Goal: Task Accomplishment & Management: Manage account settings

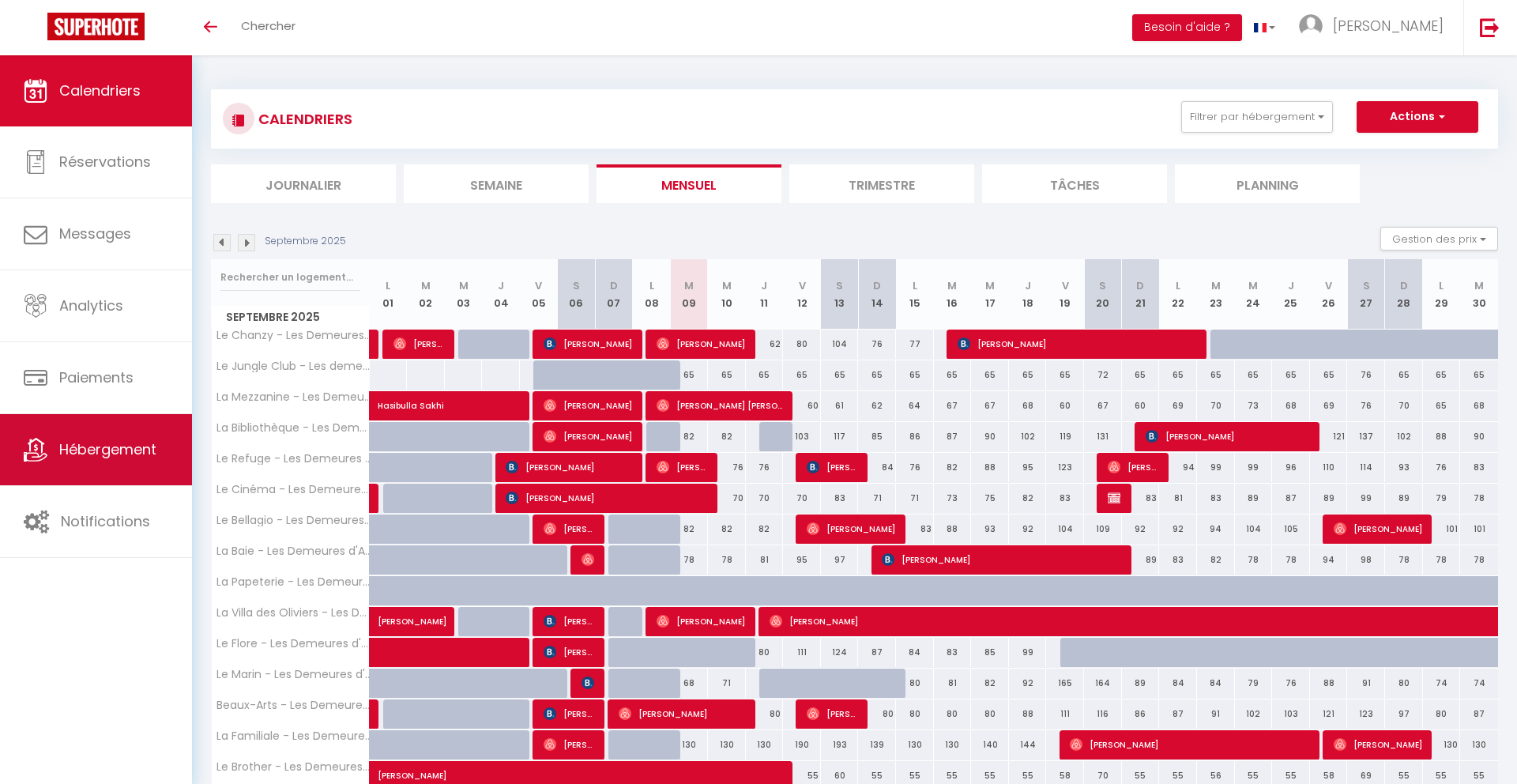
click at [140, 447] on span "Hébergement" at bounding box center [107, 449] width 97 height 20
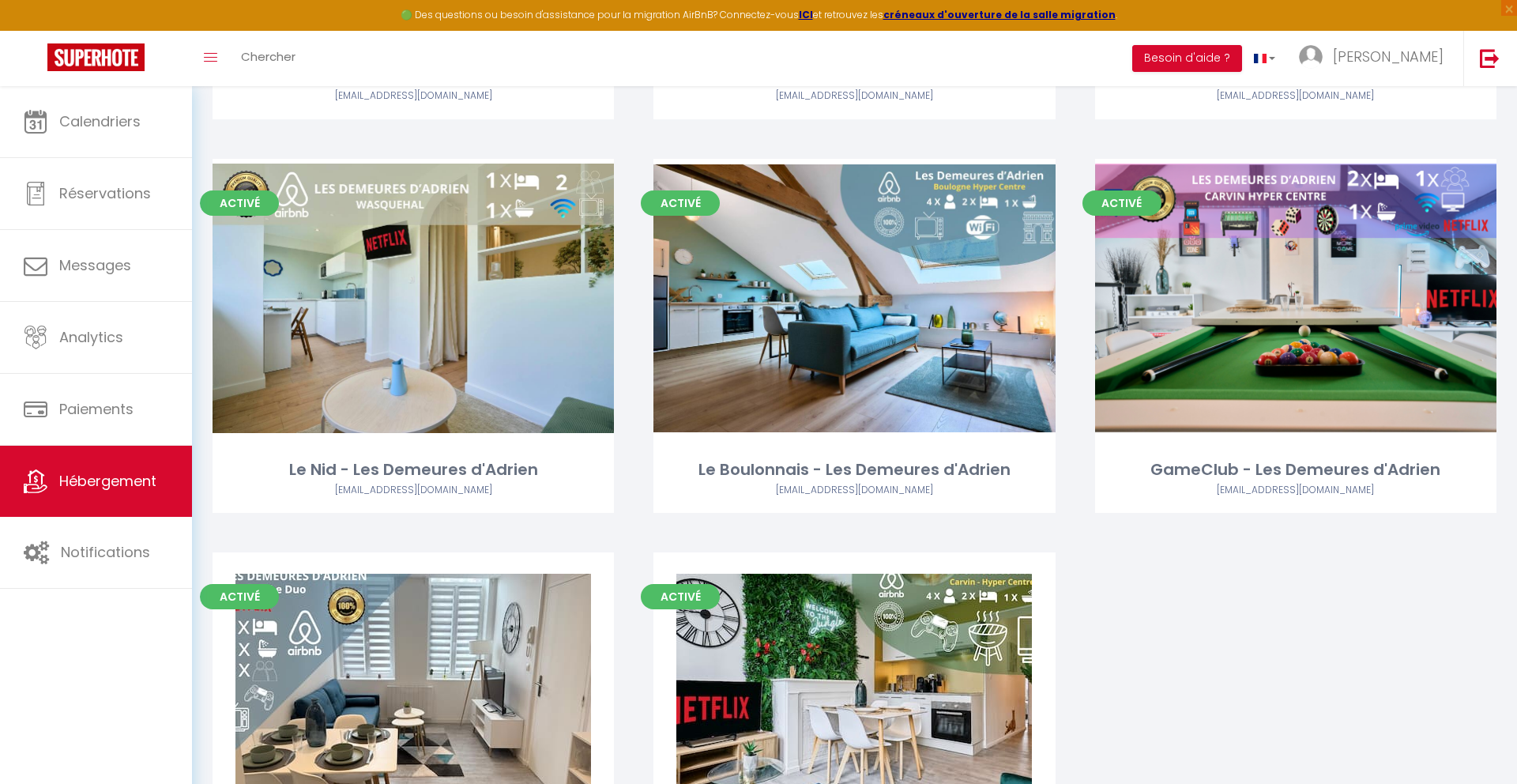
scroll to position [2261, 0]
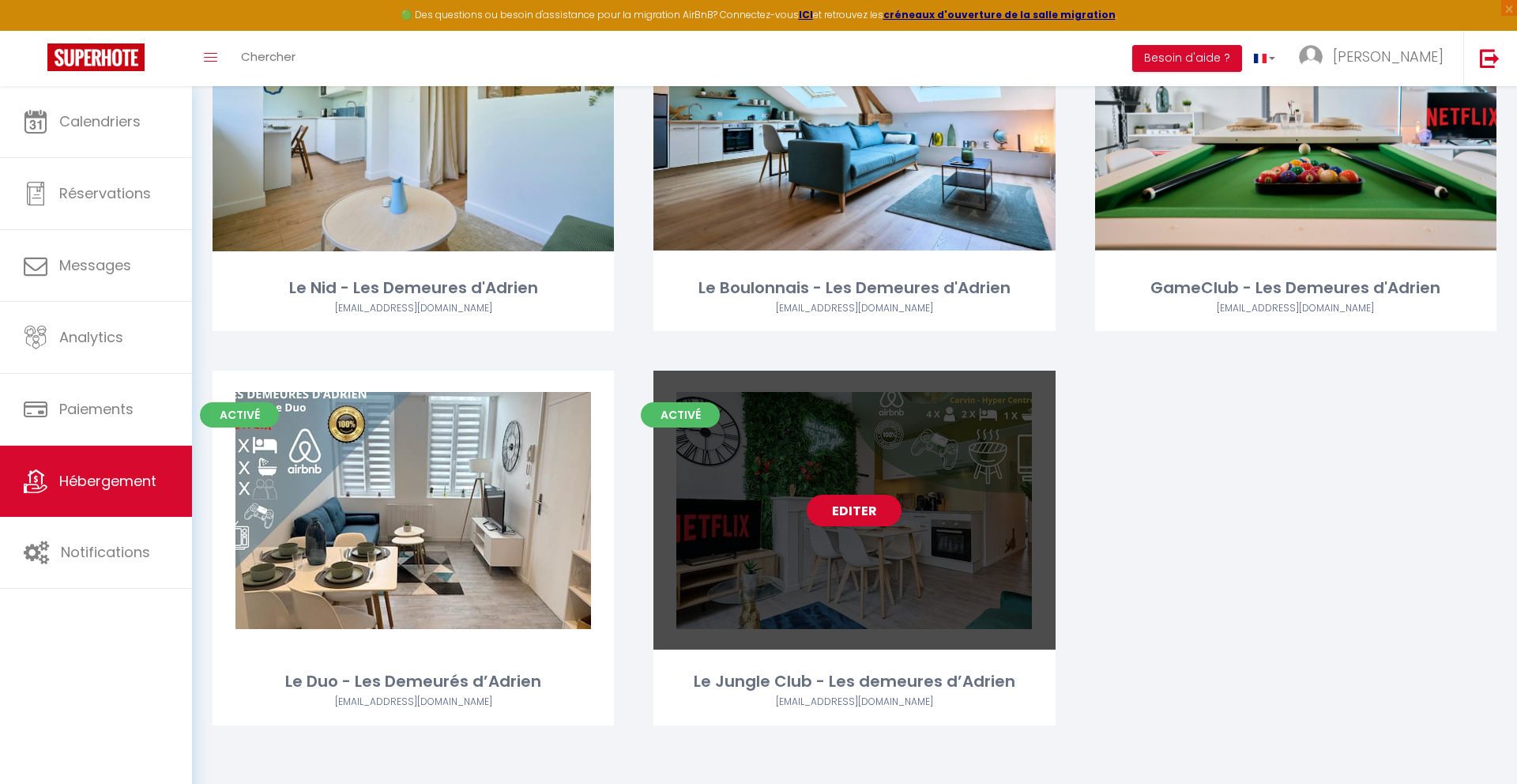
click at [874, 518] on link "Editer" at bounding box center [854, 510] width 95 height 32
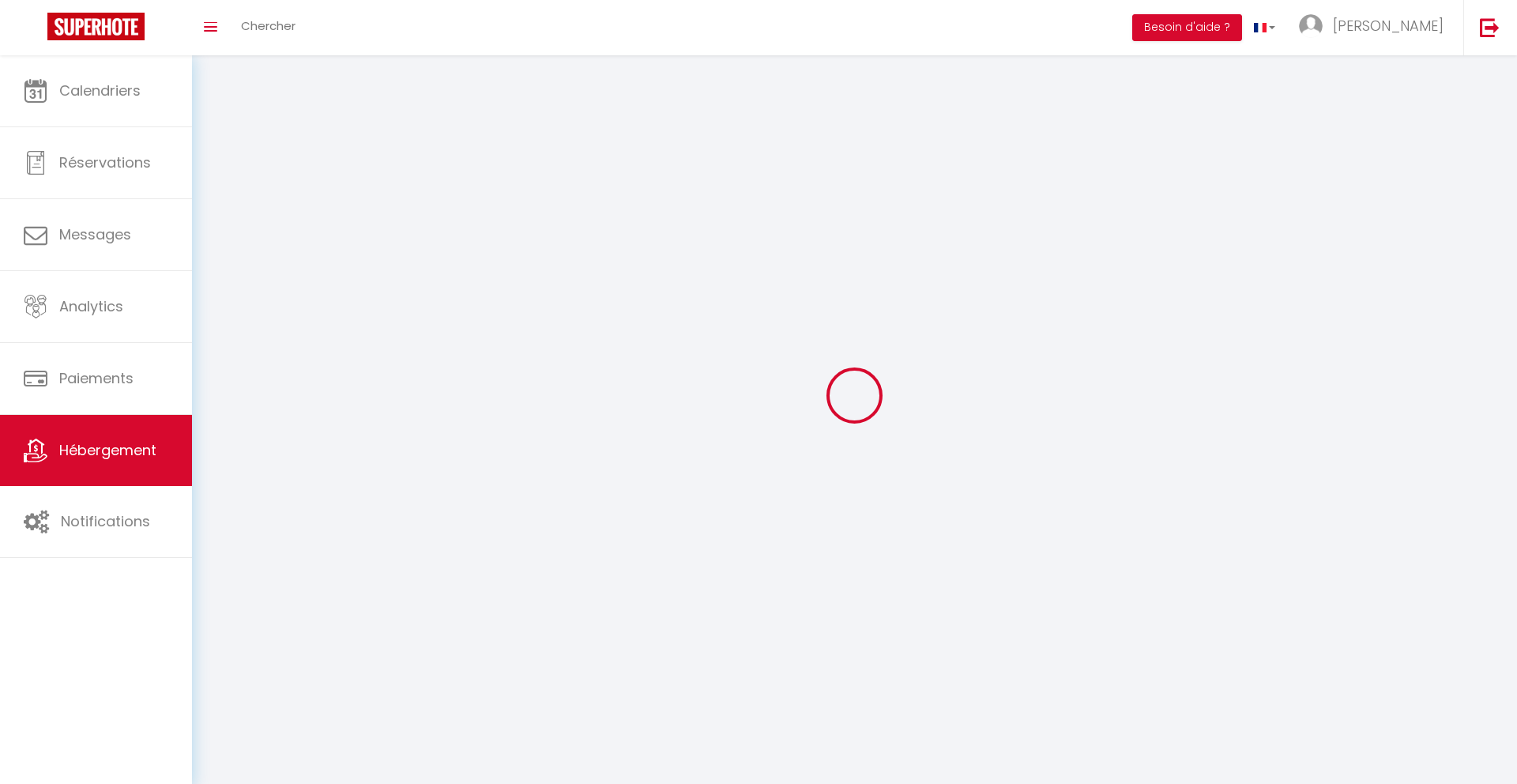
select select "1"
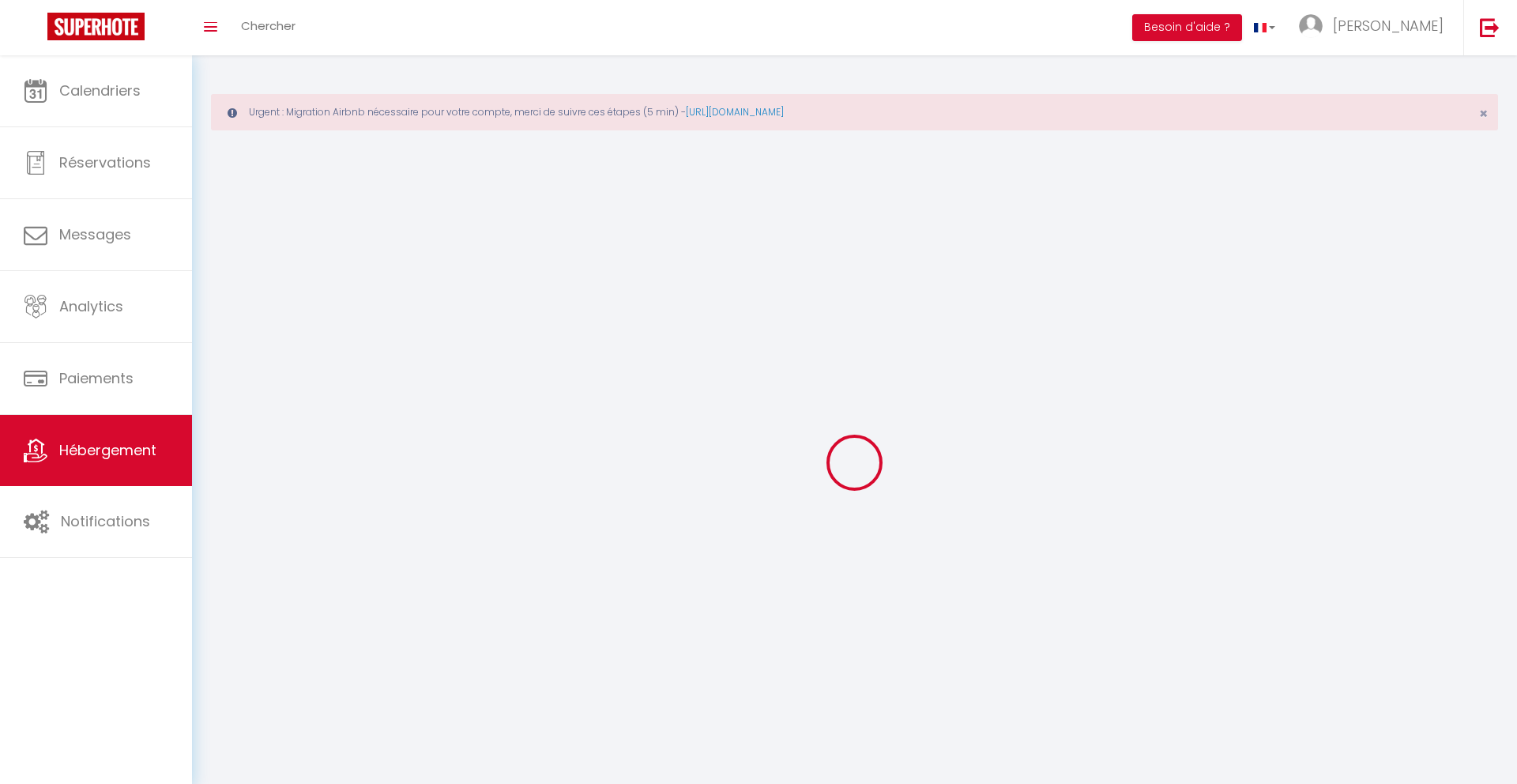
select select
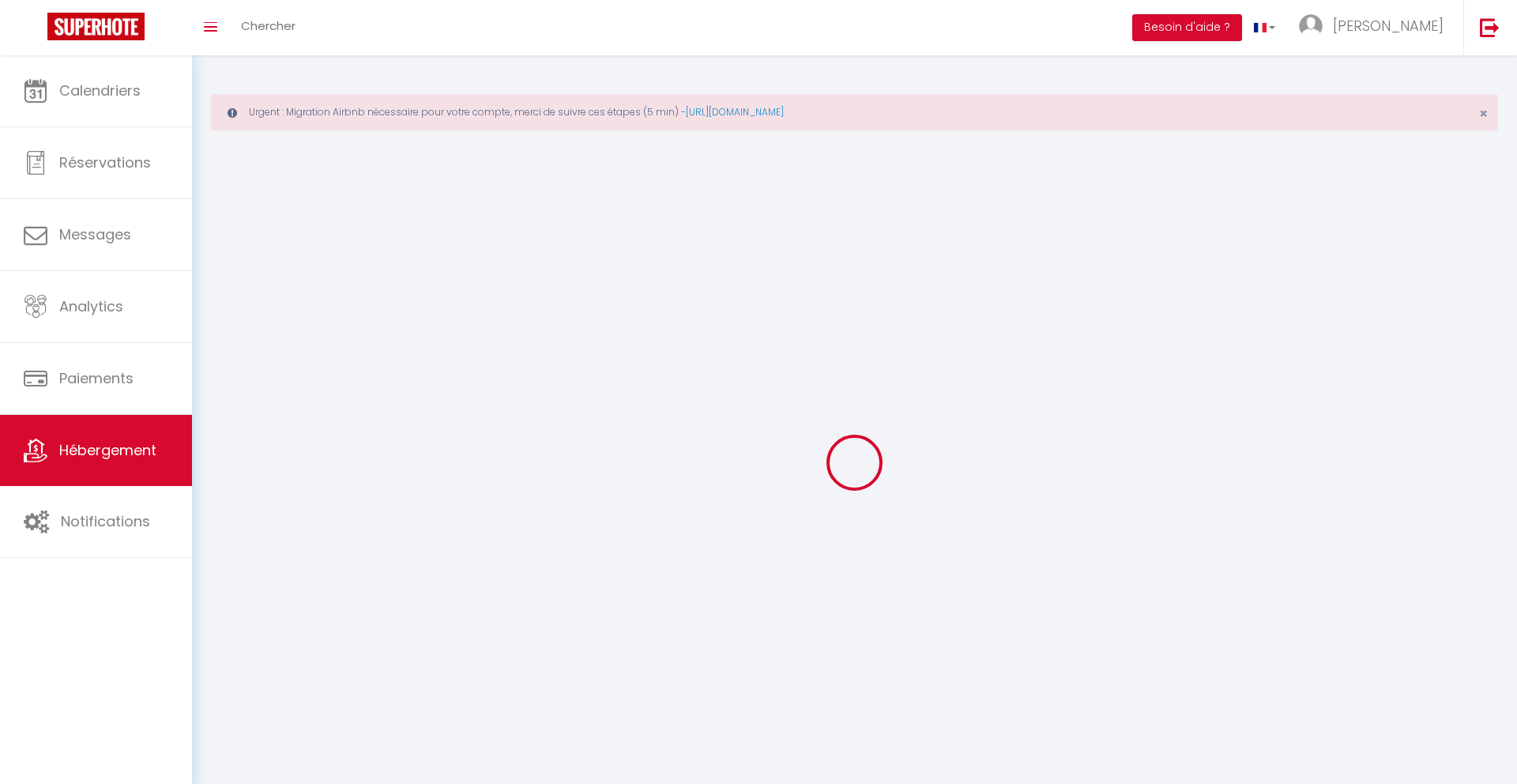
select select
checkbox input "false"
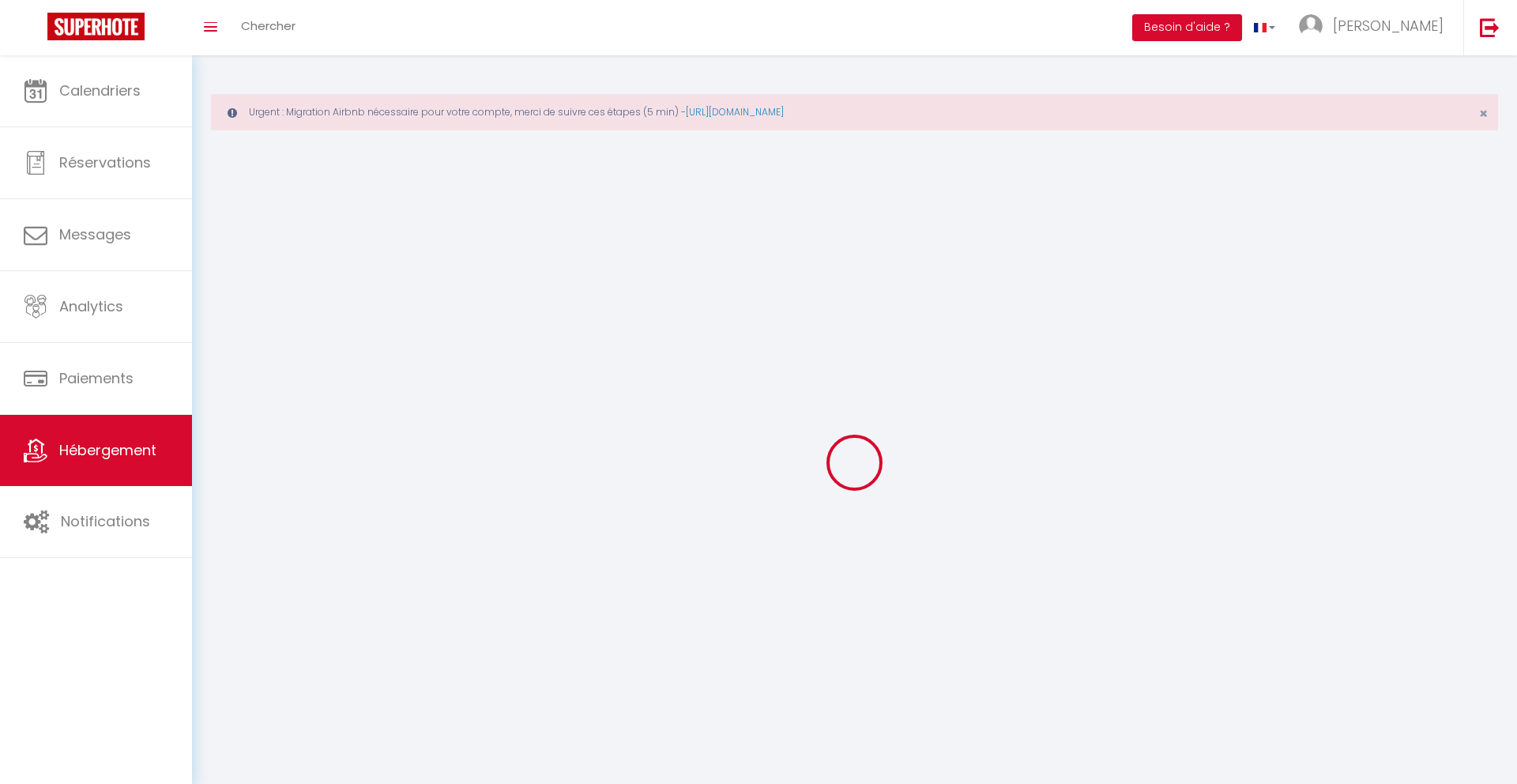
select select "28"
select select
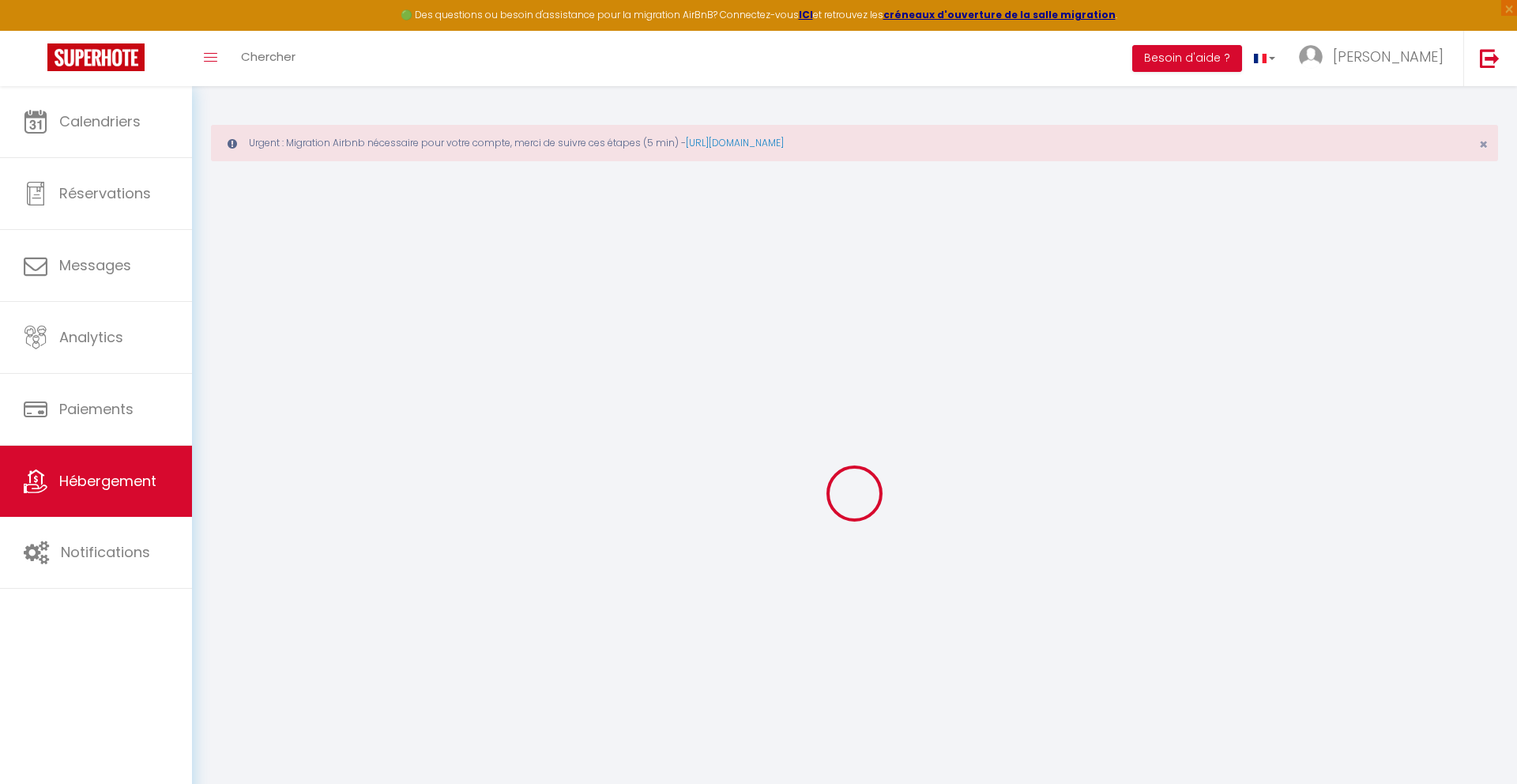
select select
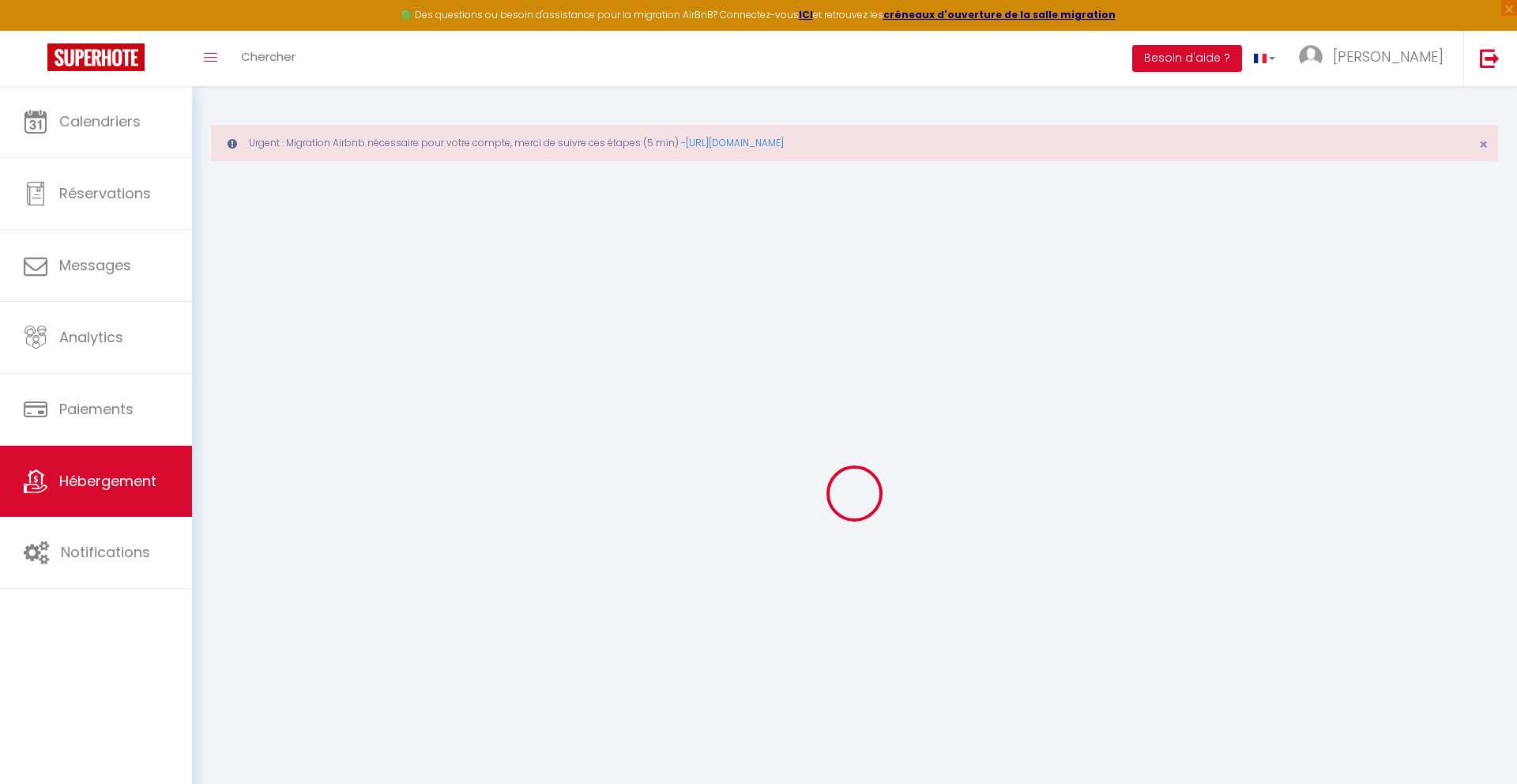
select select
checkbox input "false"
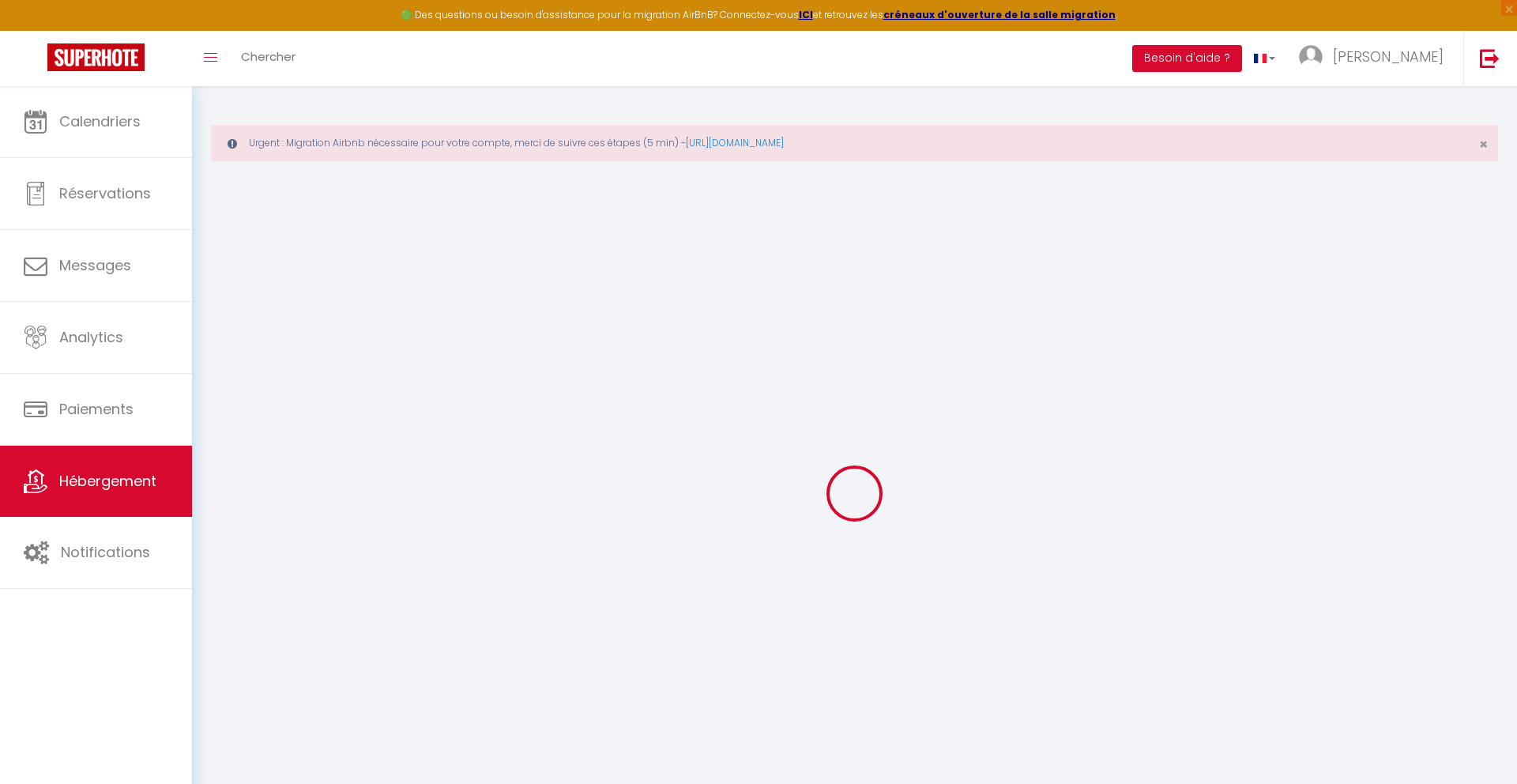
select select
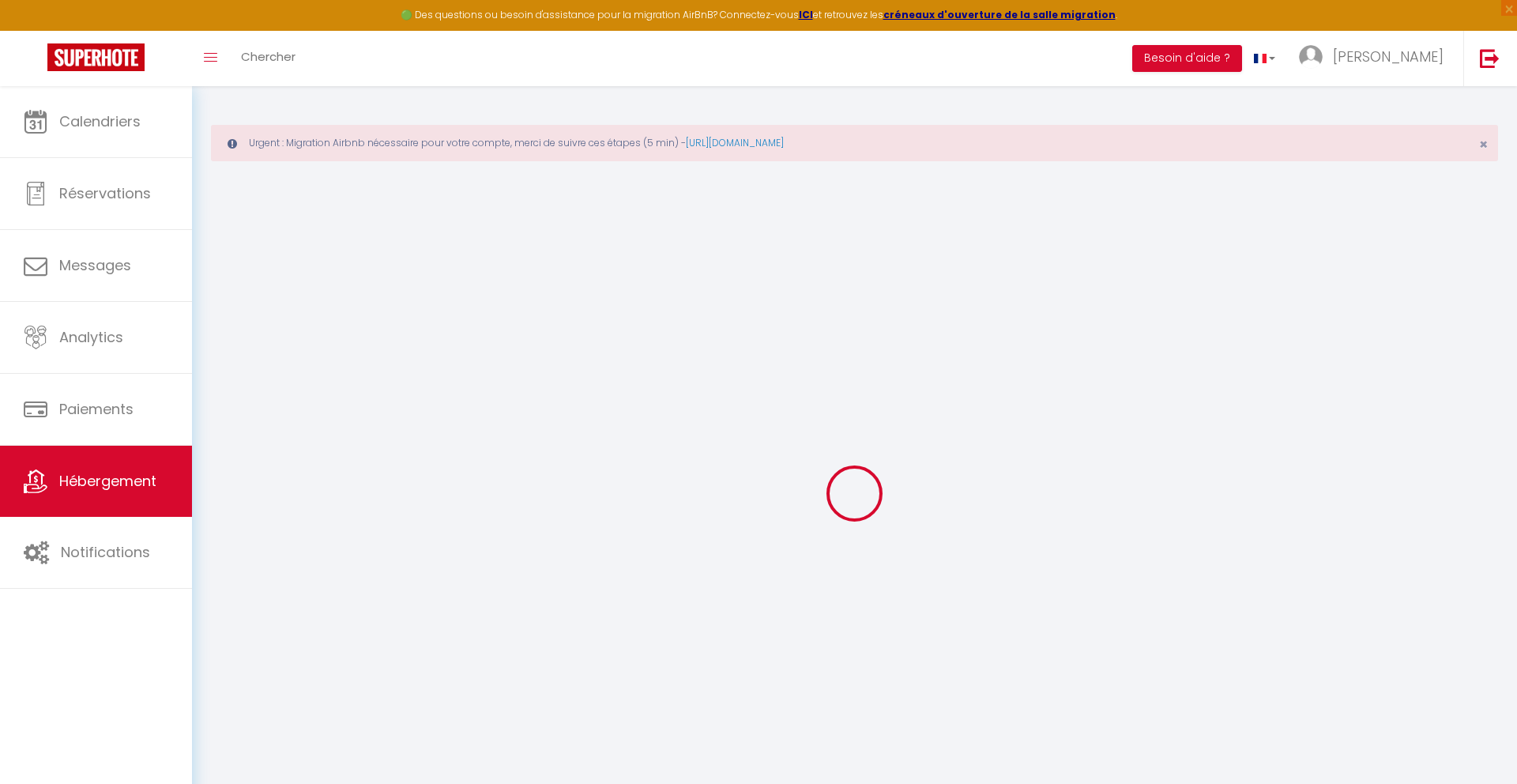
select select
checkbox input "false"
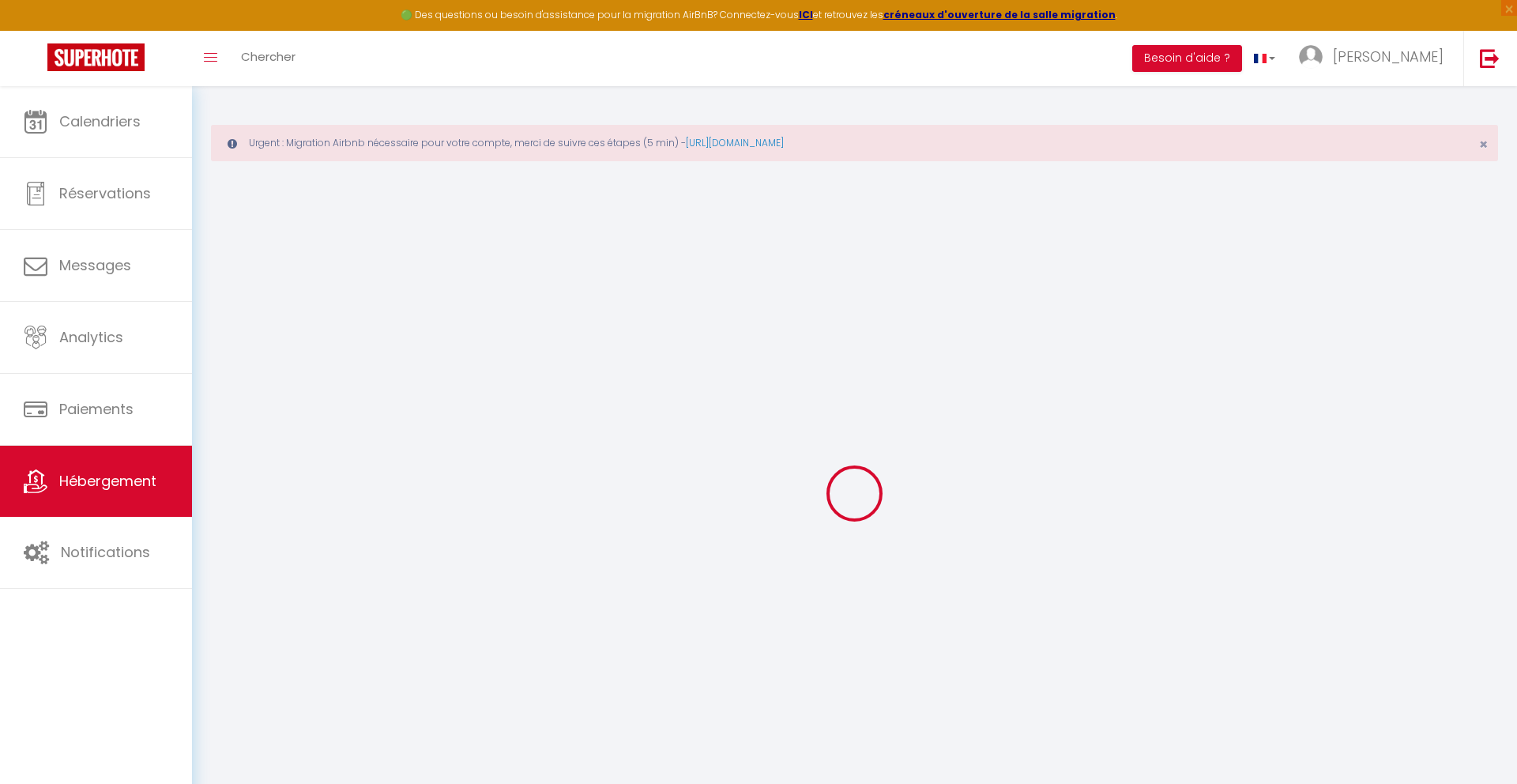
checkbox input "false"
select select
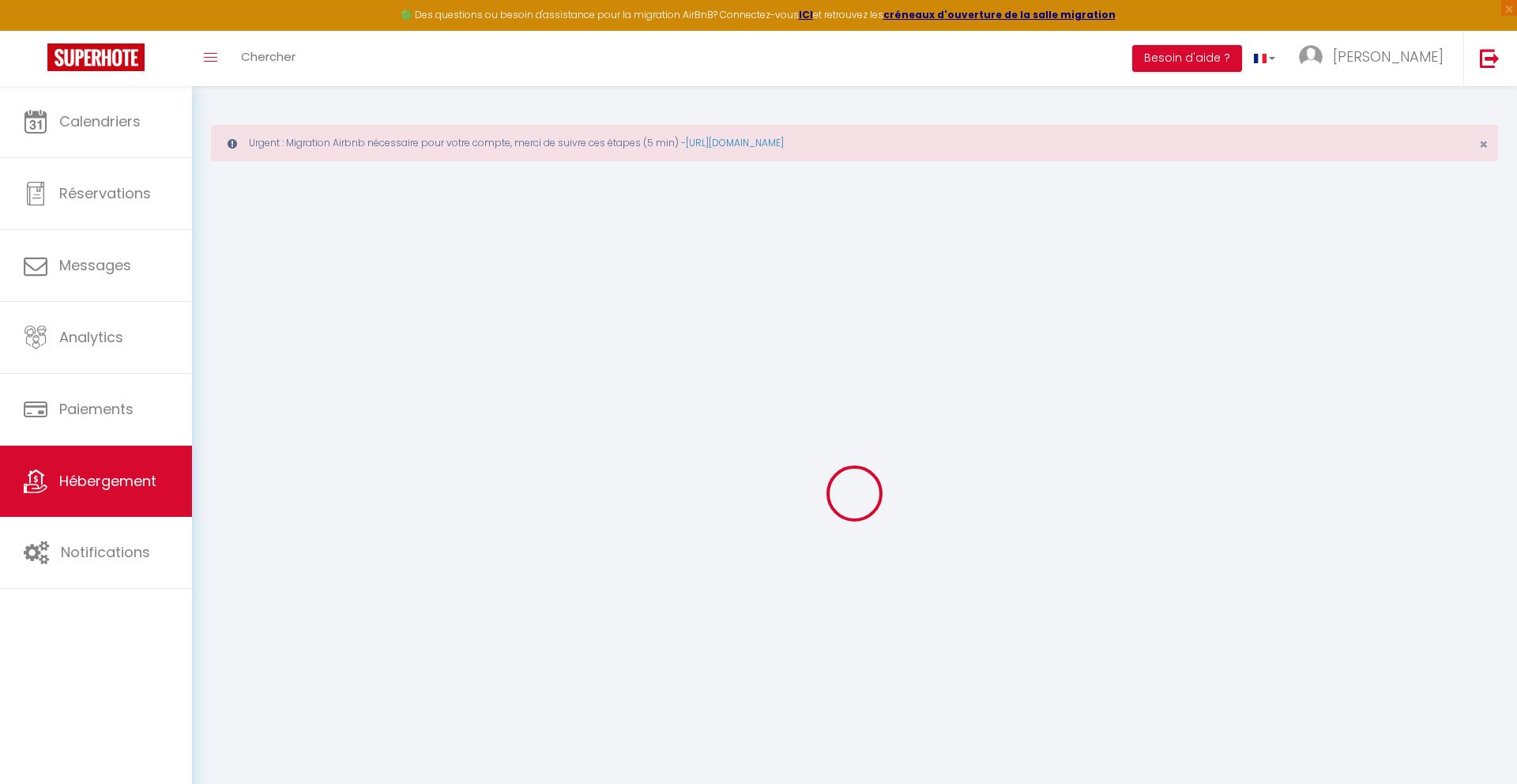
select select
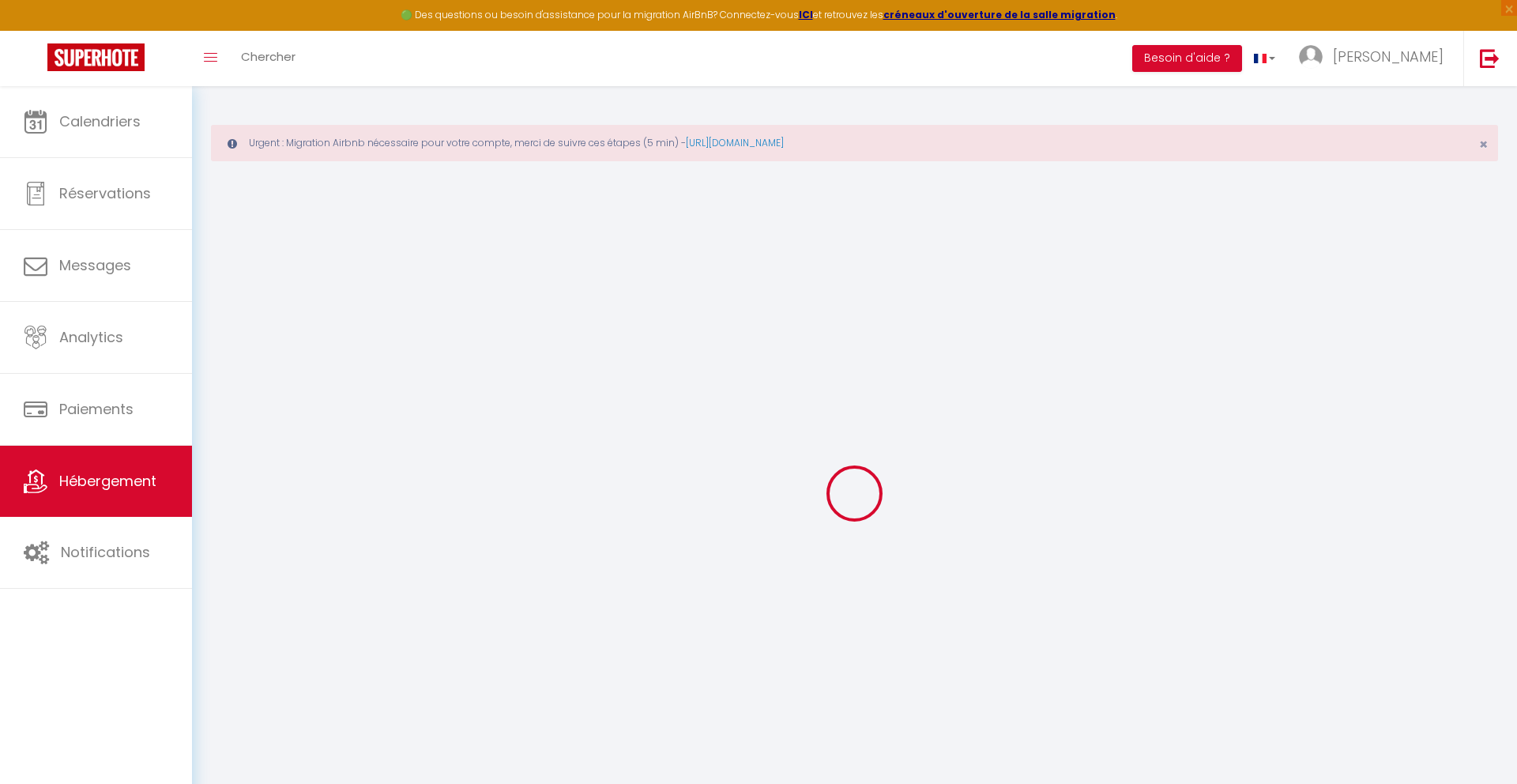
checkbox input "false"
select select
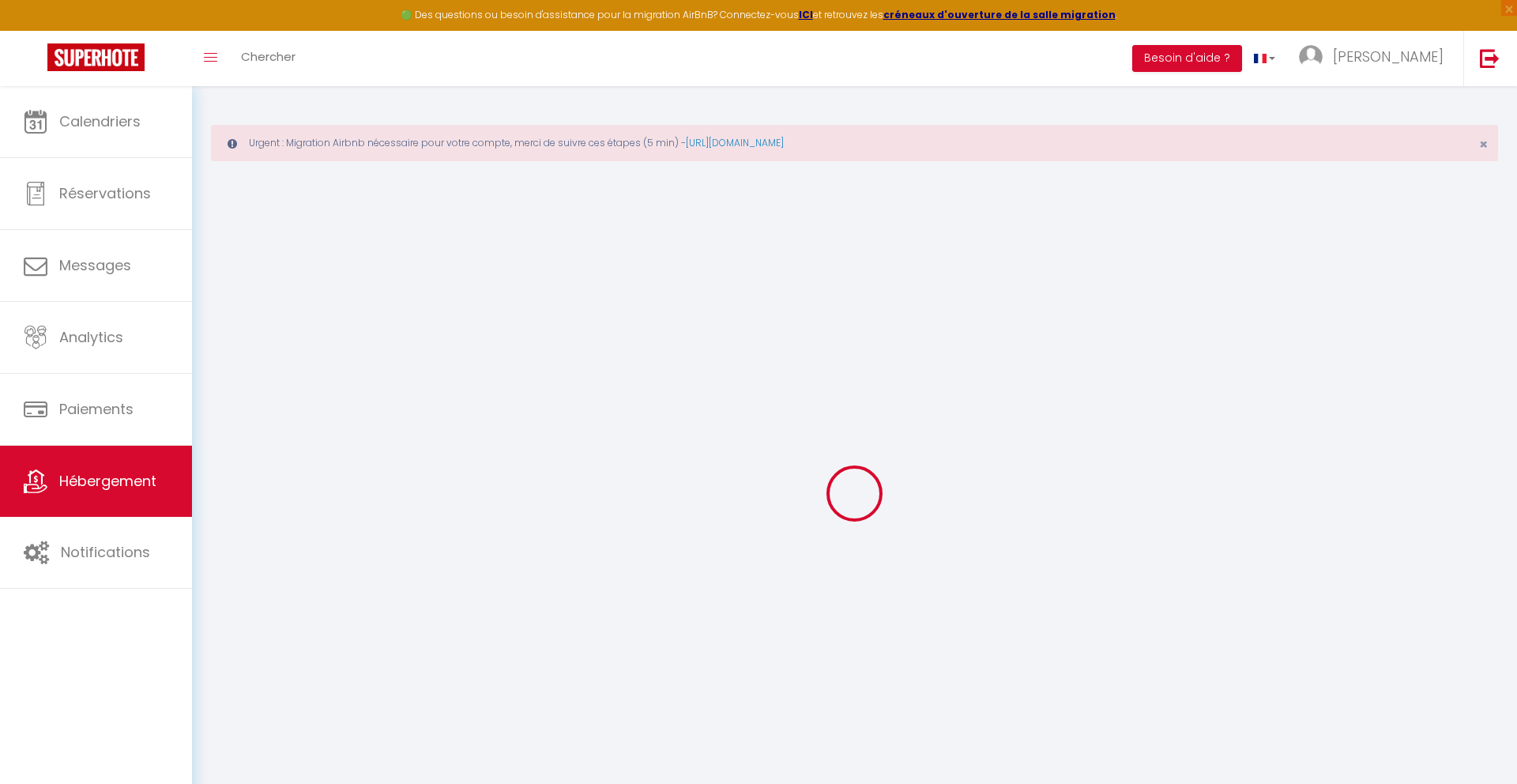
select select
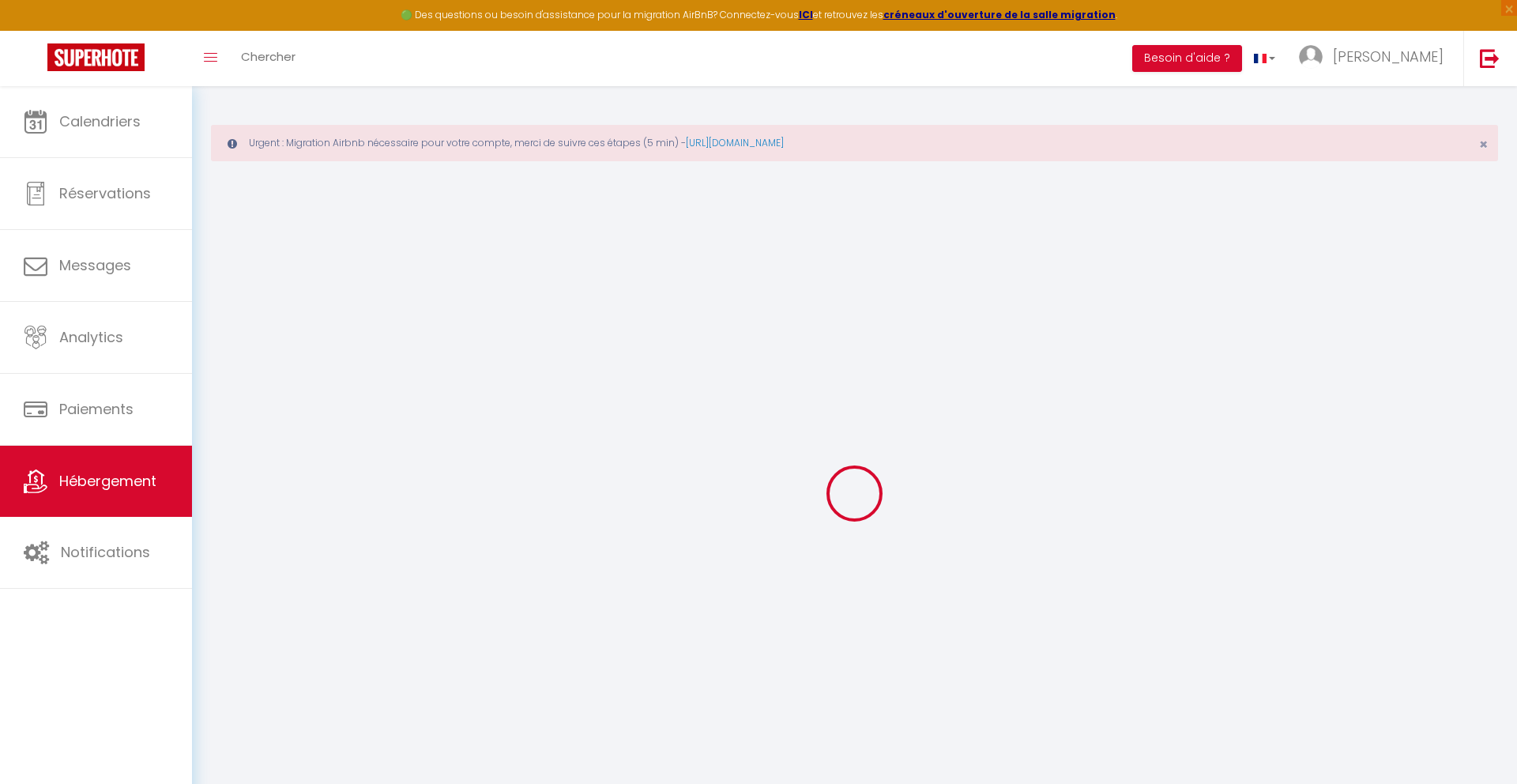
select select
checkbox input "false"
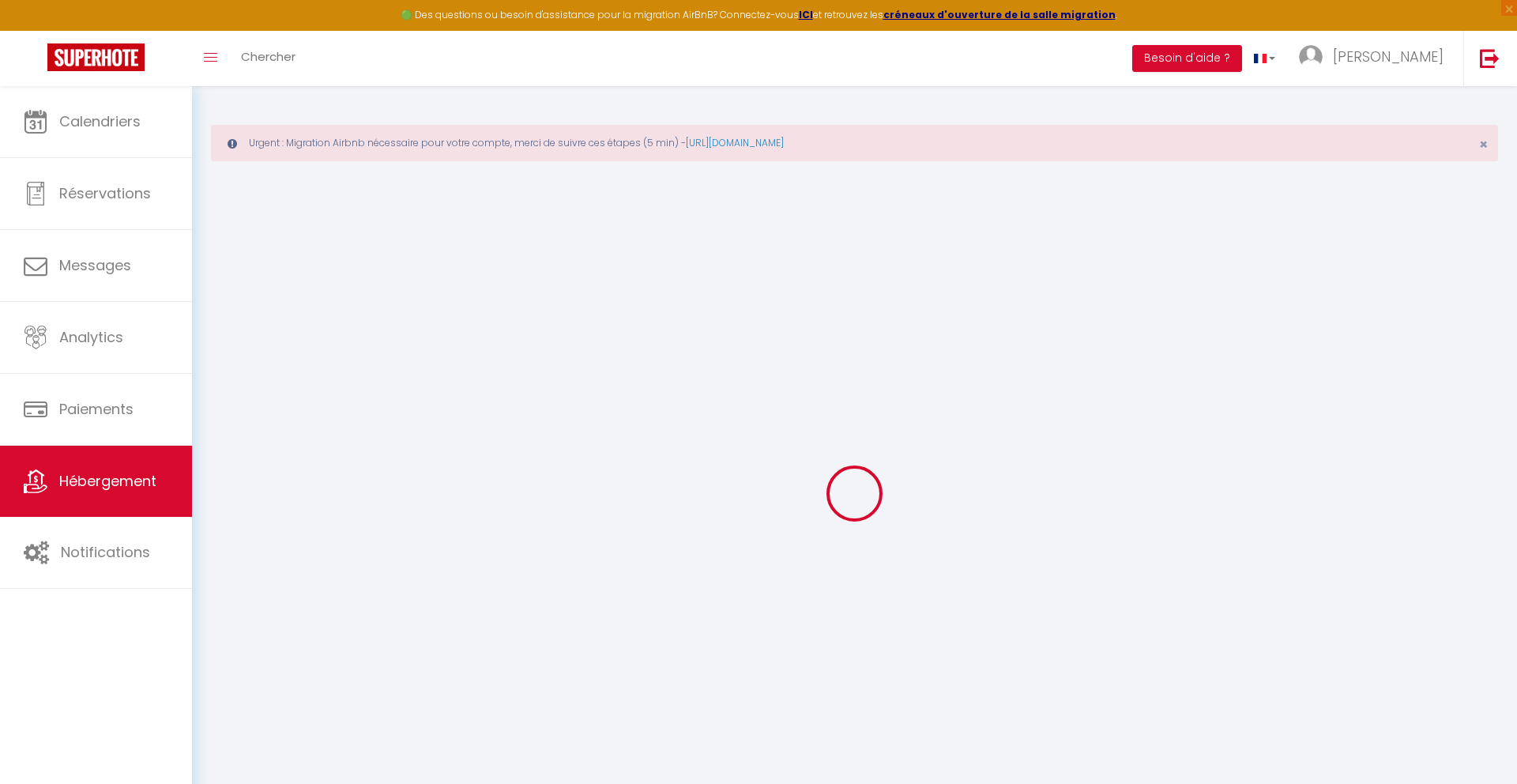
checkbox input "false"
select select
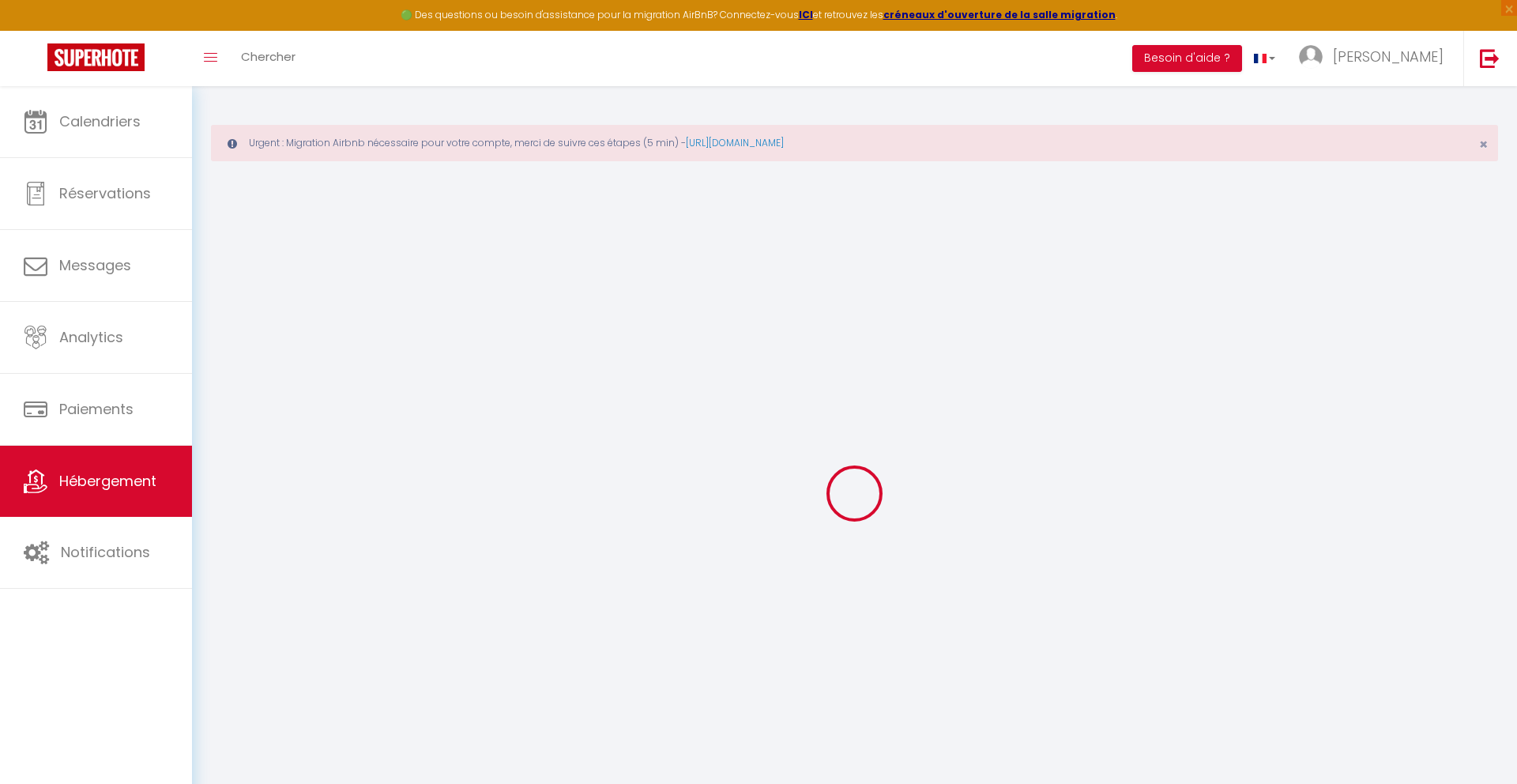
select select
checkbox input "false"
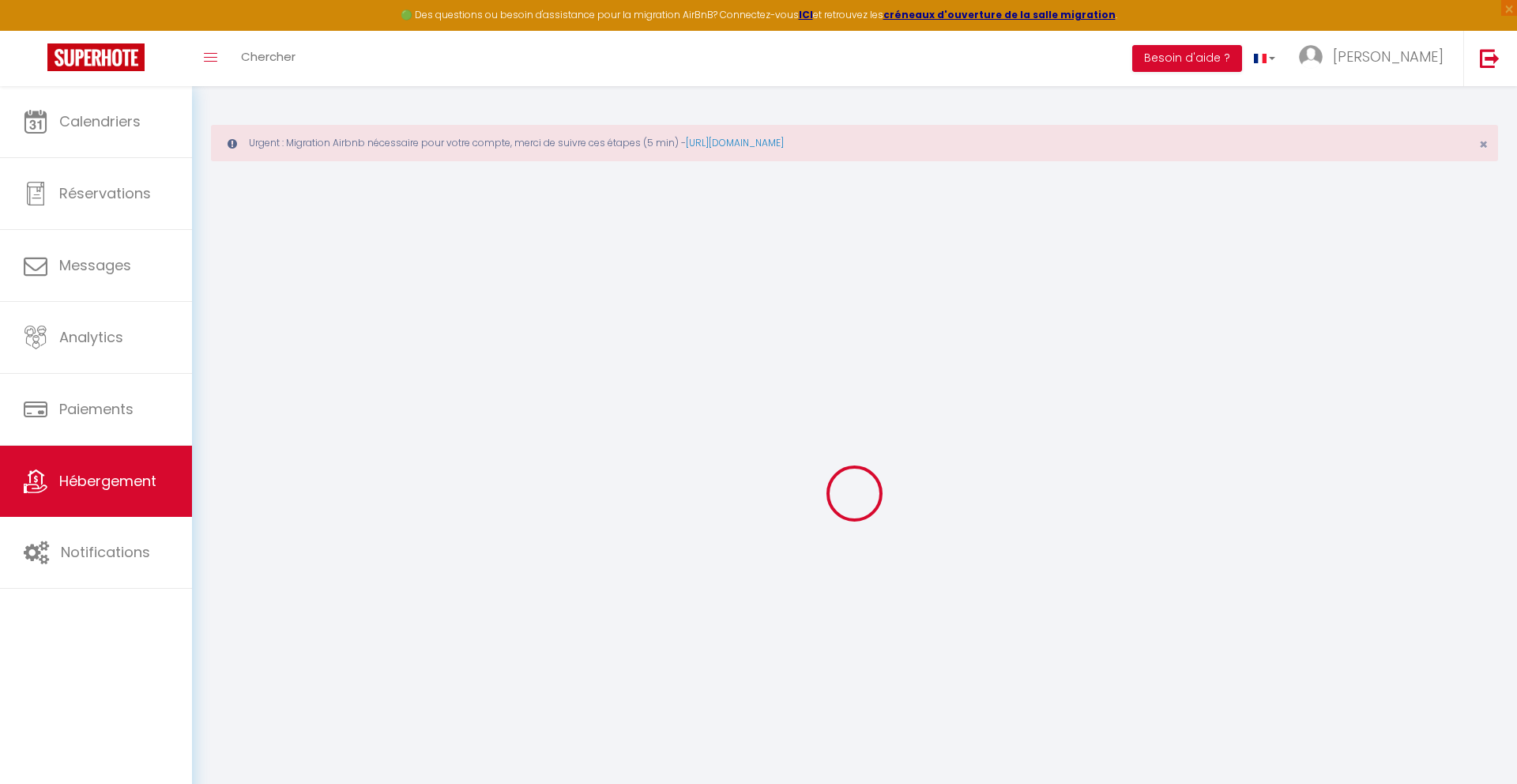
checkbox input "false"
select select
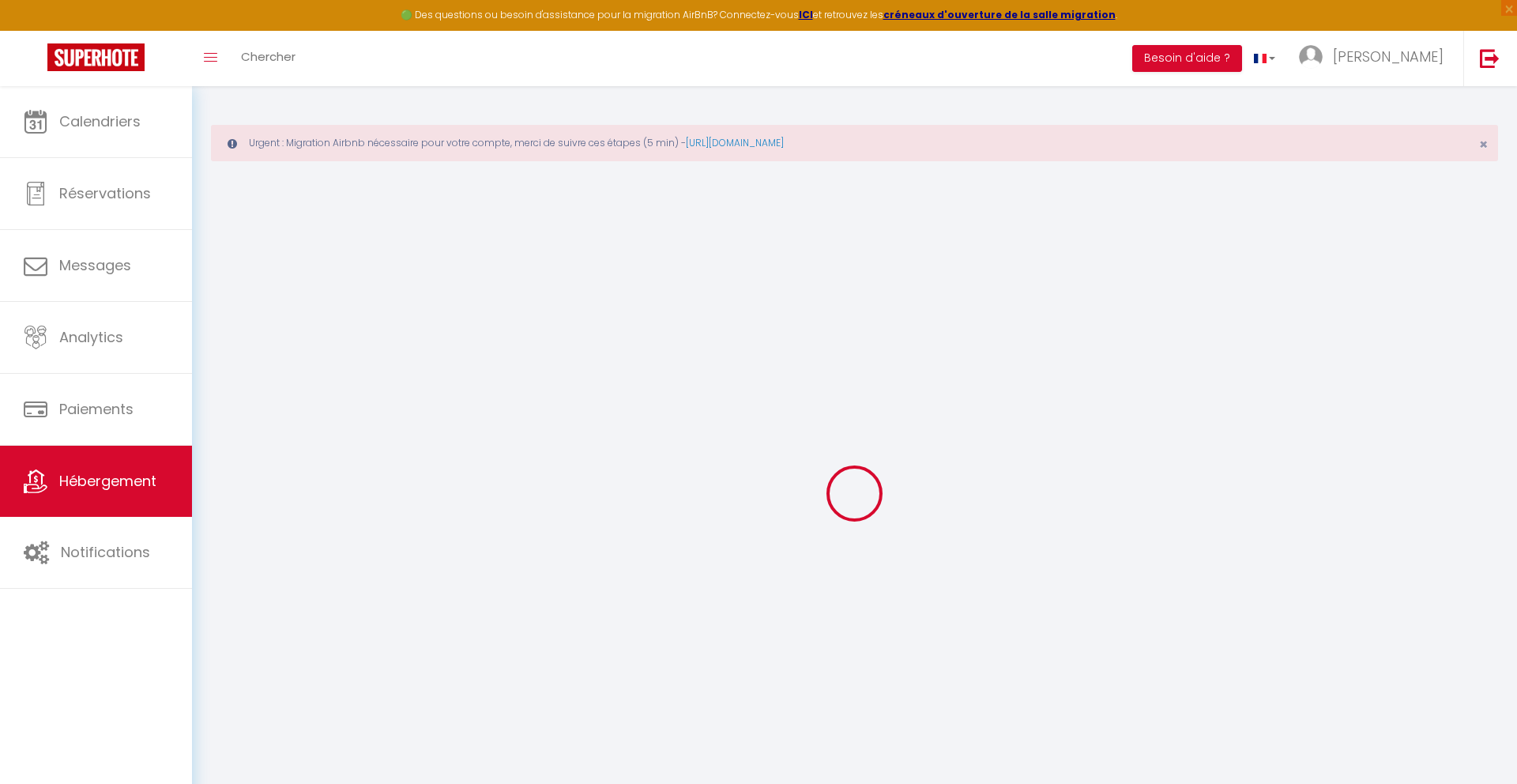
type input "Le Jungle Club - Les demeures d’Adrien"
type input "Kirushant"
type input "Chandirakumar"
type input "16 Contour de l'Eglise"
type input "62220"
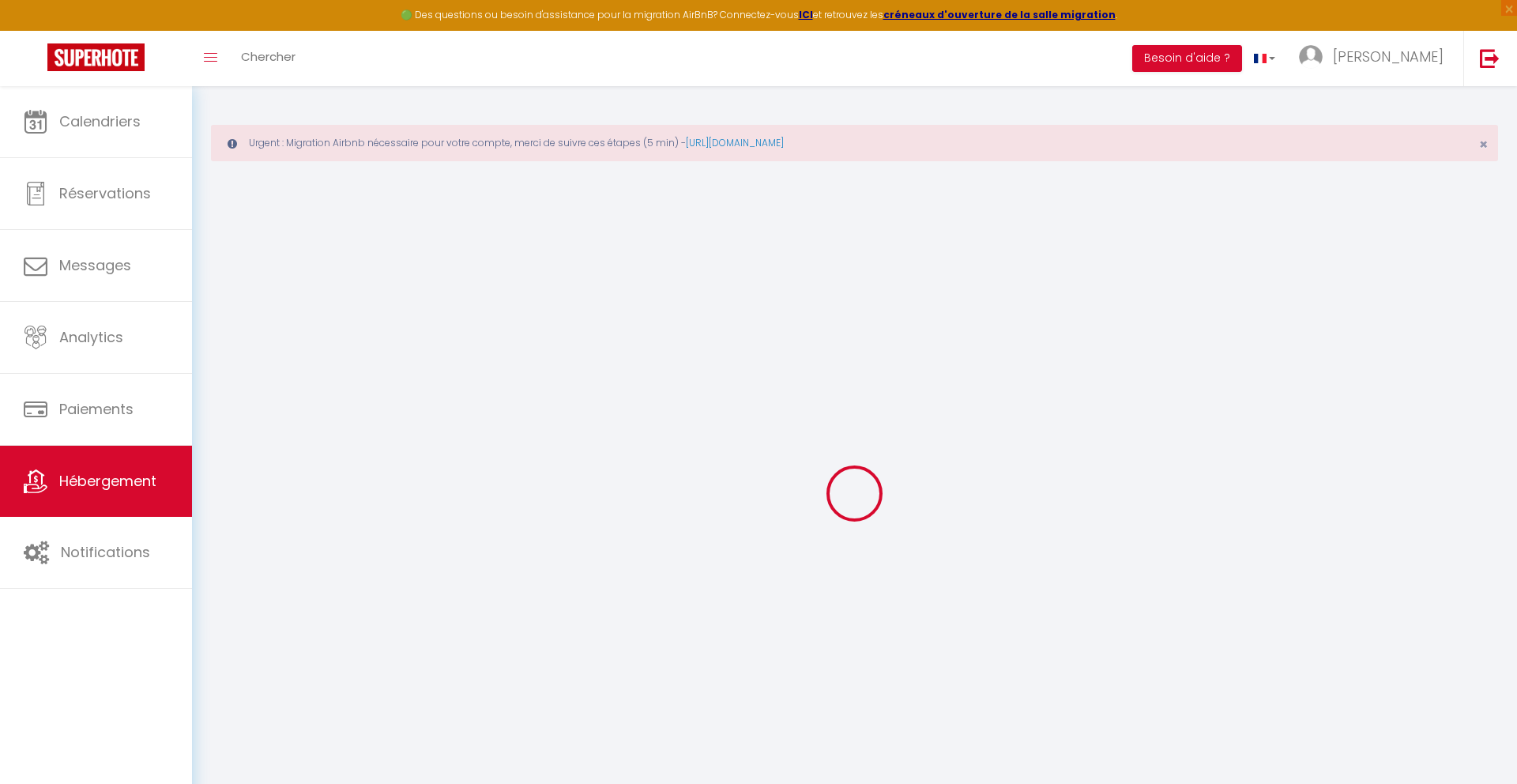
type input "Carvin"
type input "300"
type input "50"
type input "500"
select select
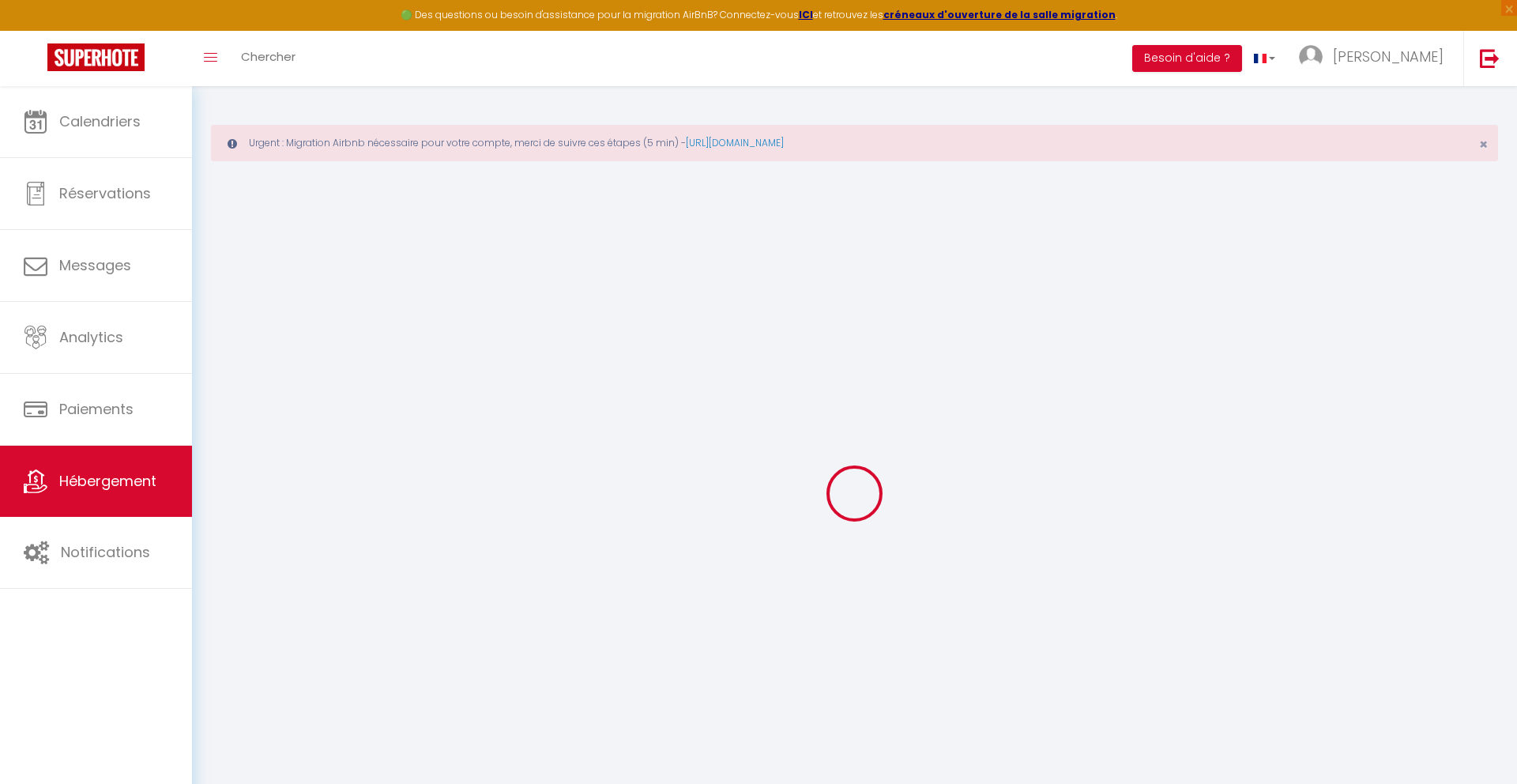
select select
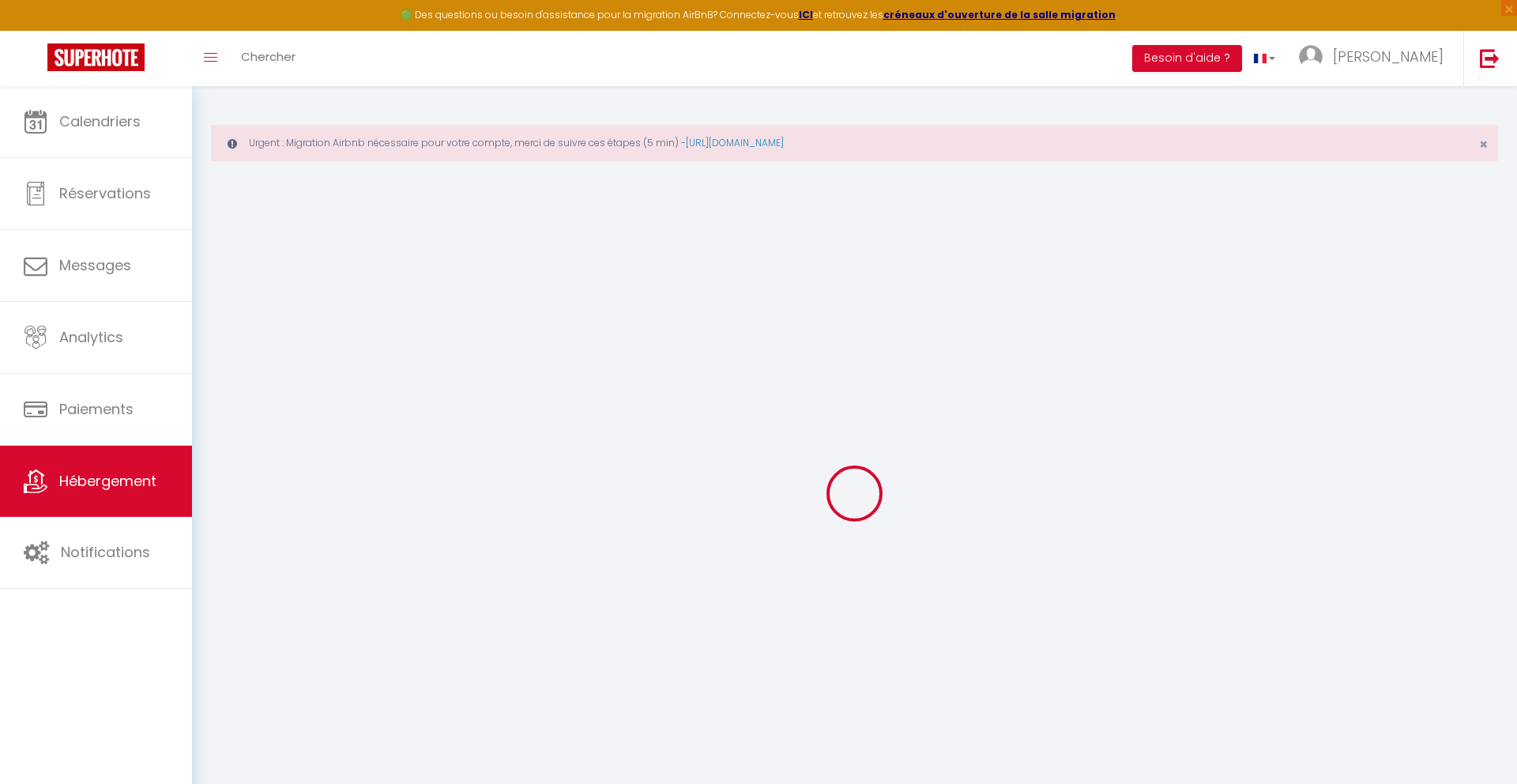
type input "16 Contour de l'Église"
type input "62220"
type input "Carvin"
type input "[EMAIL_ADDRESS][DOMAIN_NAME]"
select select "7934"
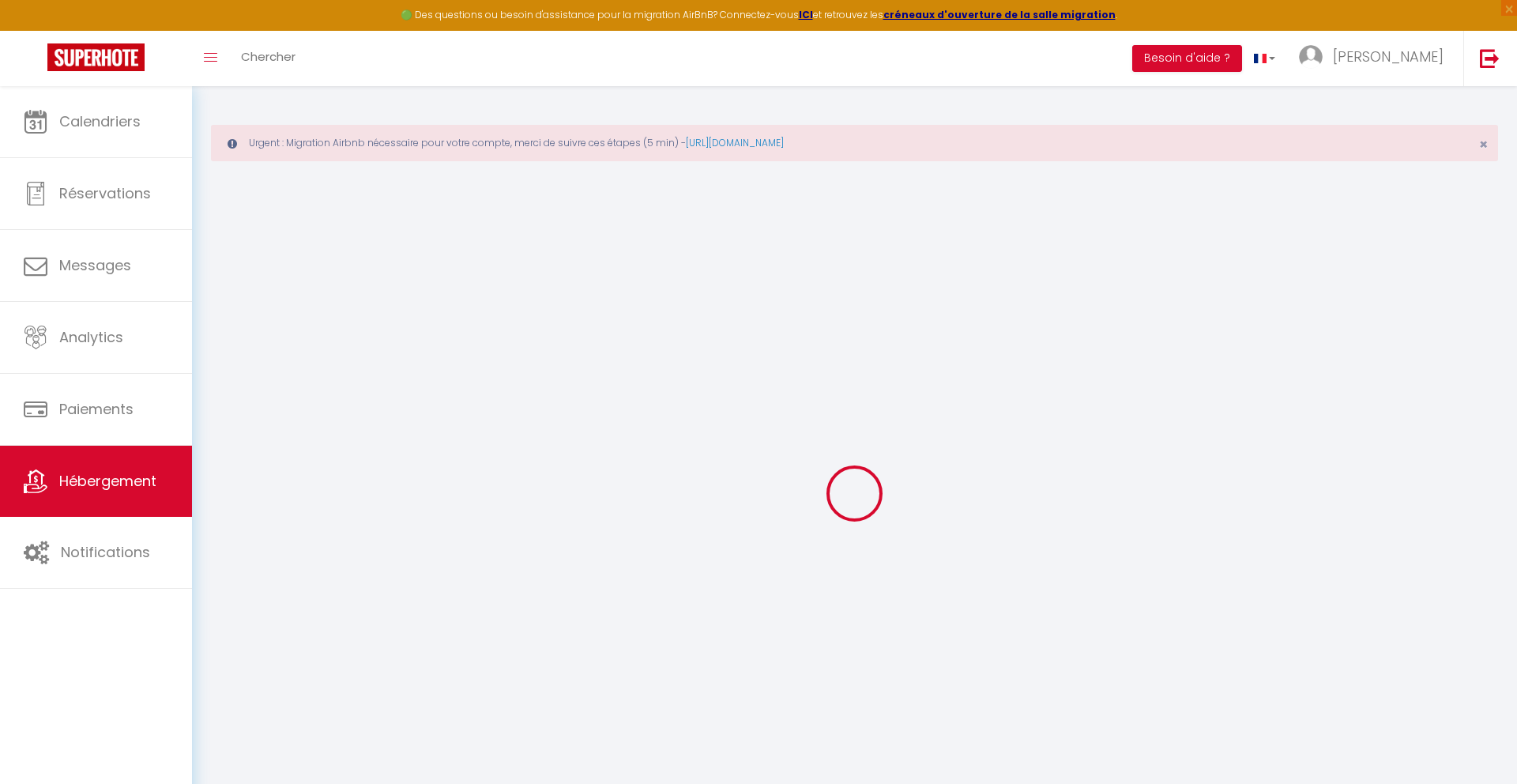
checkbox input "false"
checkbox input "true"
checkbox input "false"
type input "0"
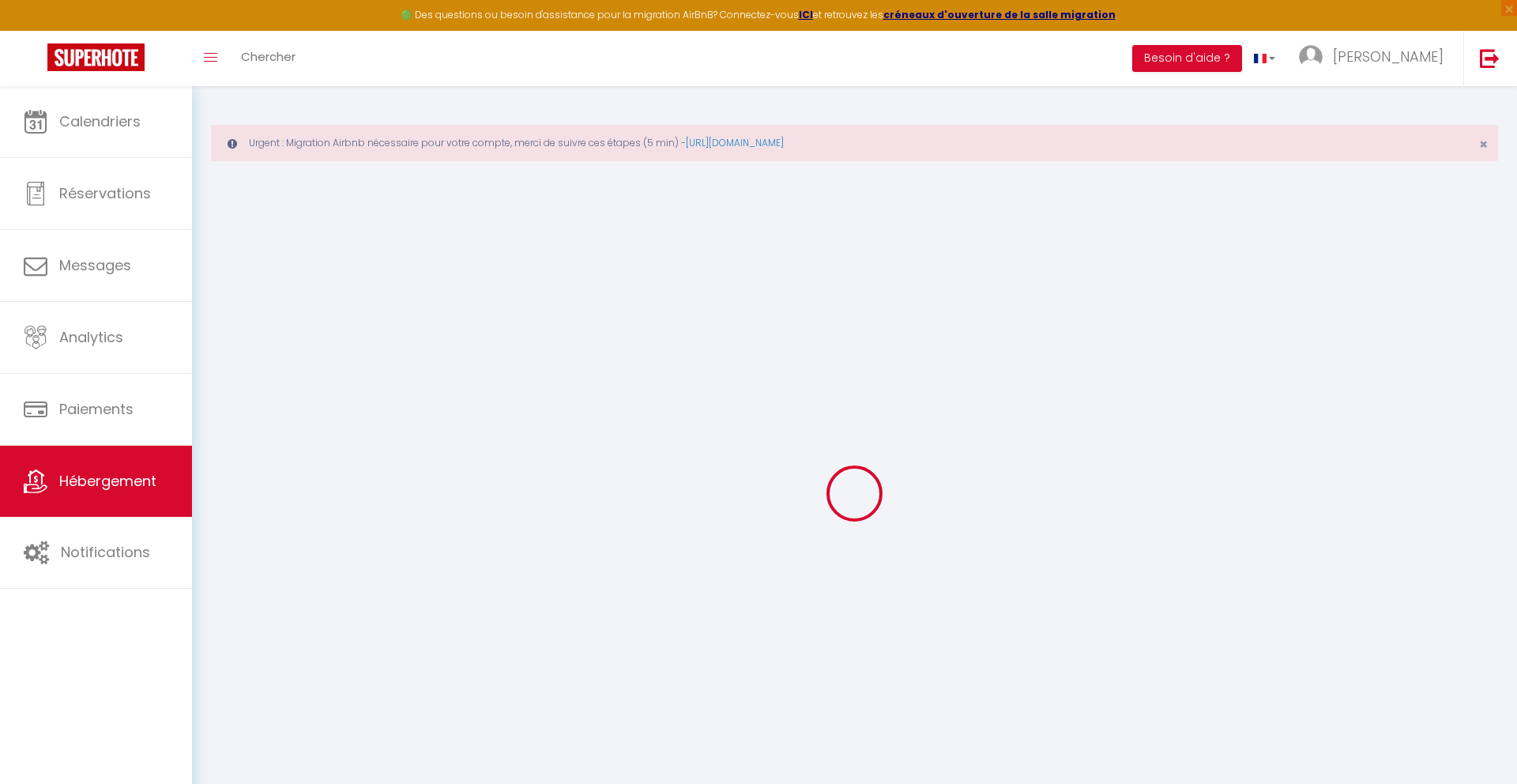
type input "0"
select select
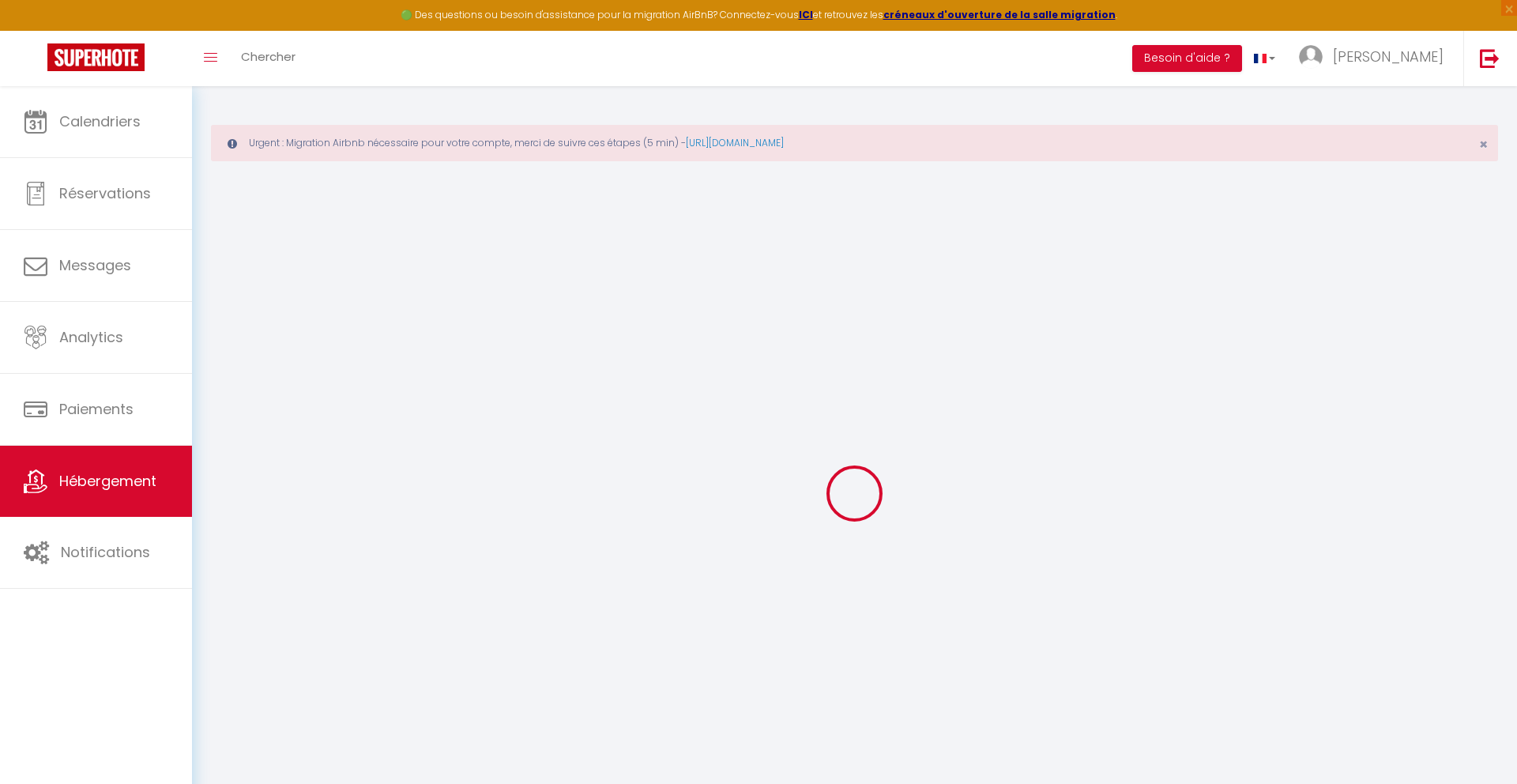
select select
checkbox input "false"
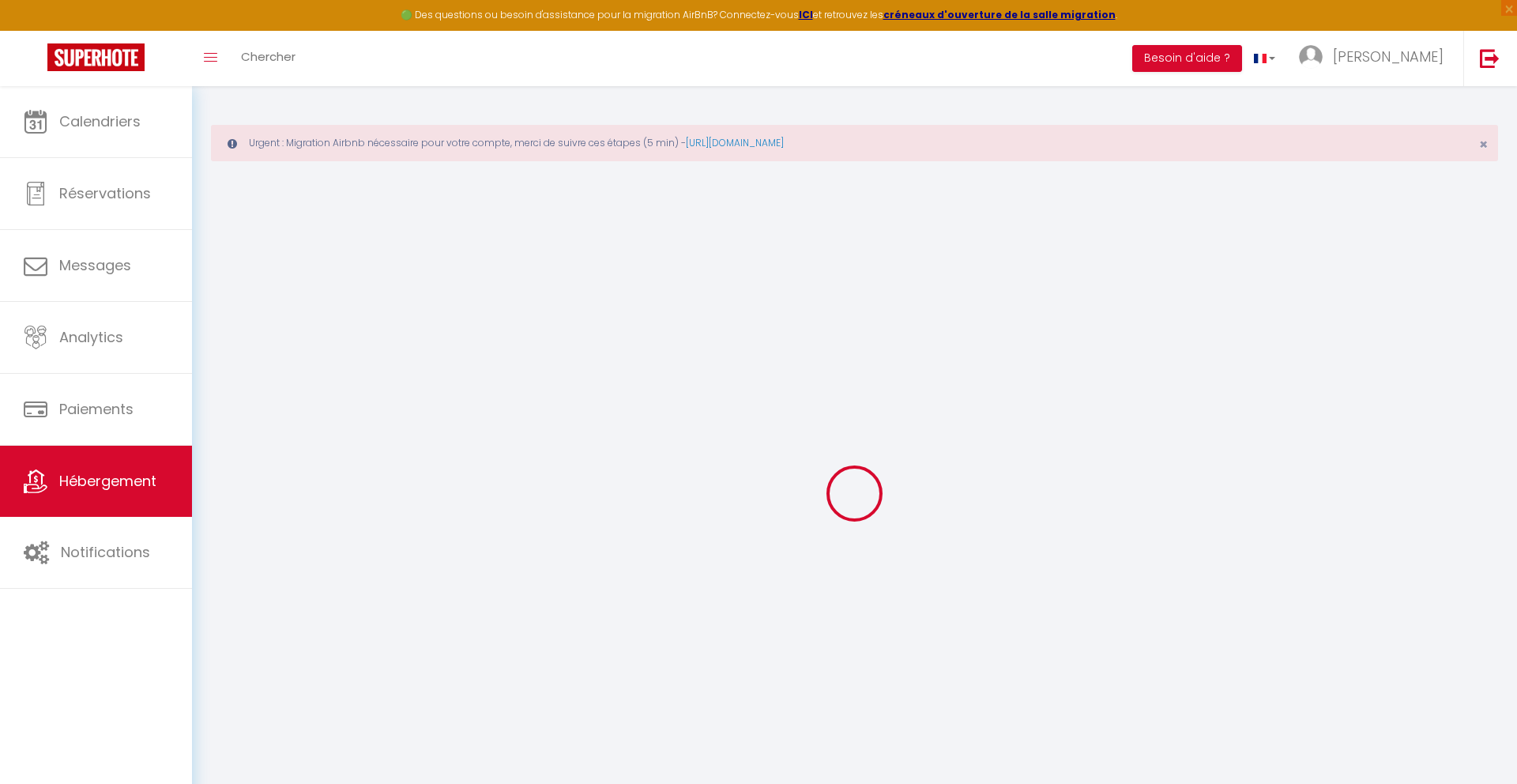
checkbox input "false"
checkbox input "true"
checkbox input "false"
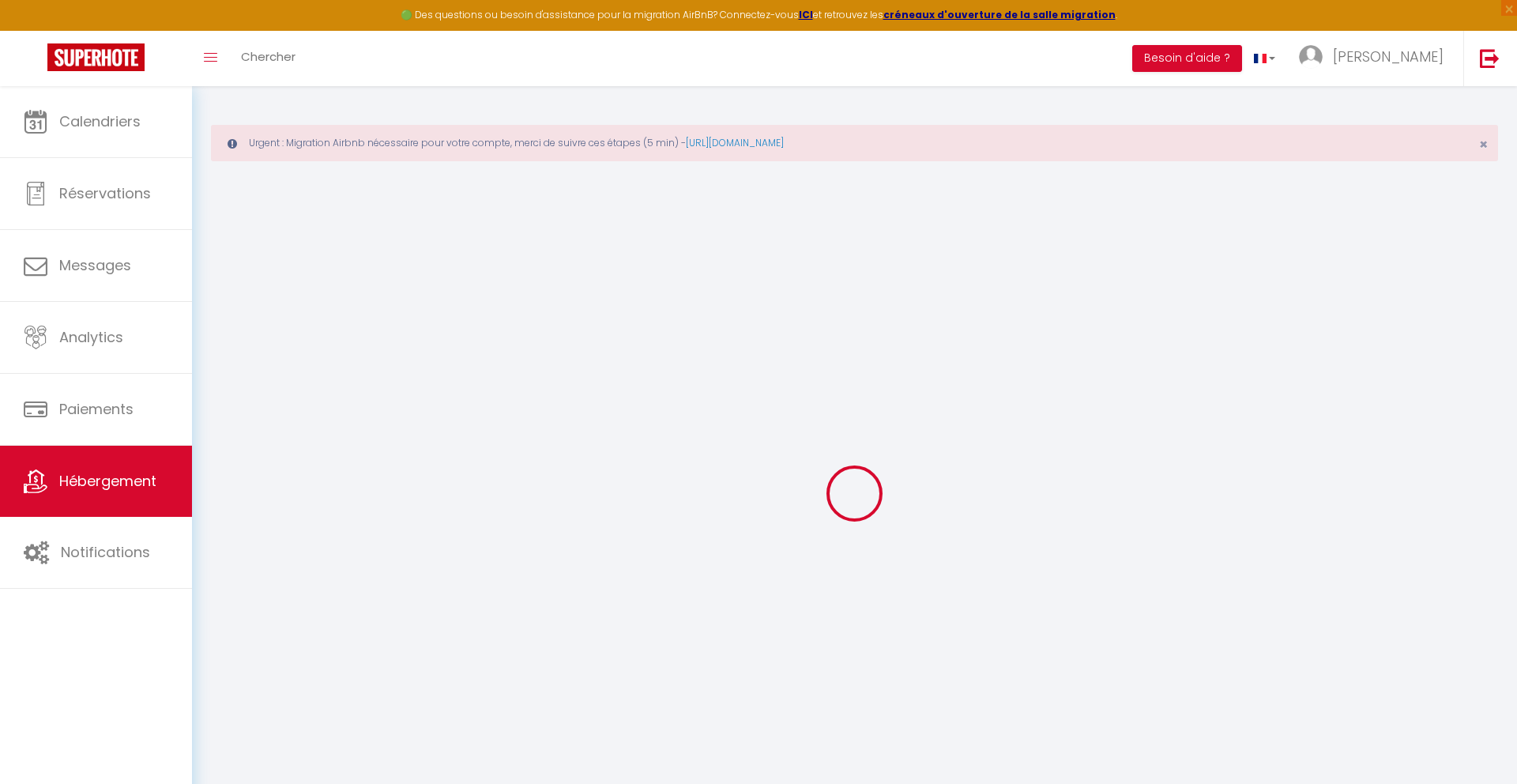
checkbox input "true"
checkbox input "false"
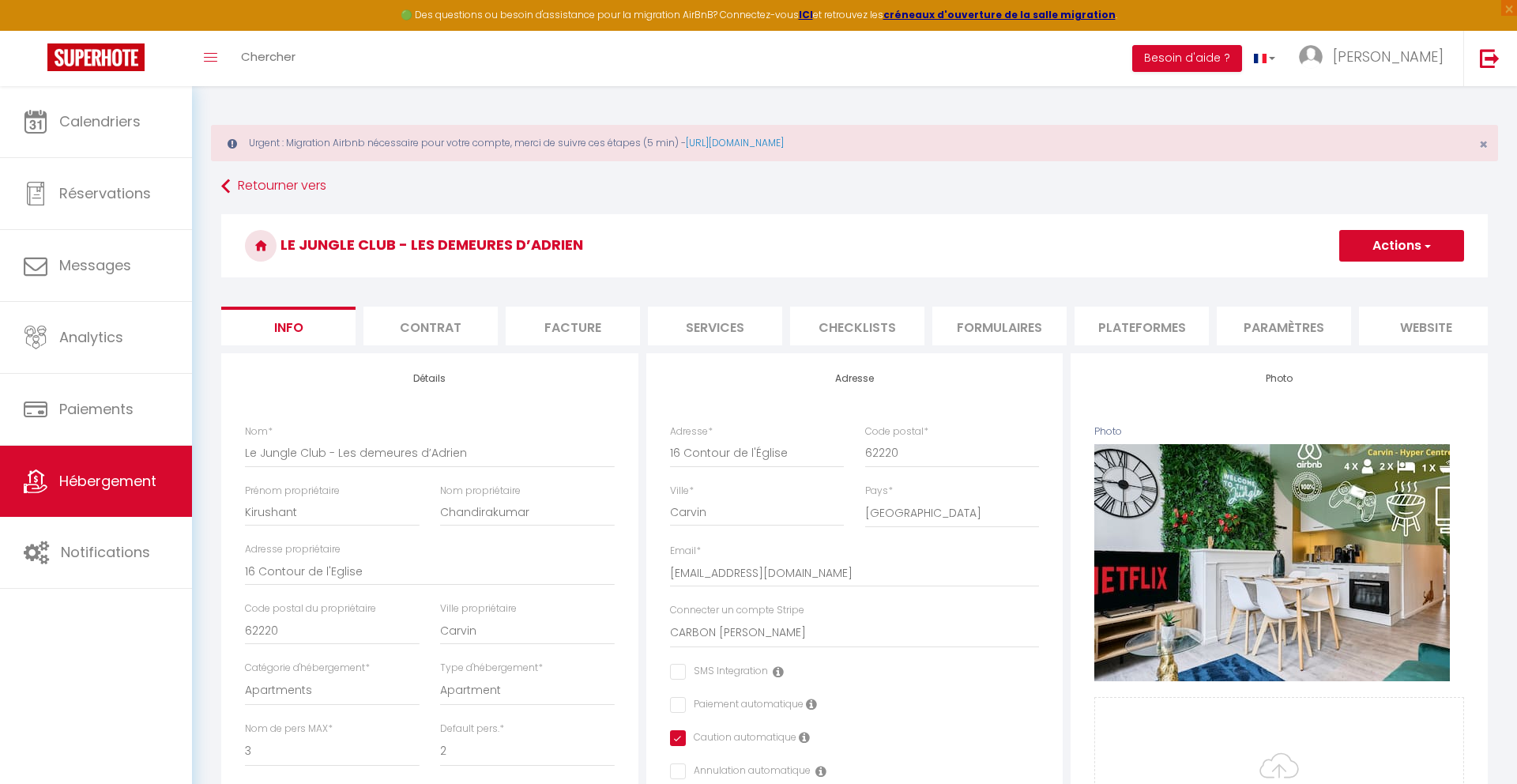
click at [467, 337] on li "Contrat" at bounding box center [430, 326] width 134 height 39
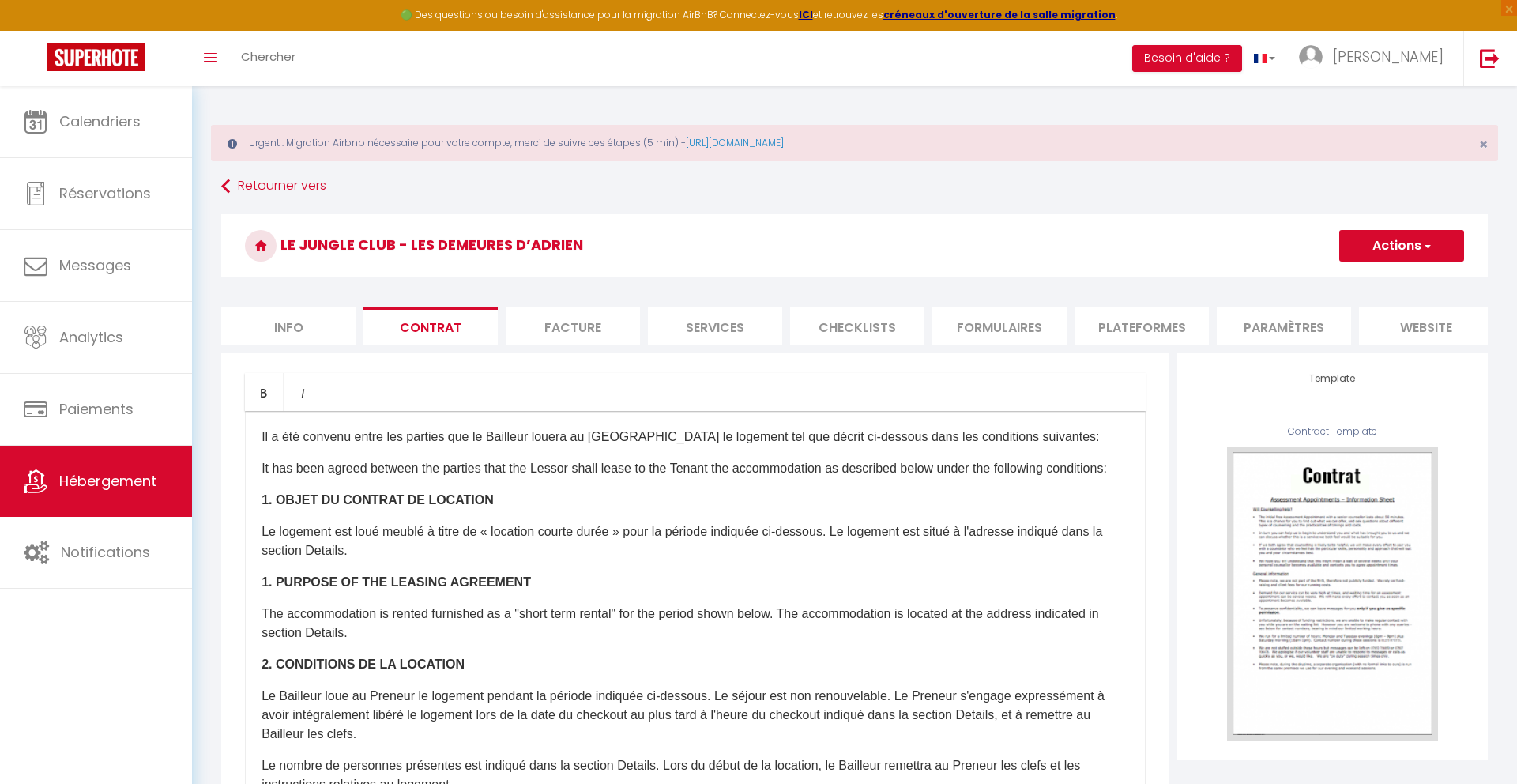
click at [649, 362] on div "Bold Italic Rich text editor ​Il a été convenu entre les parties que le Bailleu…" at bounding box center [695, 708] width 948 height 710
click at [629, 360] on div "Bold Italic Rich text editor ​Il a été convenu entre les parties que le Bailleu…" at bounding box center [695, 708] width 948 height 710
click at [623, 351] on form "Le Jungle Club - Les demeures d’Adrien Actions Enregistrer Sauvegarder en tant …" at bounding box center [854, 637] width 1267 height 848
click at [610, 344] on li "Facture" at bounding box center [572, 326] width 134 height 39
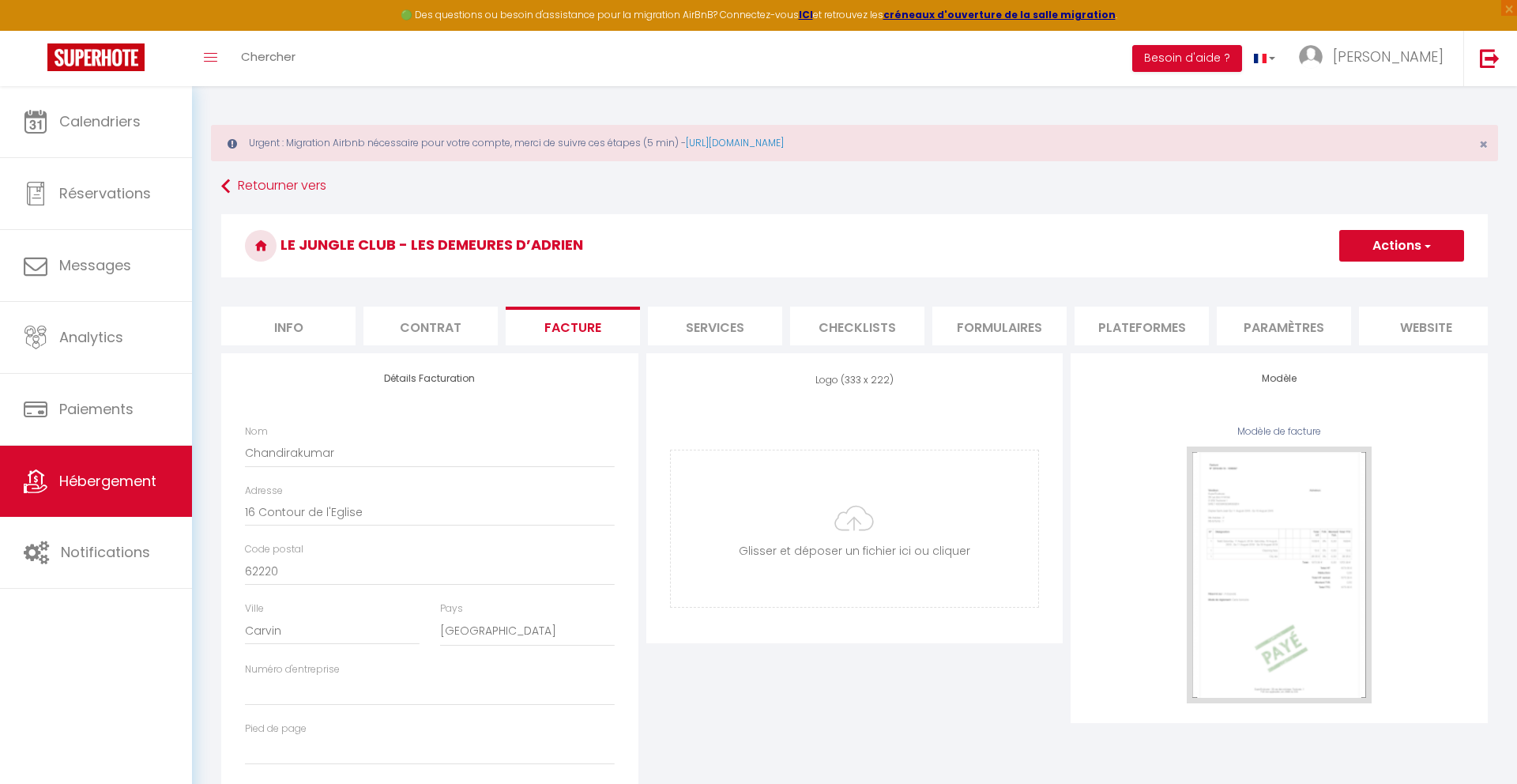
click at [754, 329] on li "Services" at bounding box center [715, 326] width 134 height 39
checkbox input "true"
checkbox input "false"
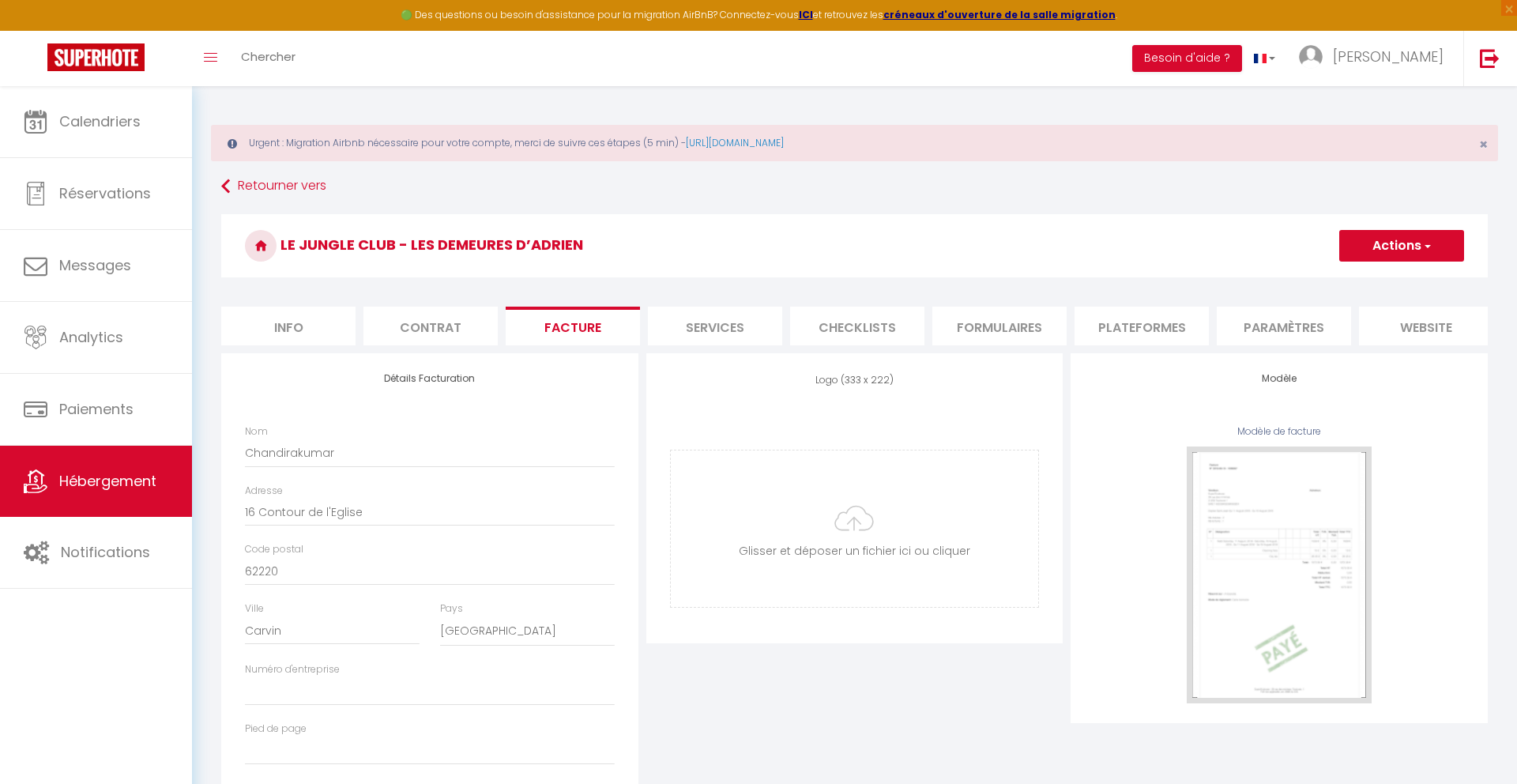
checkbox input "true"
checkbox input "false"
checkbox input "true"
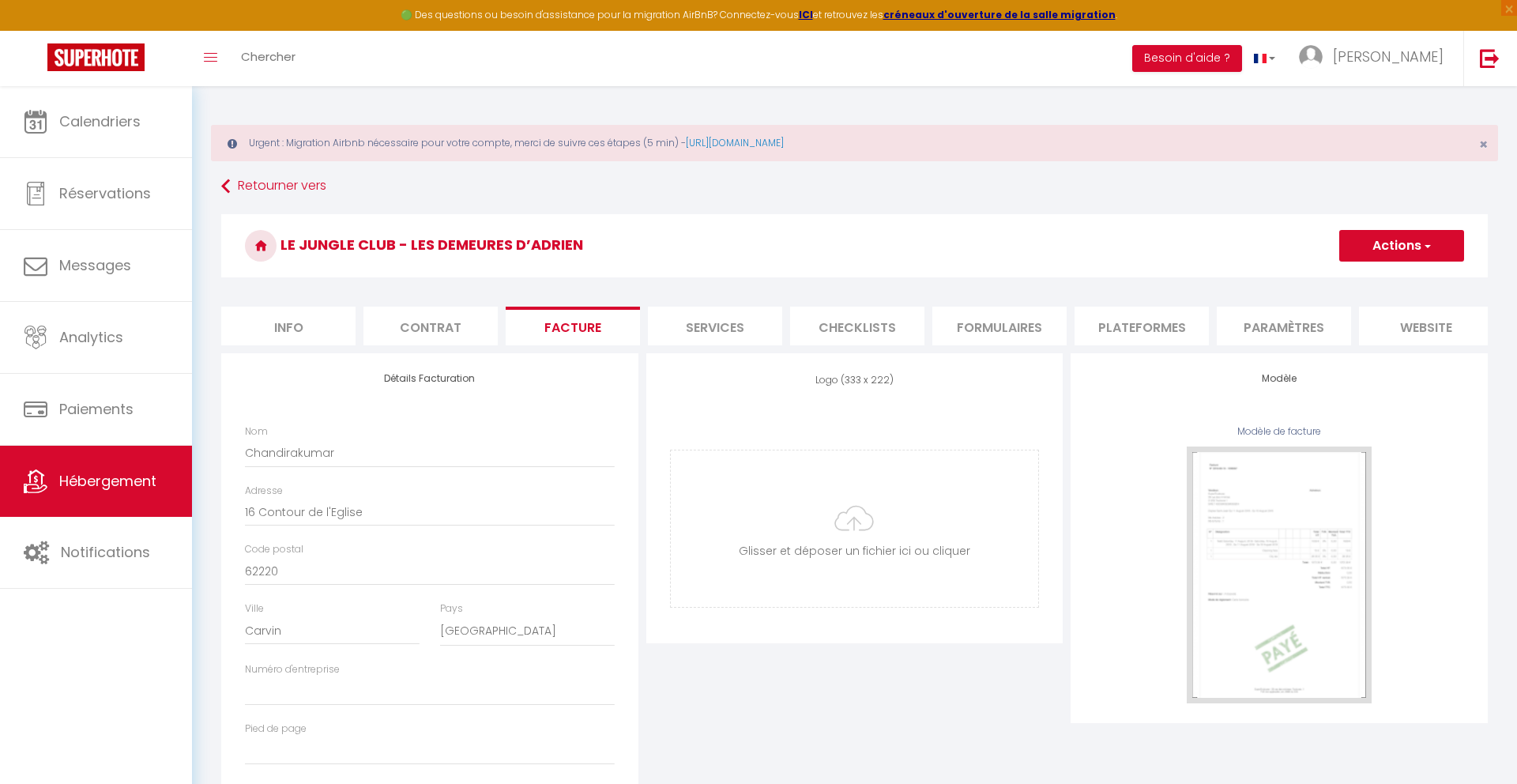
checkbox input "false"
checkbox input "true"
checkbox input "false"
checkbox input "true"
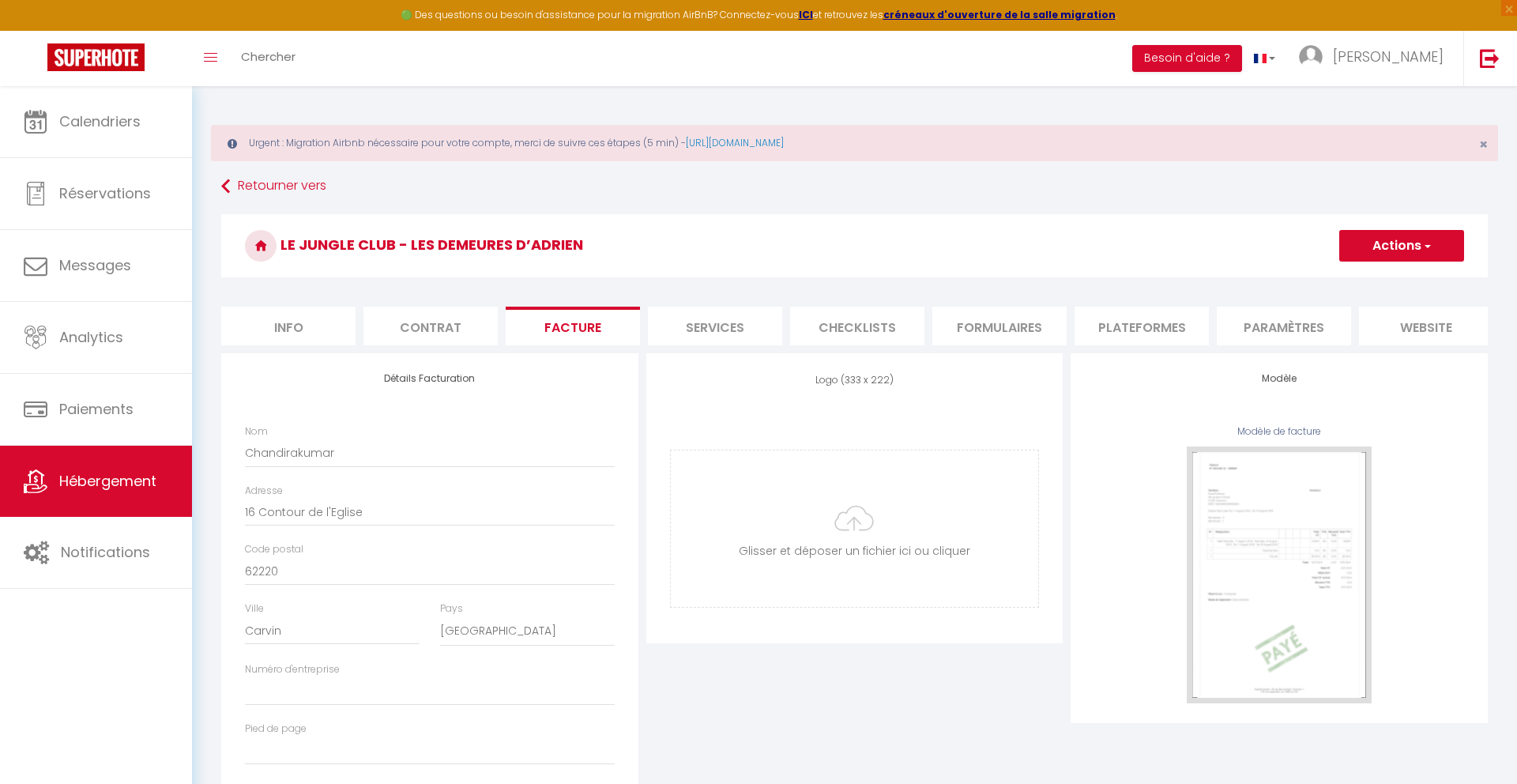
checkbox input "true"
checkbox input "false"
checkbox input "true"
checkbox input "false"
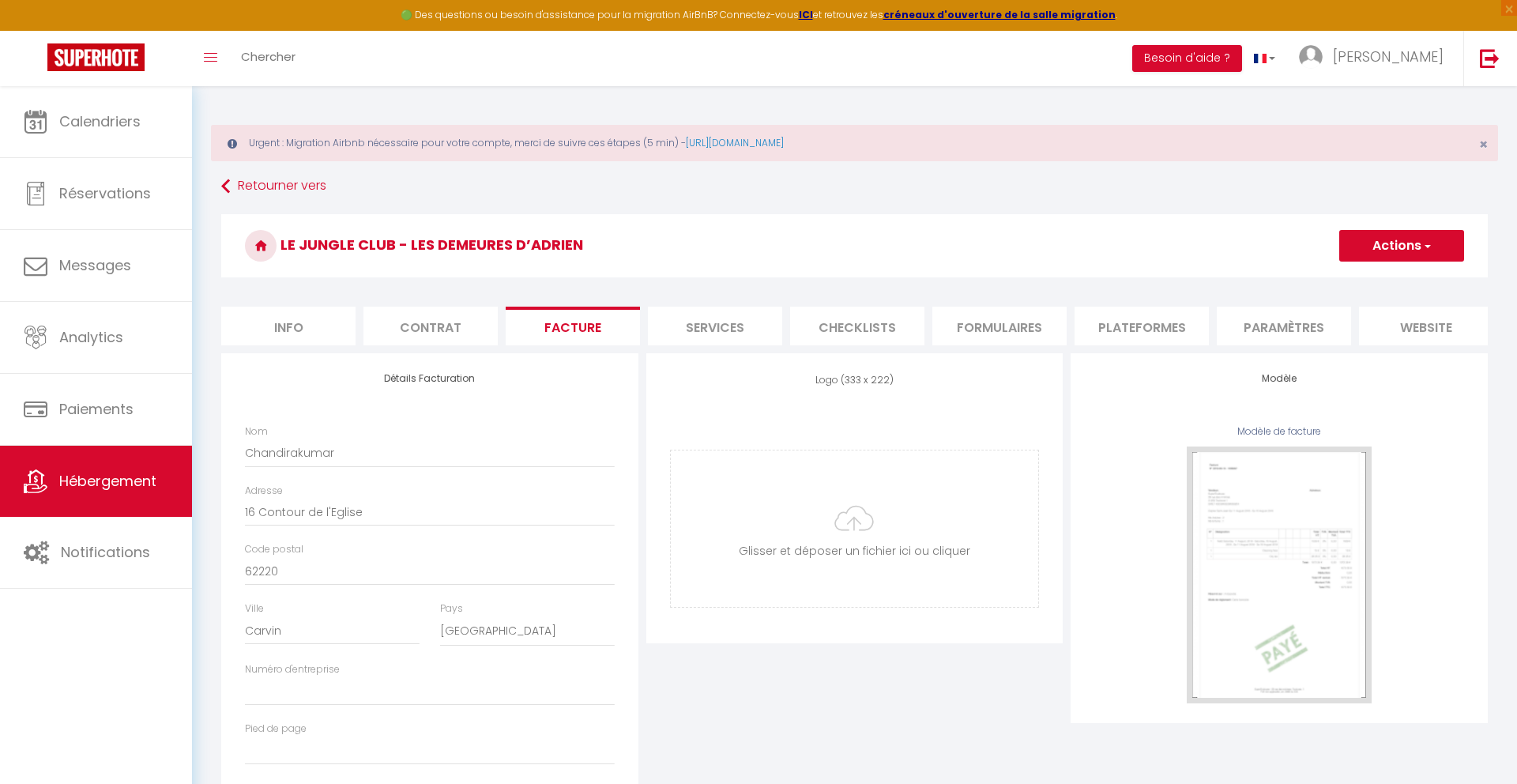
checkbox input "true"
checkbox input "false"
checkbox input "true"
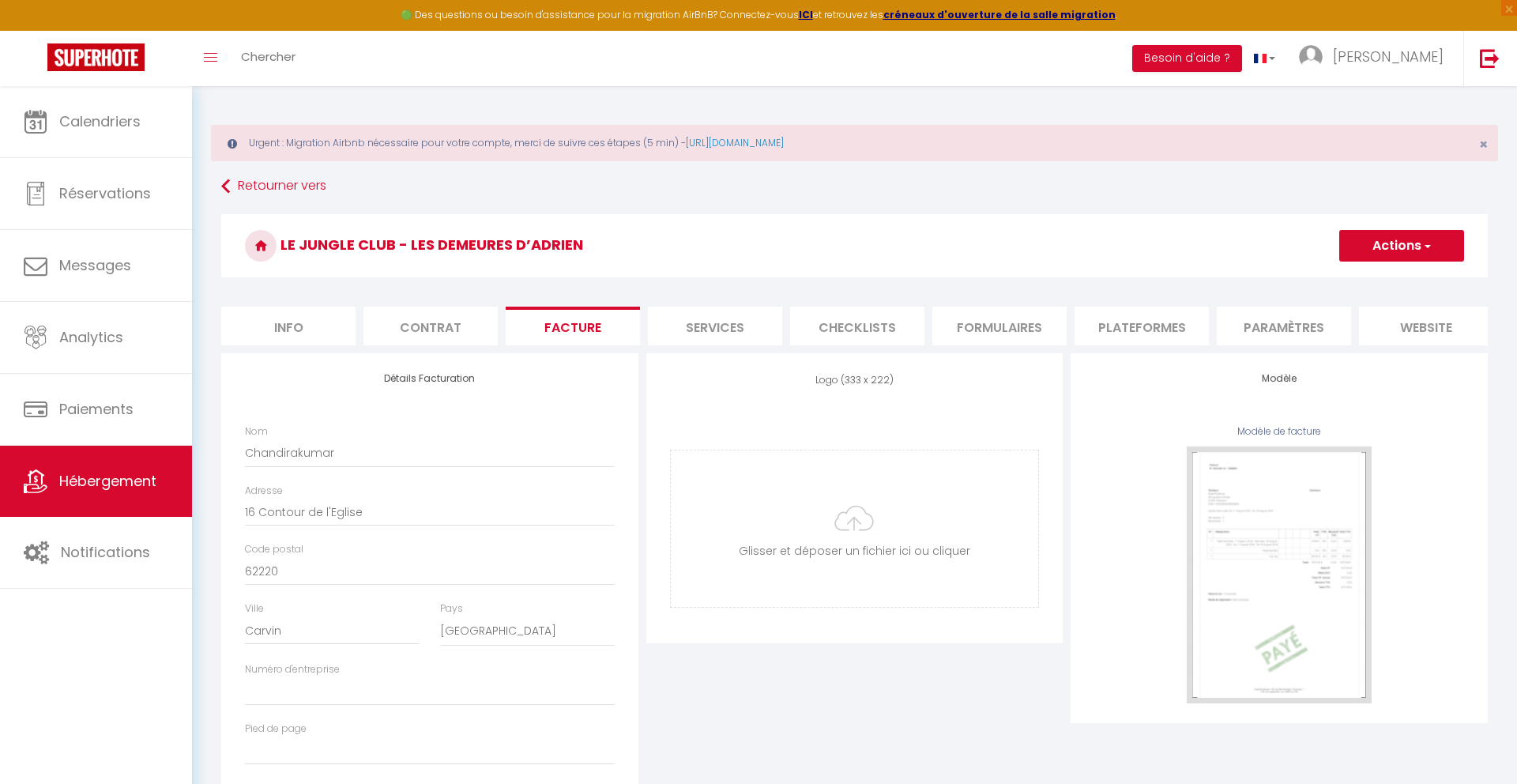
checkbox input "false"
checkbox input "true"
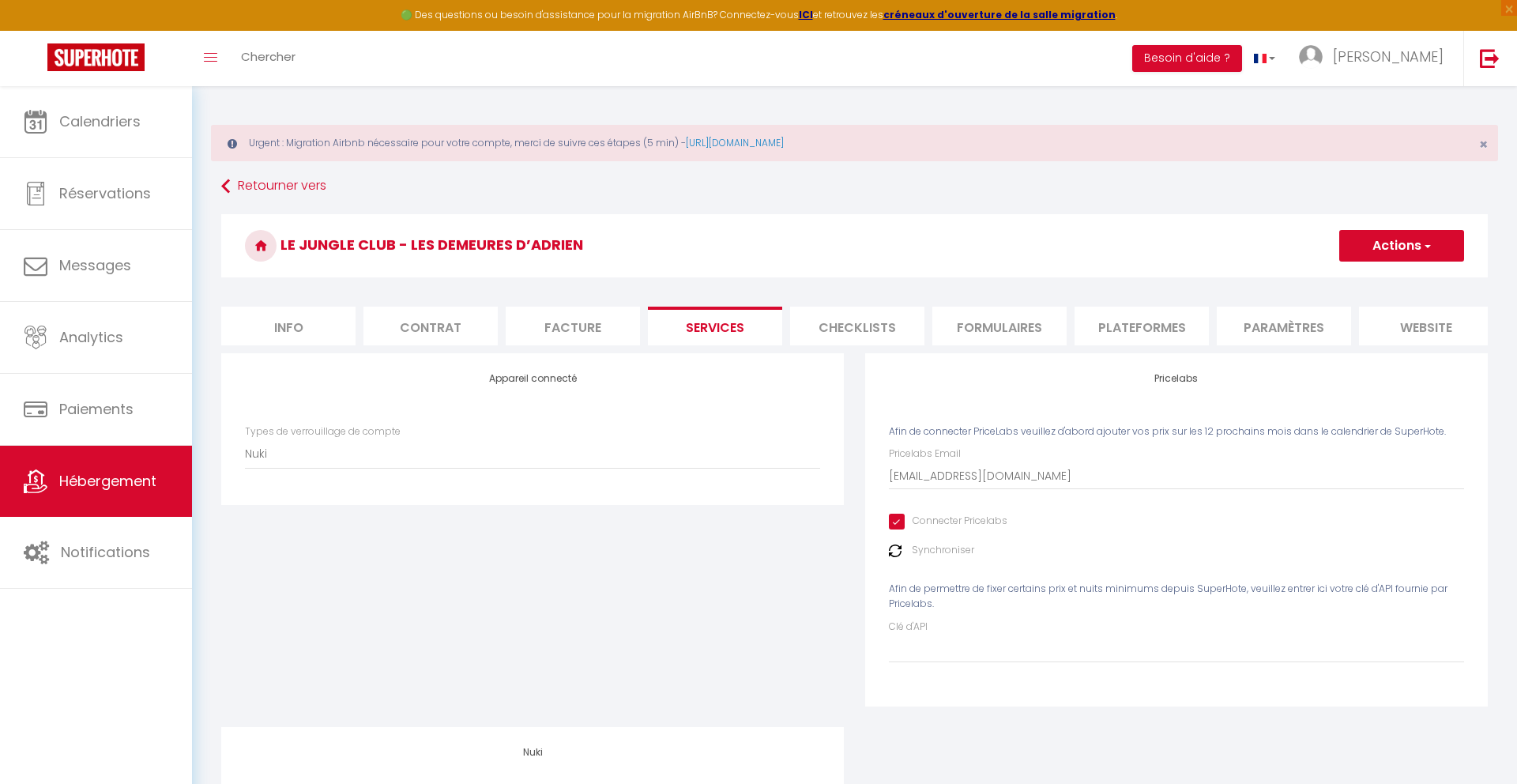
checkbox input "true"
checkbox input "false"
checkbox input "true"
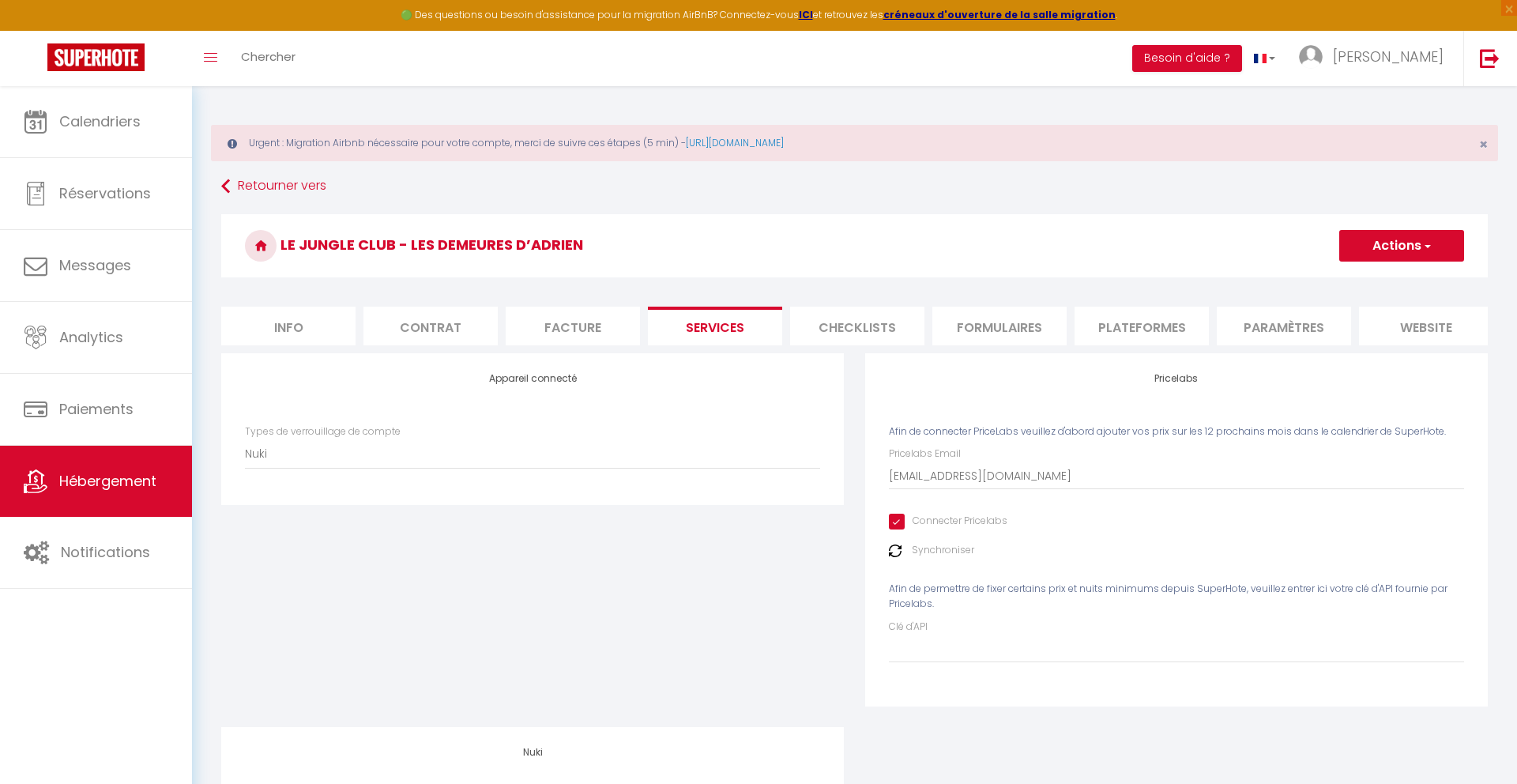
checkbox input "true"
checkbox input "false"
checkbox input "true"
checkbox input "false"
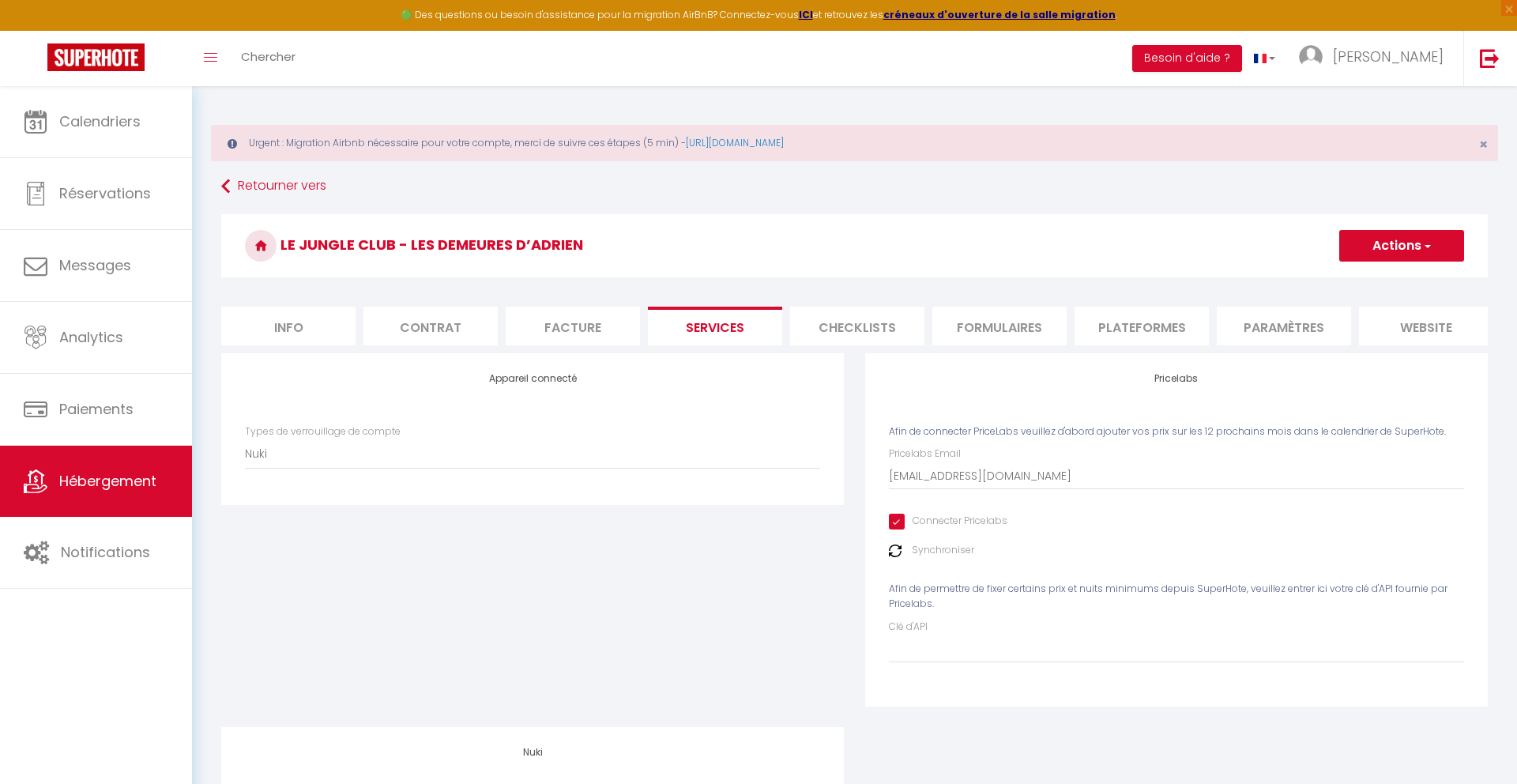
checkbox input "true"
checkbox input "false"
checkbox input "true"
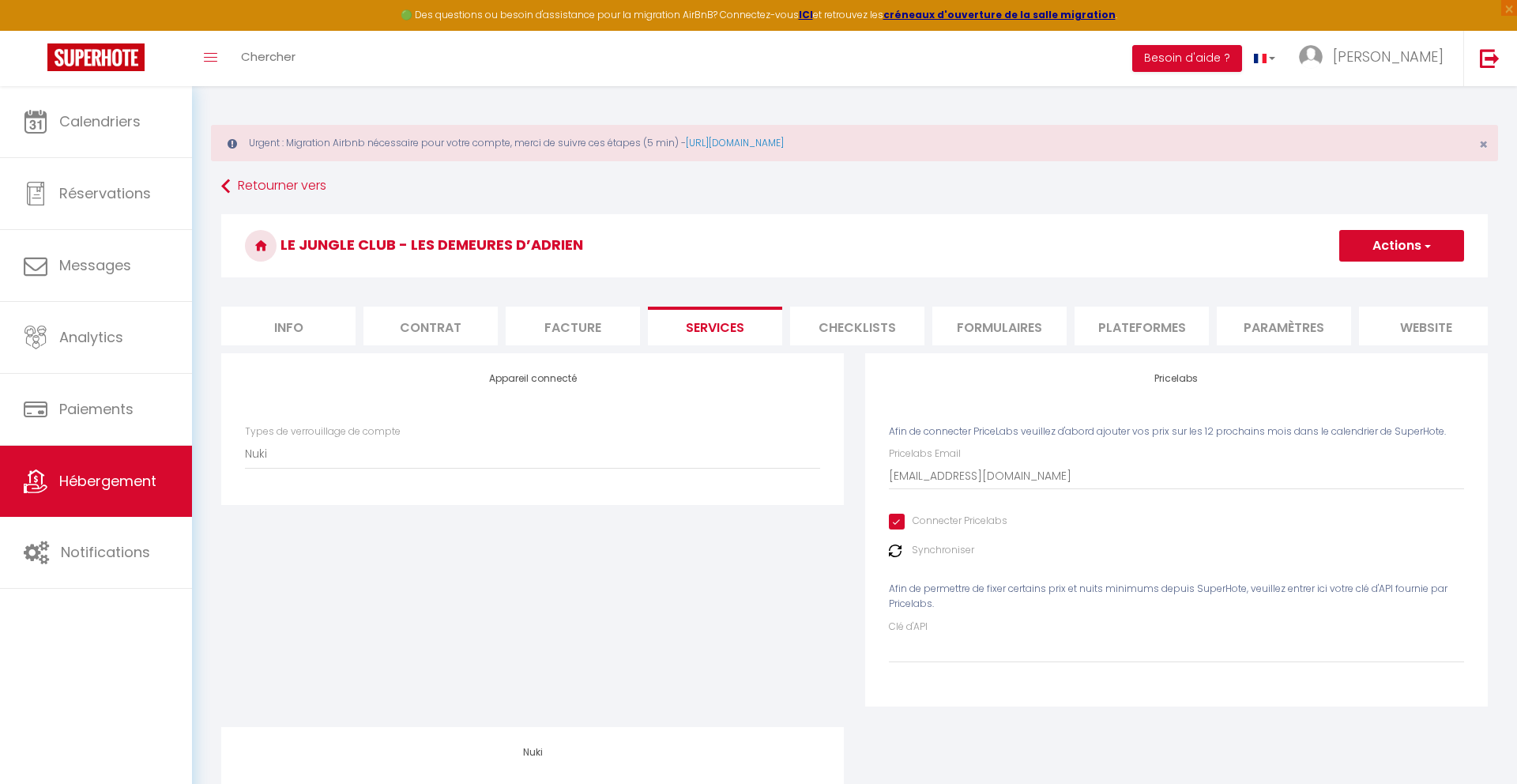
checkbox input "false"
checkbox input "true"
checkbox input "false"
checkbox input "true"
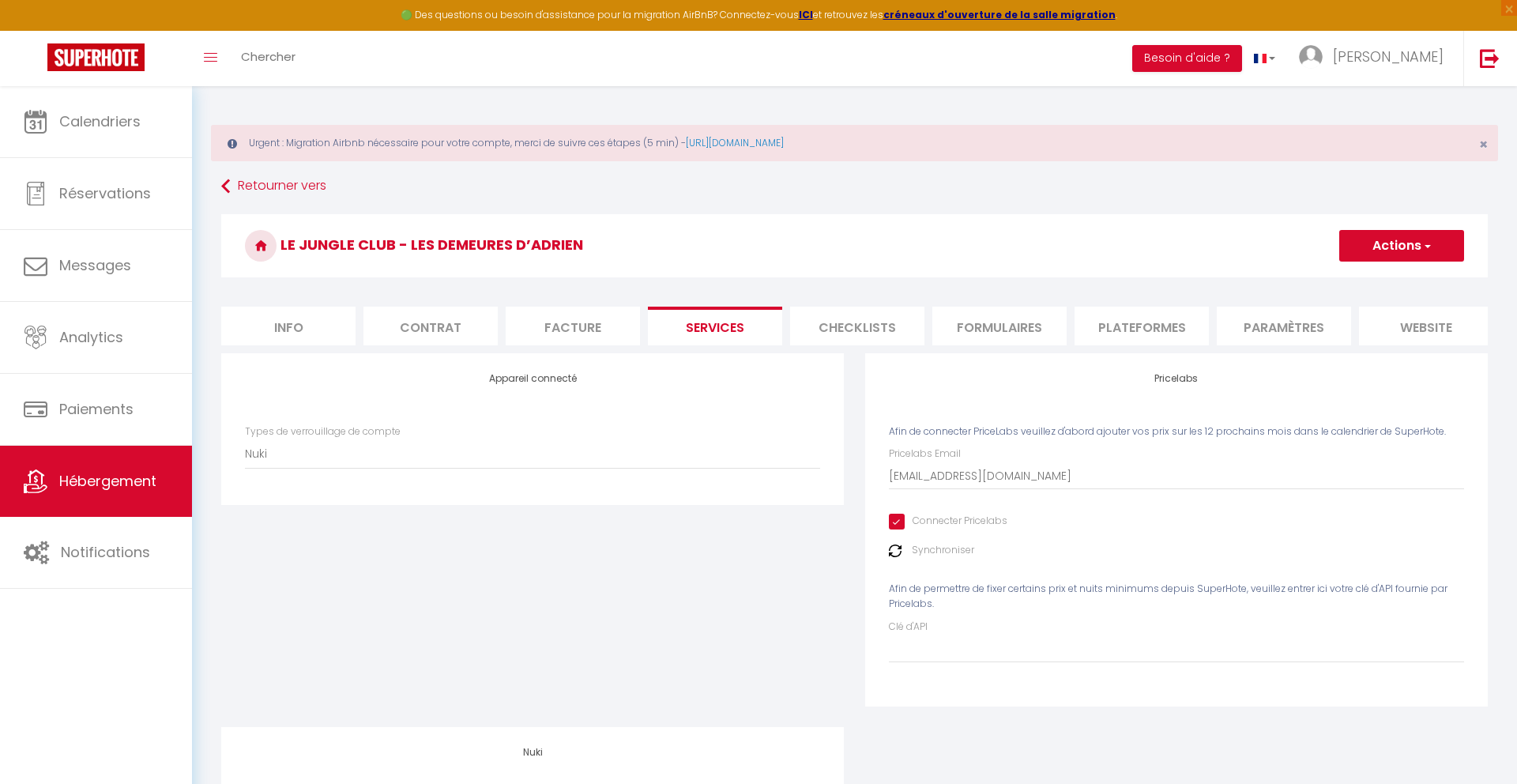
checkbox input "true"
checkbox input "false"
checkbox input "true"
checkbox input "false"
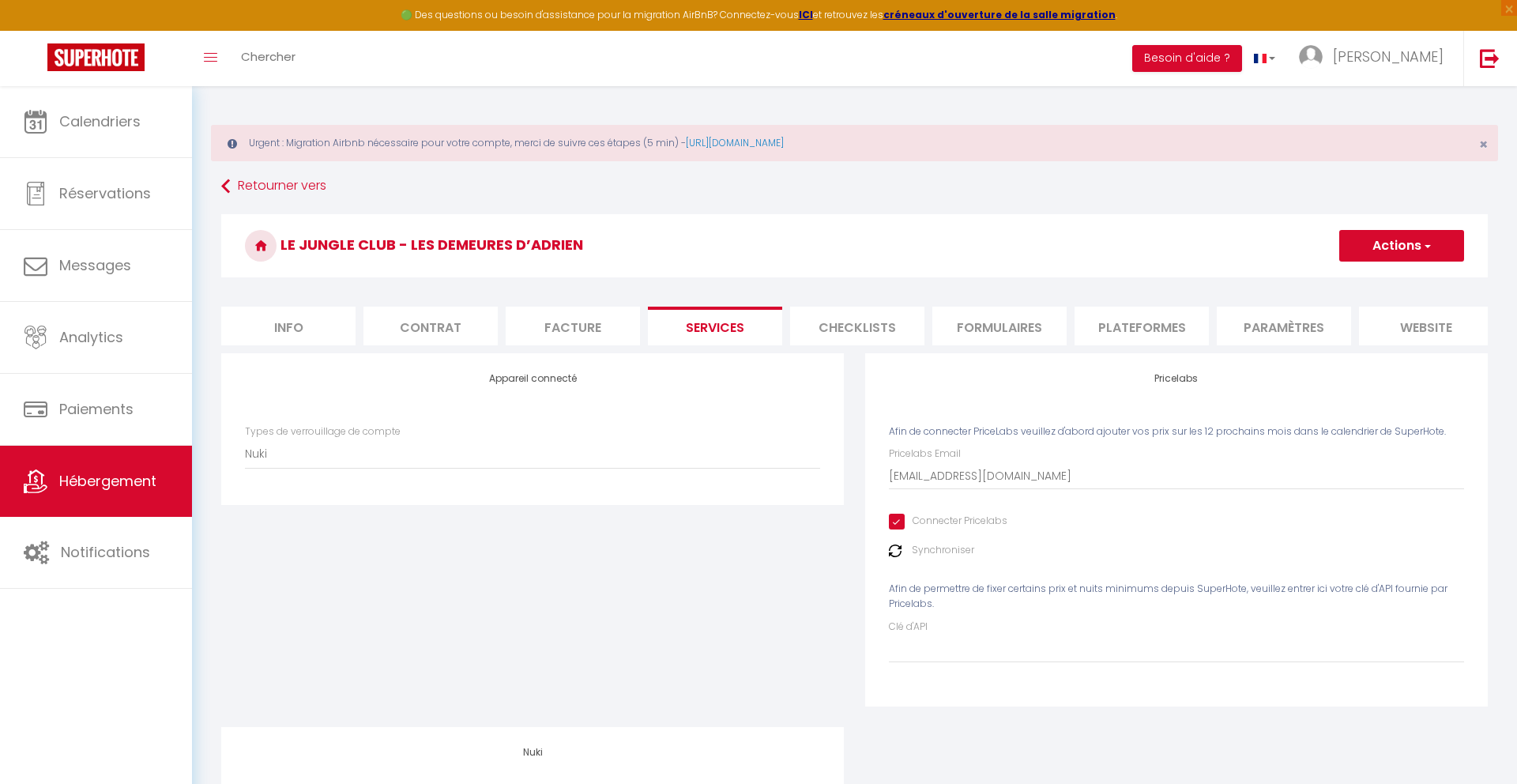
checkbox input "true"
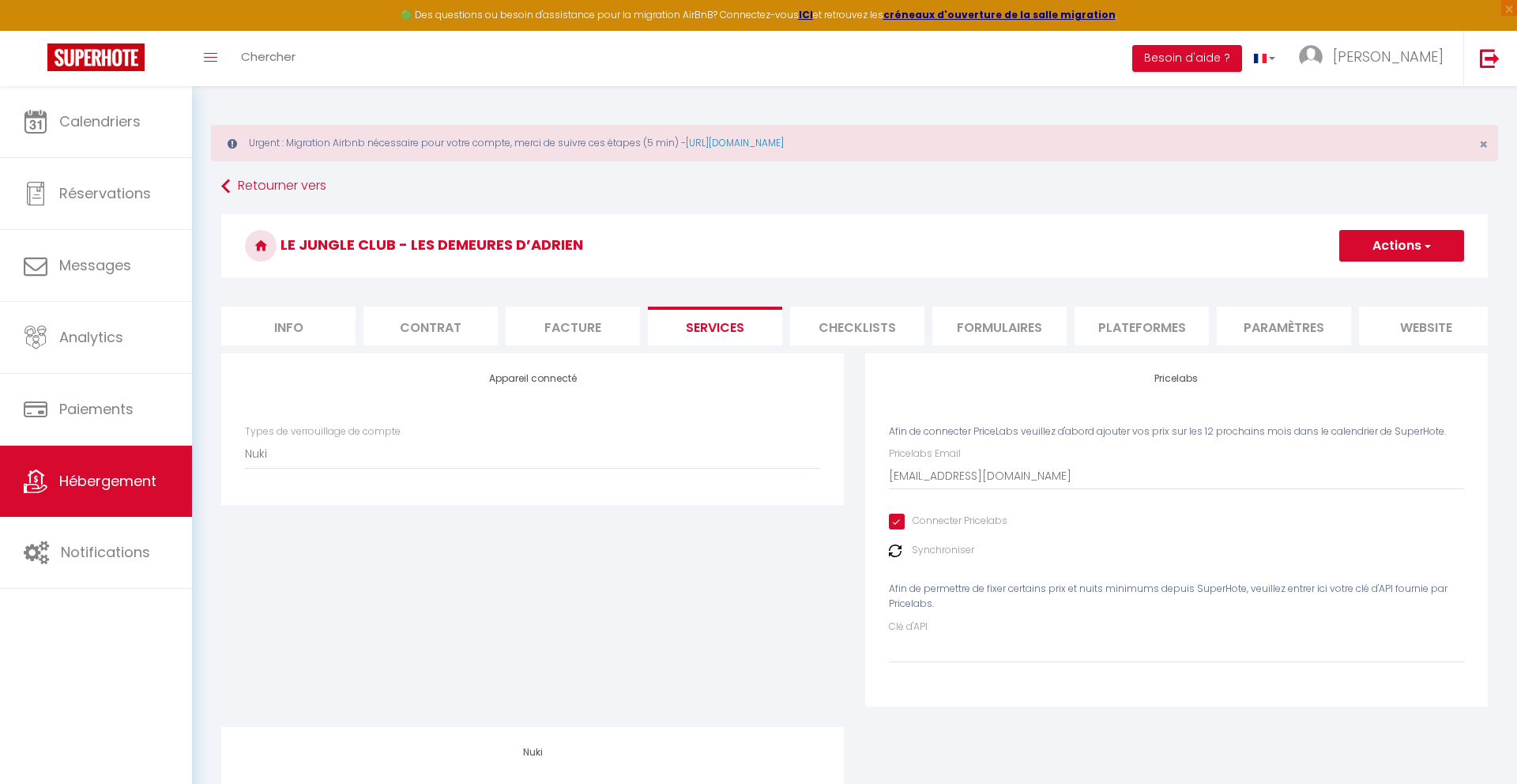
checkbox input "false"
checkbox input "true"
checkbox input "false"
checkbox input "true"
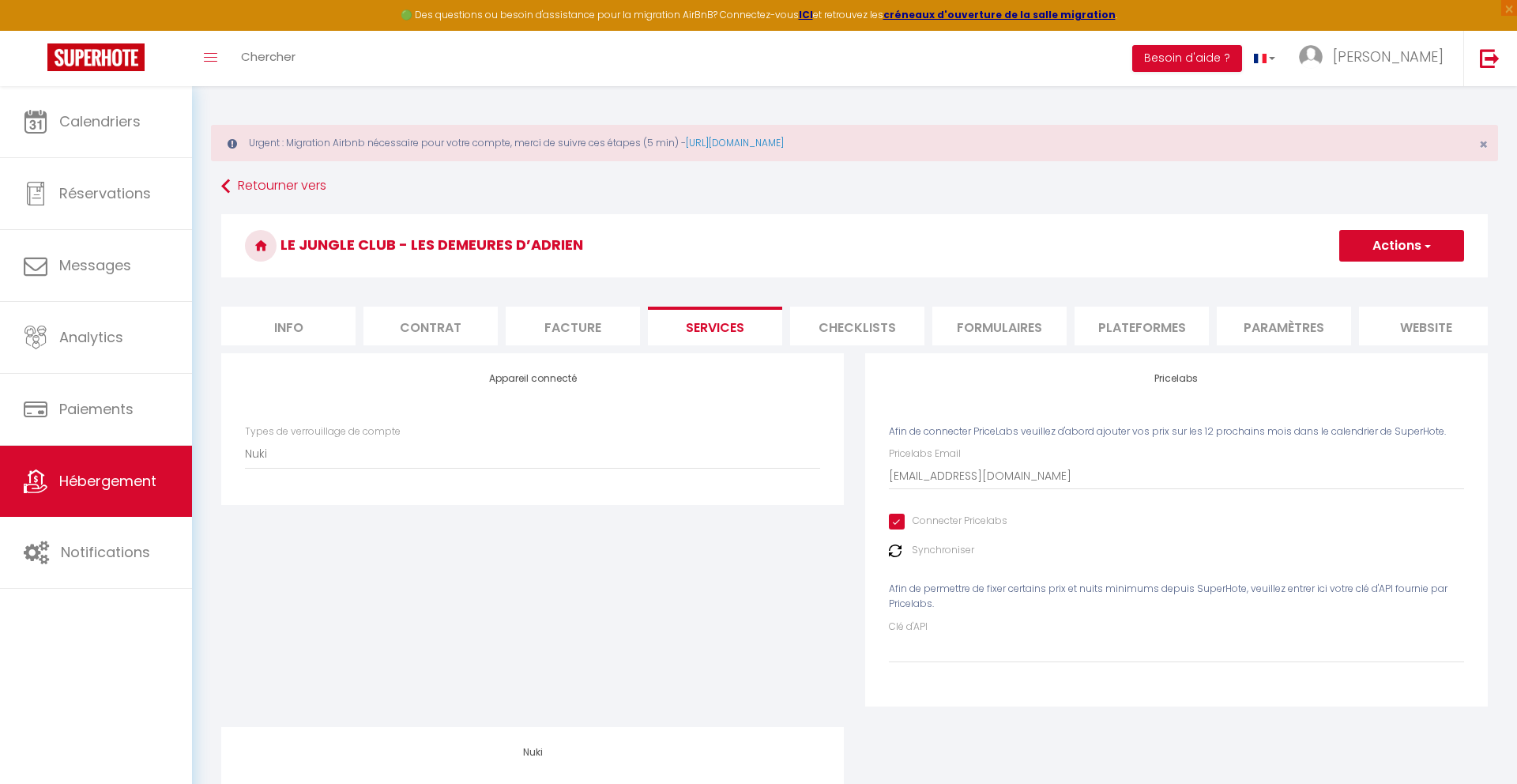
checkbox input "true"
checkbox input "false"
checkbox input "true"
checkbox input "false"
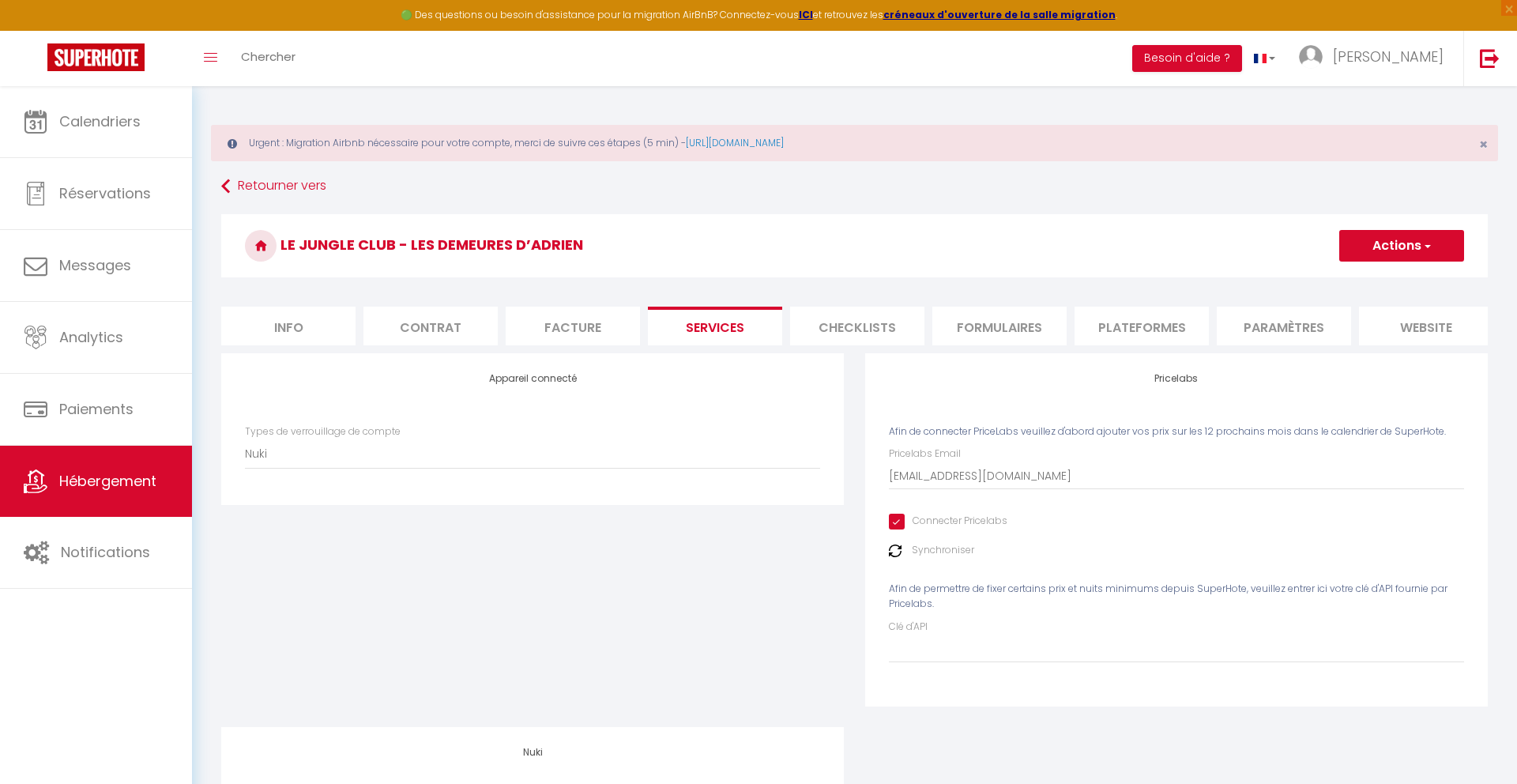
checkbox input "true"
checkbox input "false"
checkbox input "true"
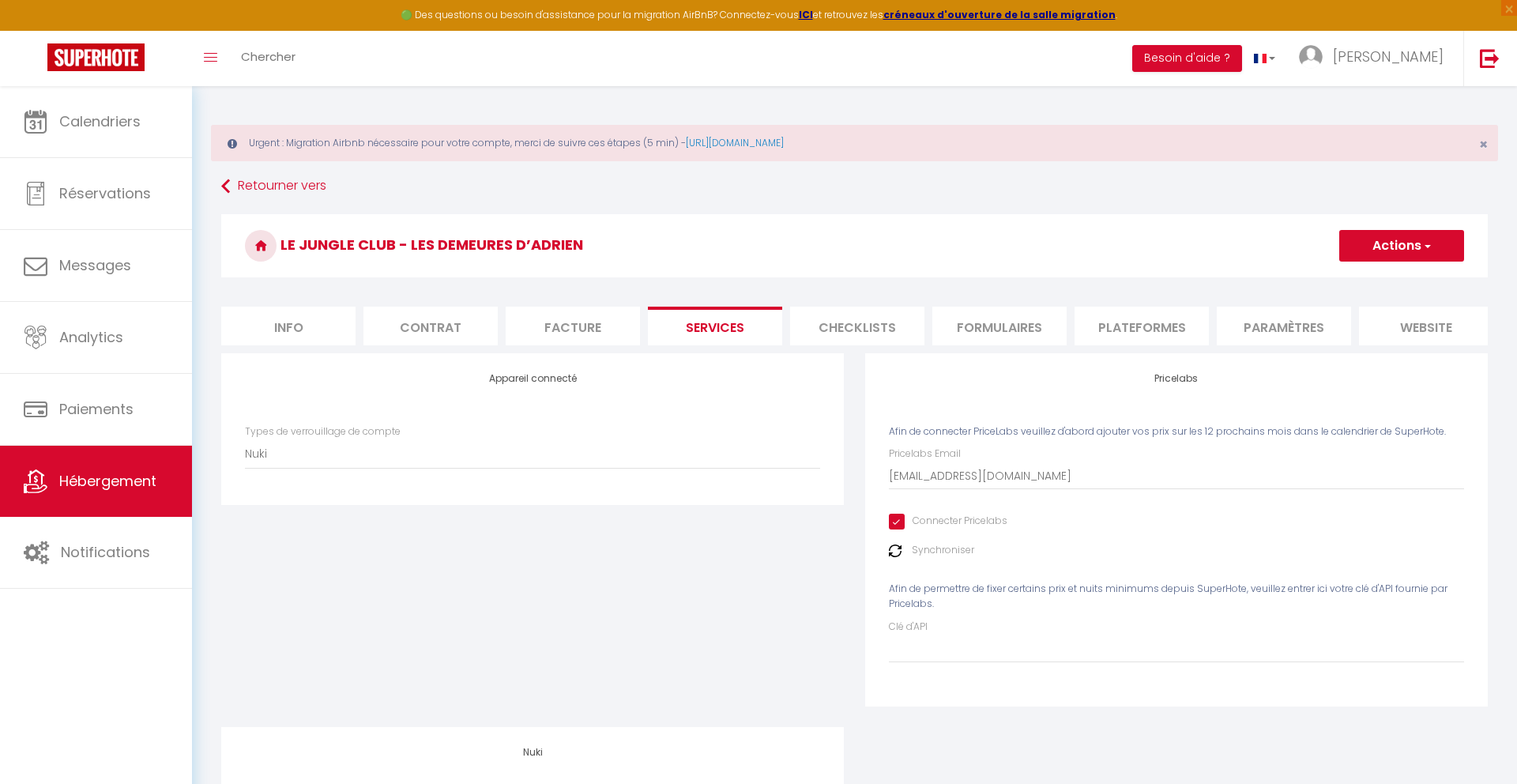
checkbox input "false"
checkbox input "true"
checkbox input "false"
checkbox input "true"
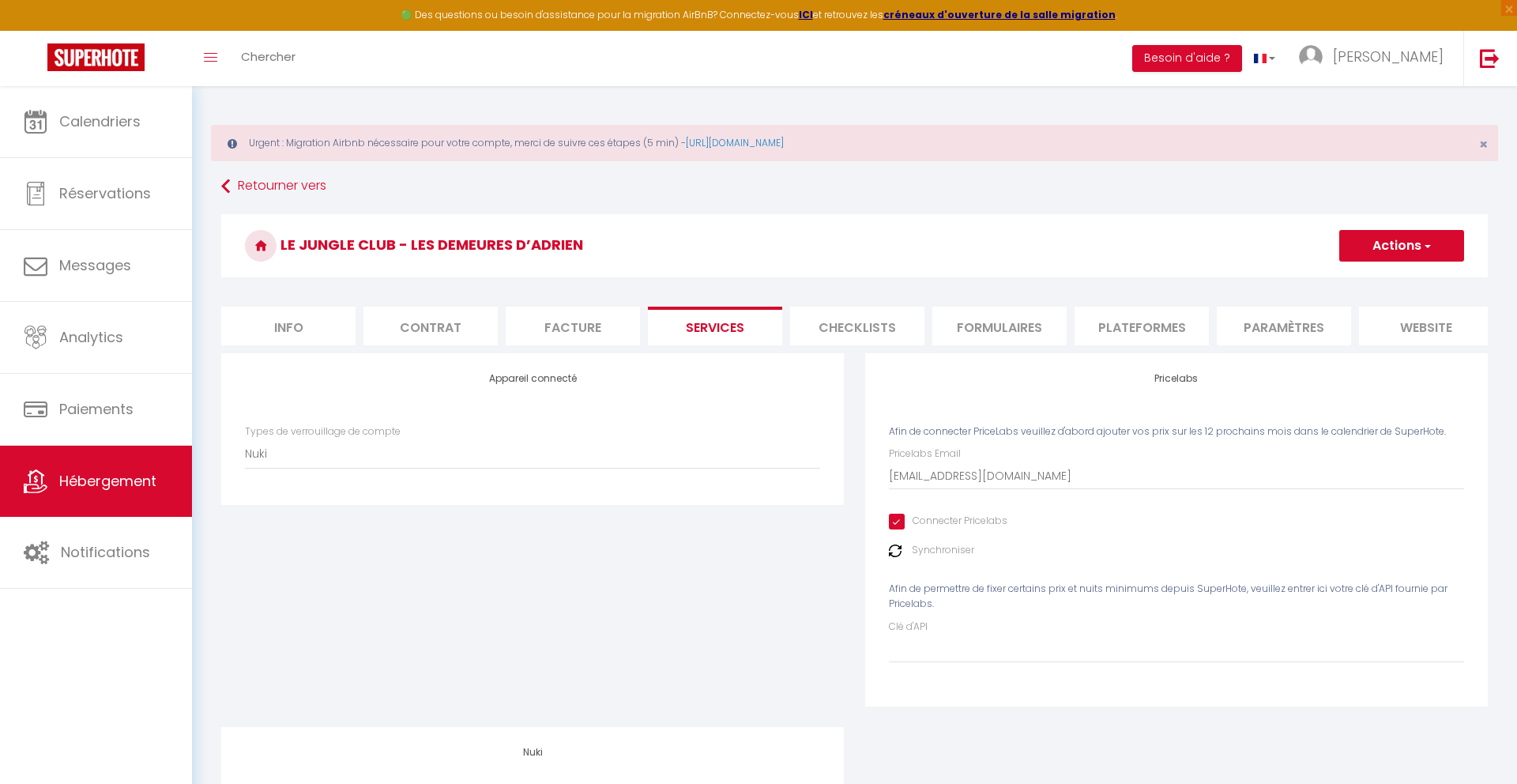
checkbox input "true"
checkbox input "false"
checkbox input "true"
click at [859, 334] on li "Checklists" at bounding box center [858, 326] width 134 height 39
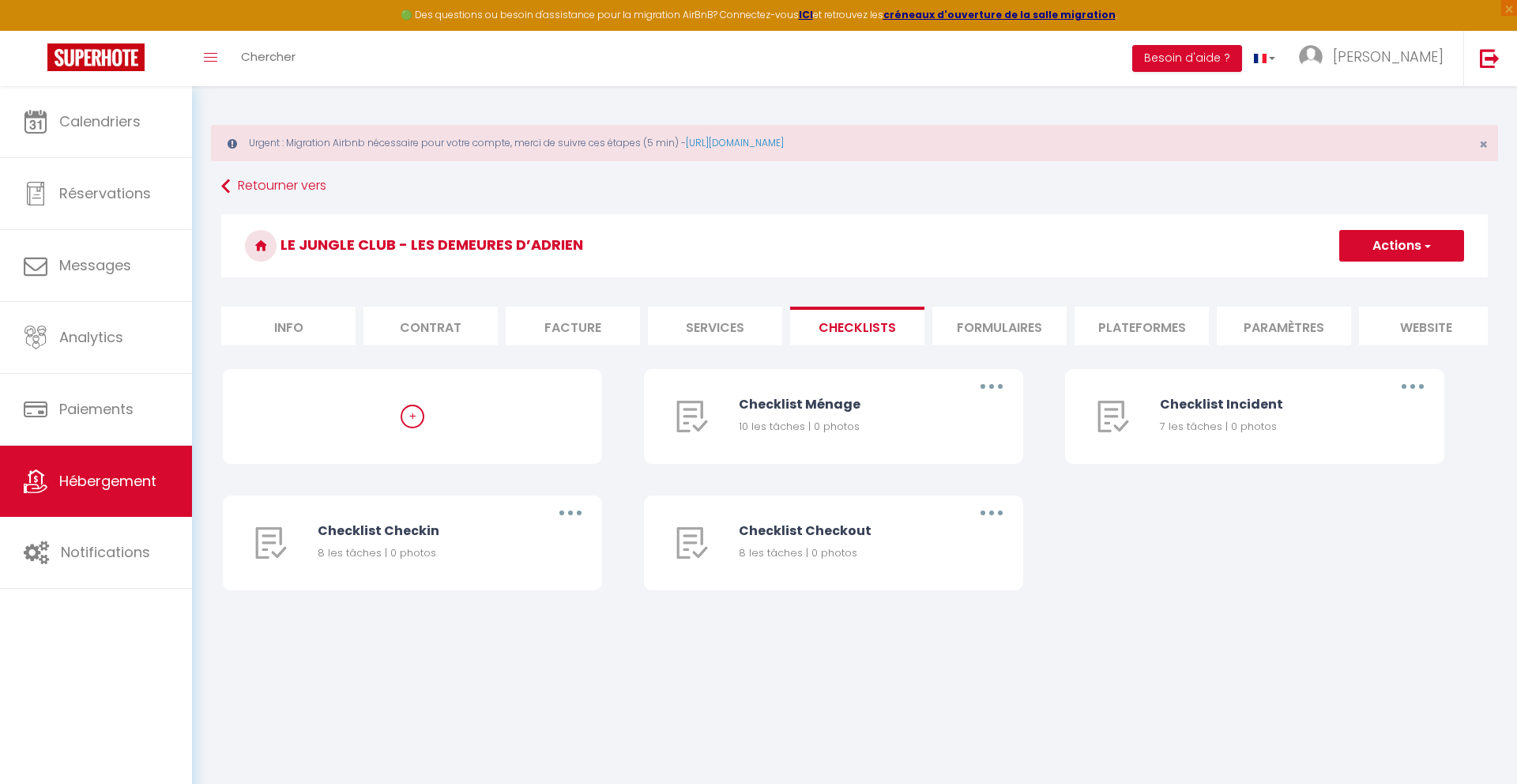
click at [981, 336] on li "Formulaires" at bounding box center [1000, 326] width 134 height 39
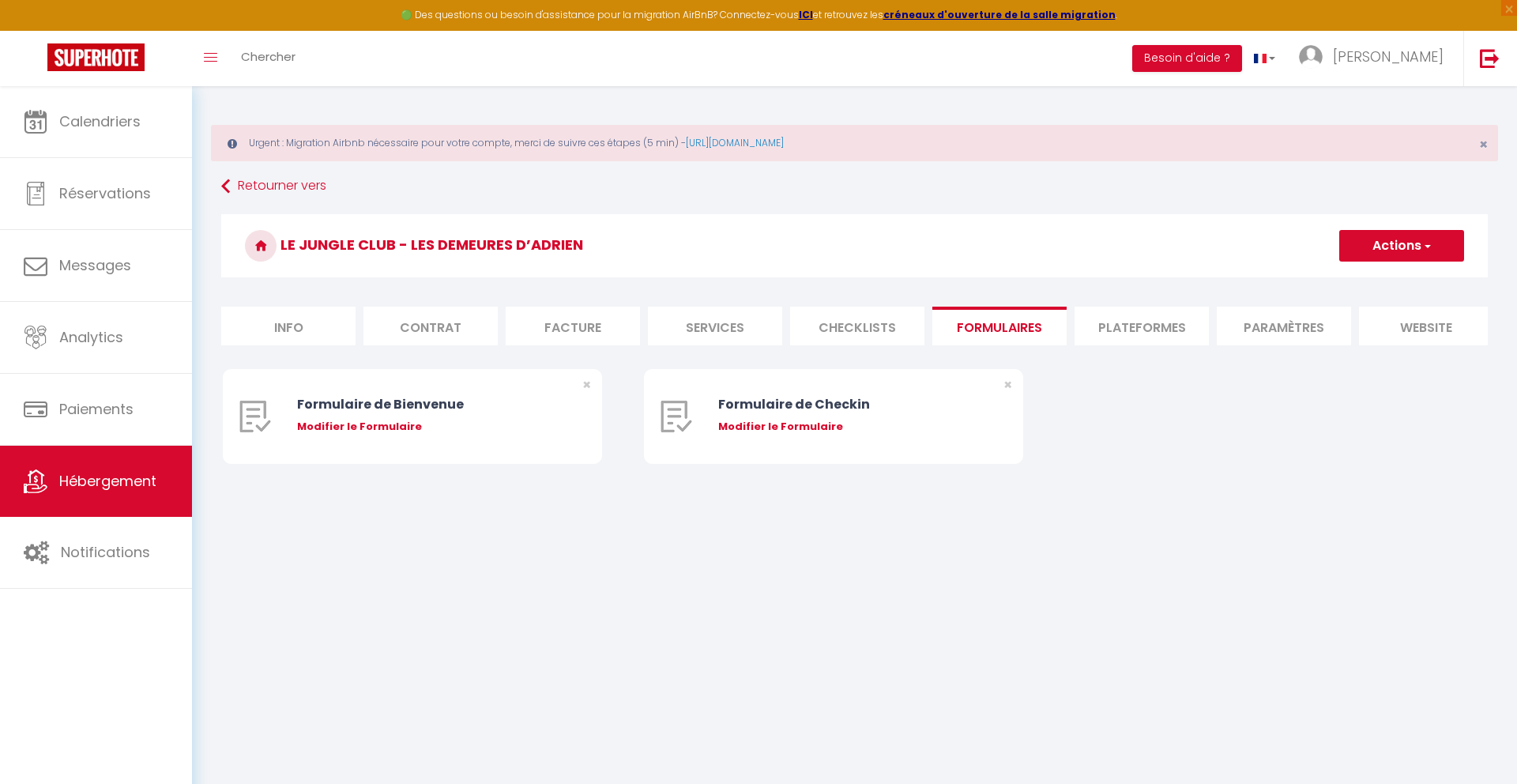
click at [1118, 327] on li "Plateformes" at bounding box center [1142, 326] width 134 height 39
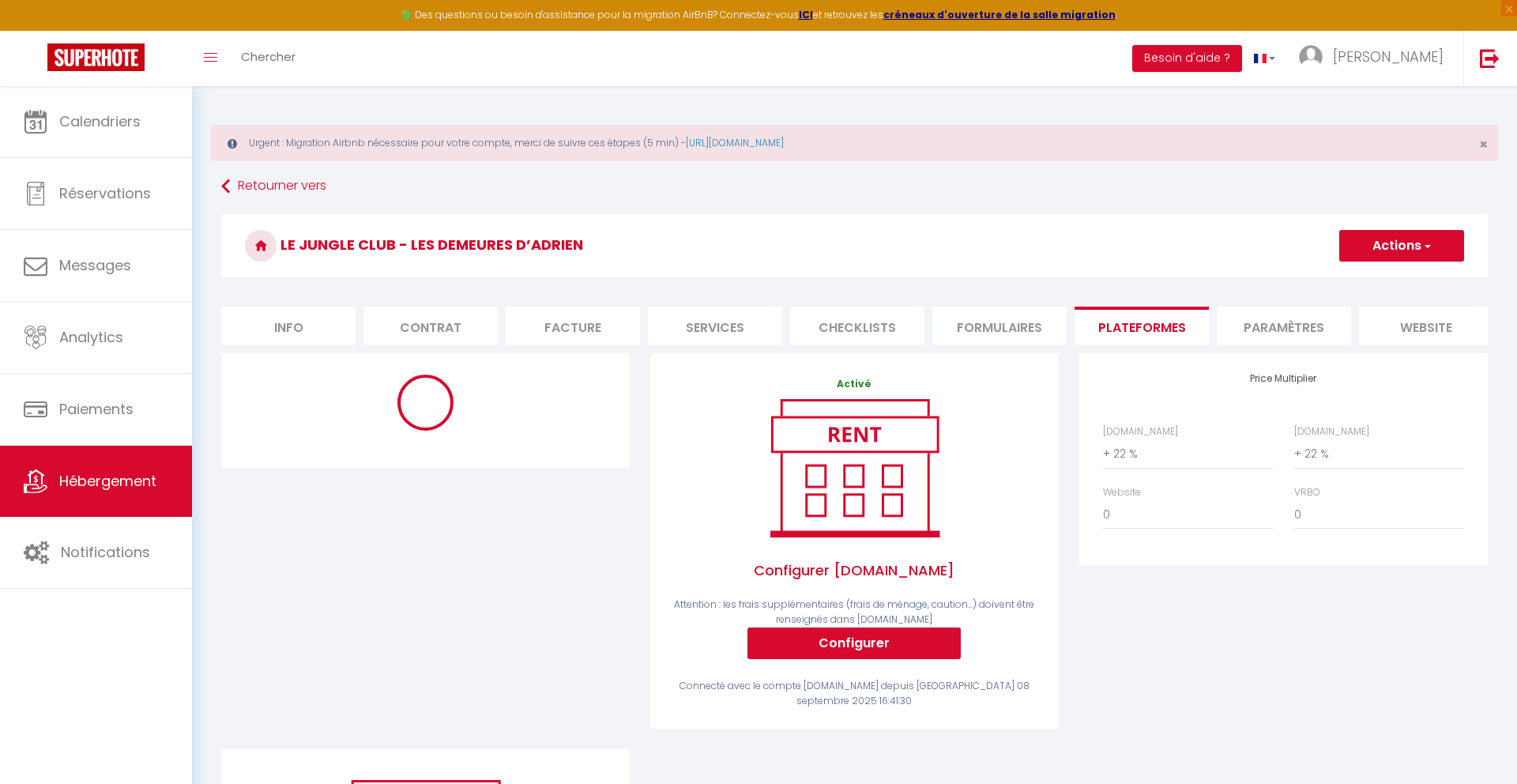
scroll to position [76, 0]
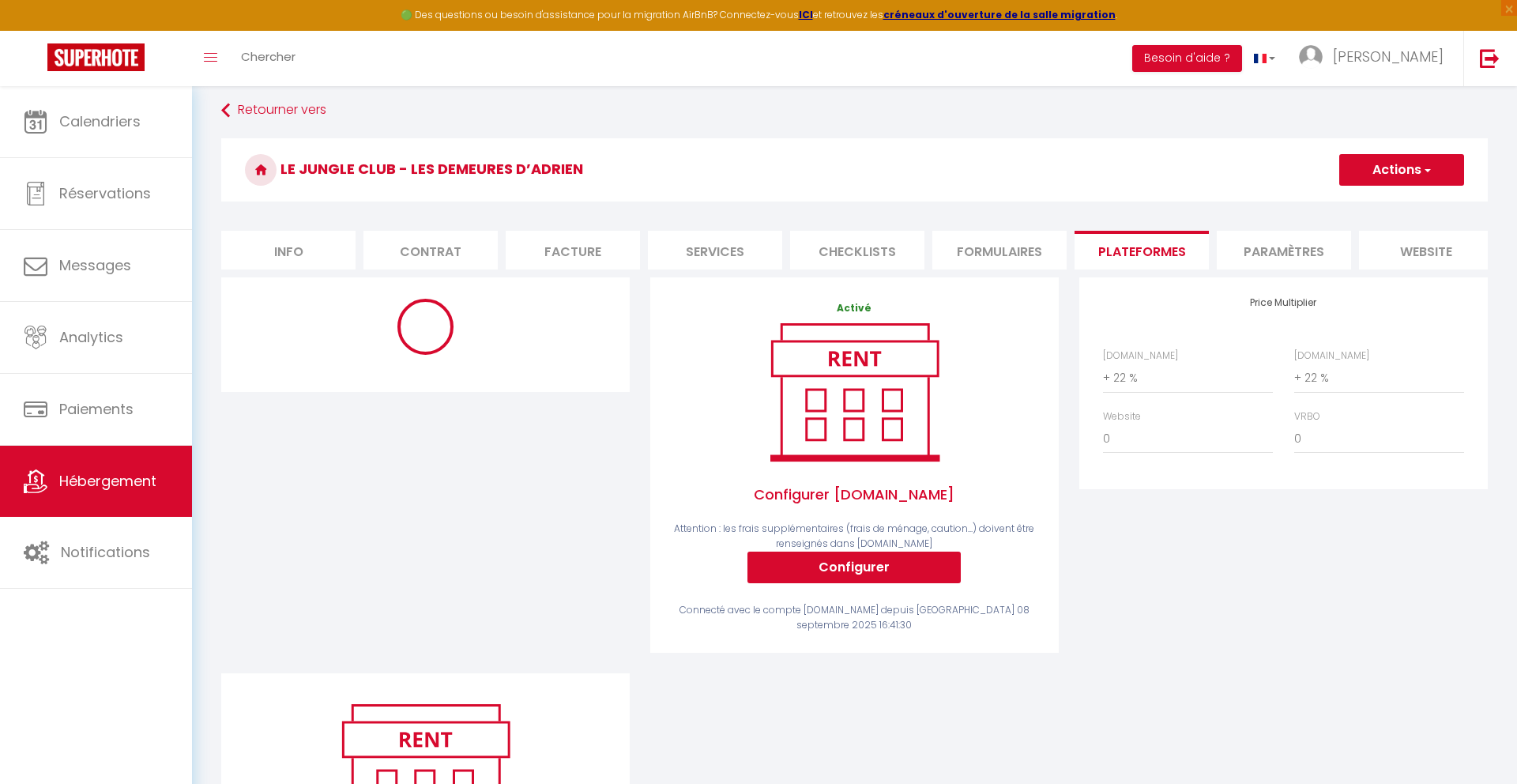
select select "365"
select select "EUR"
select select
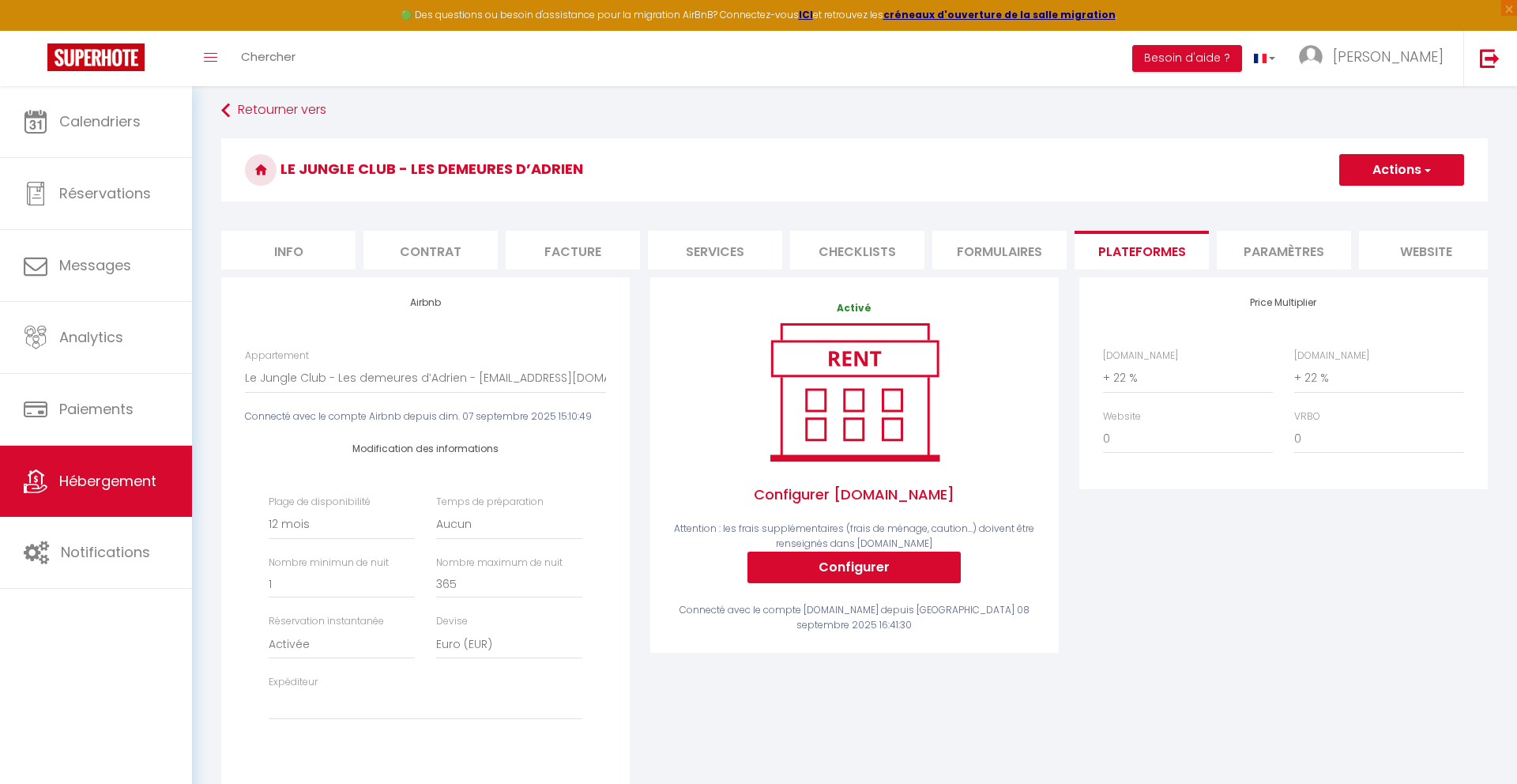
click at [1322, 247] on li "Paramètres" at bounding box center [1284, 250] width 134 height 39
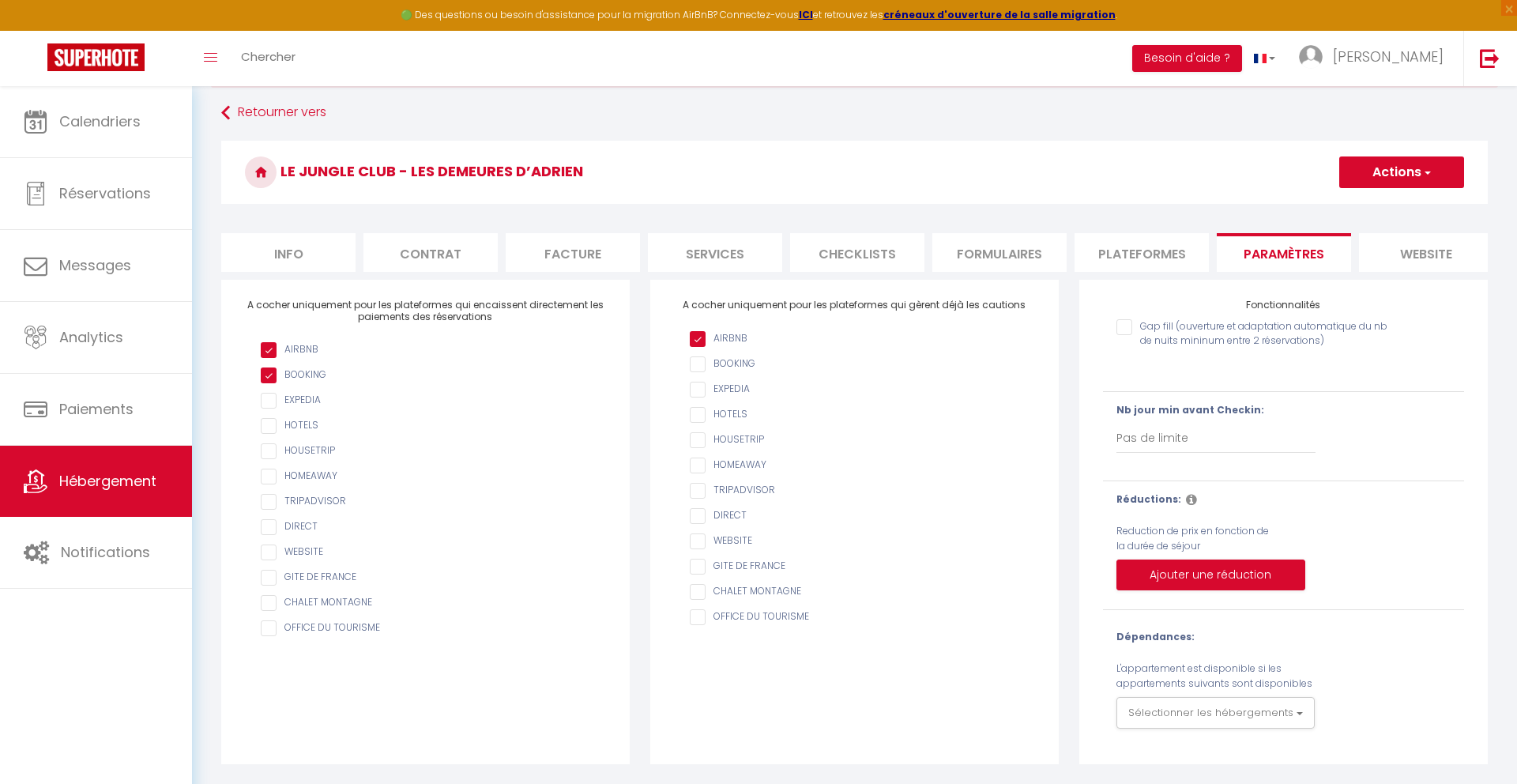
scroll to position [86, 0]
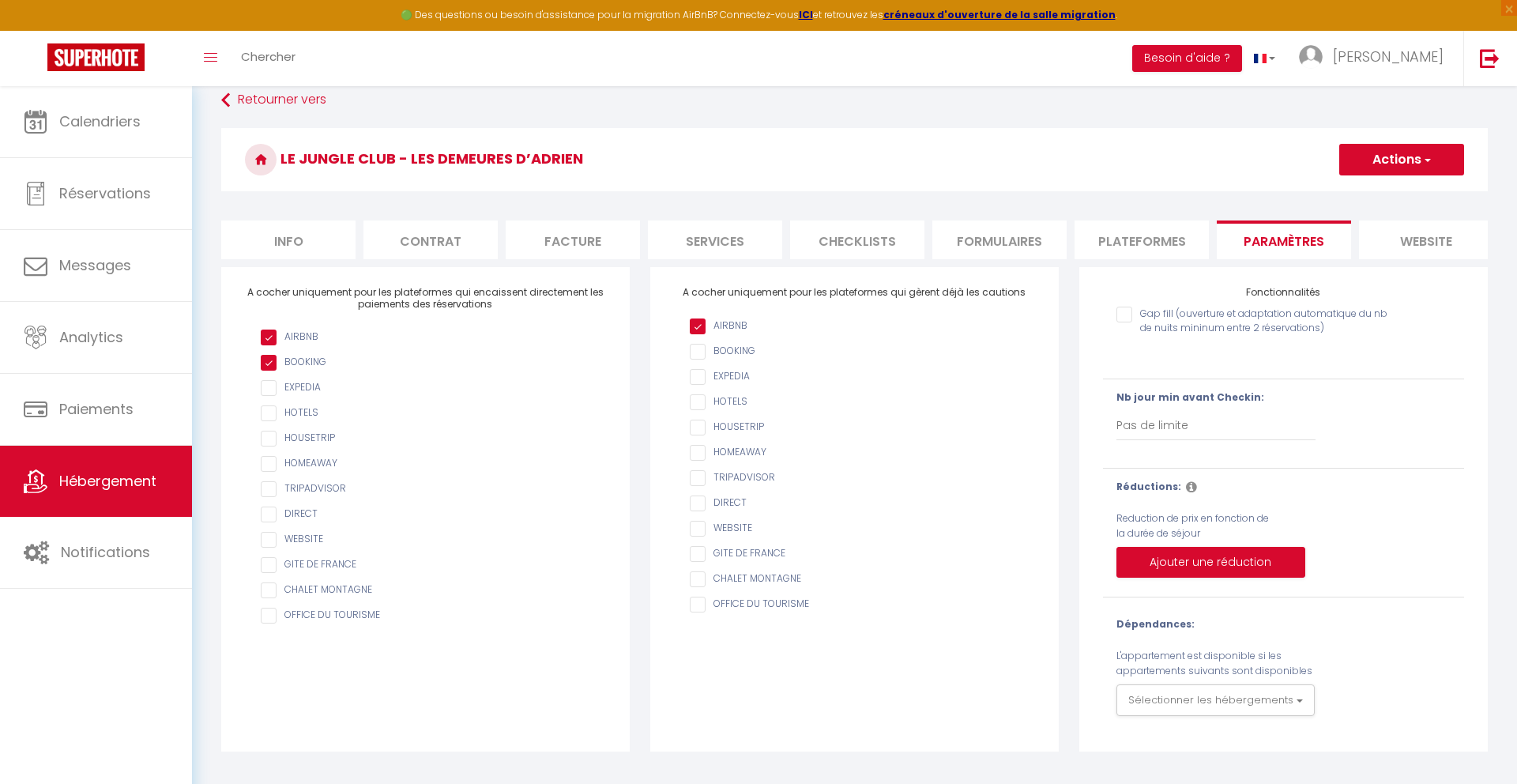
click at [1436, 254] on li "website" at bounding box center [1426, 239] width 134 height 39
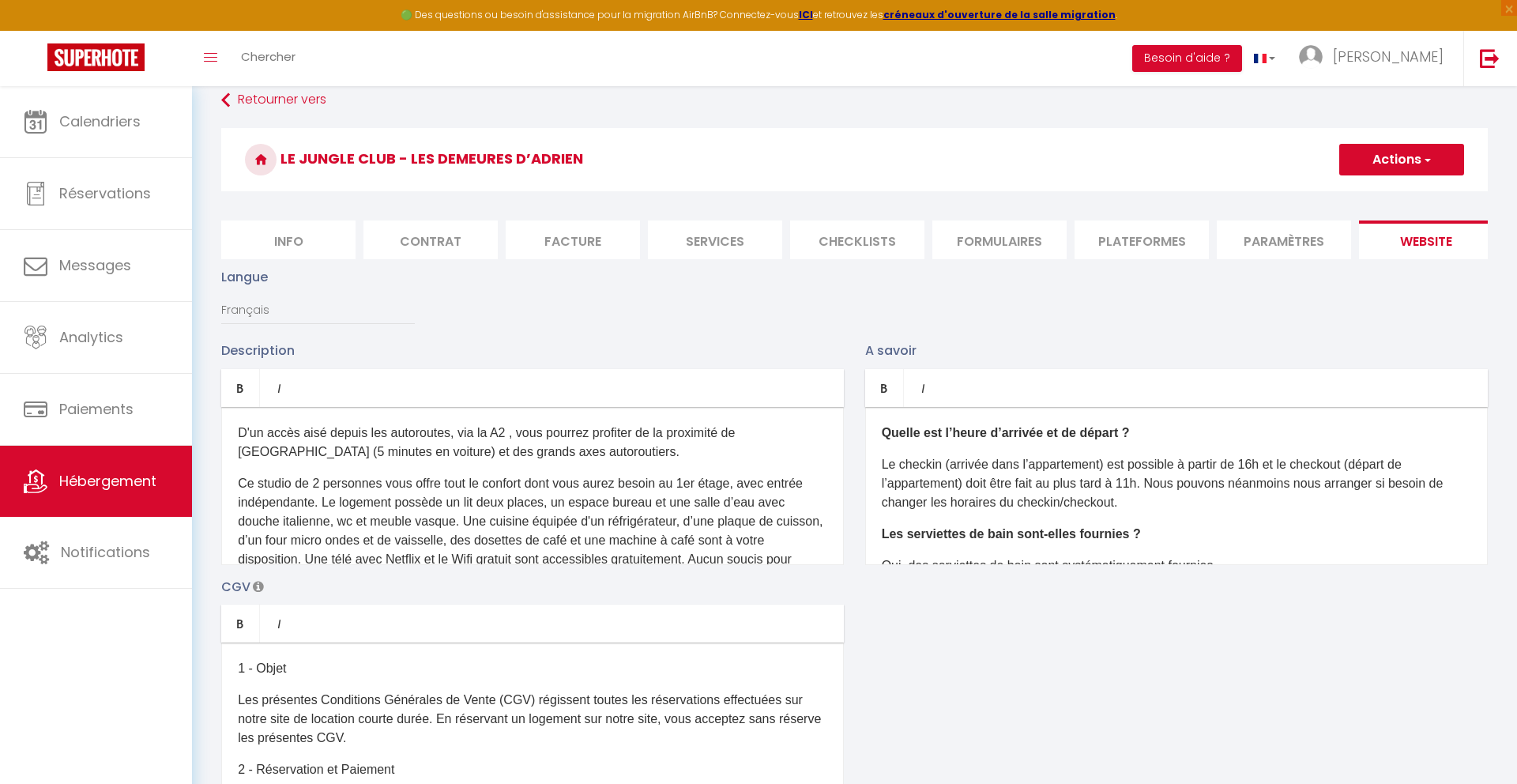
click at [1272, 226] on li "Paramètres" at bounding box center [1284, 239] width 134 height 39
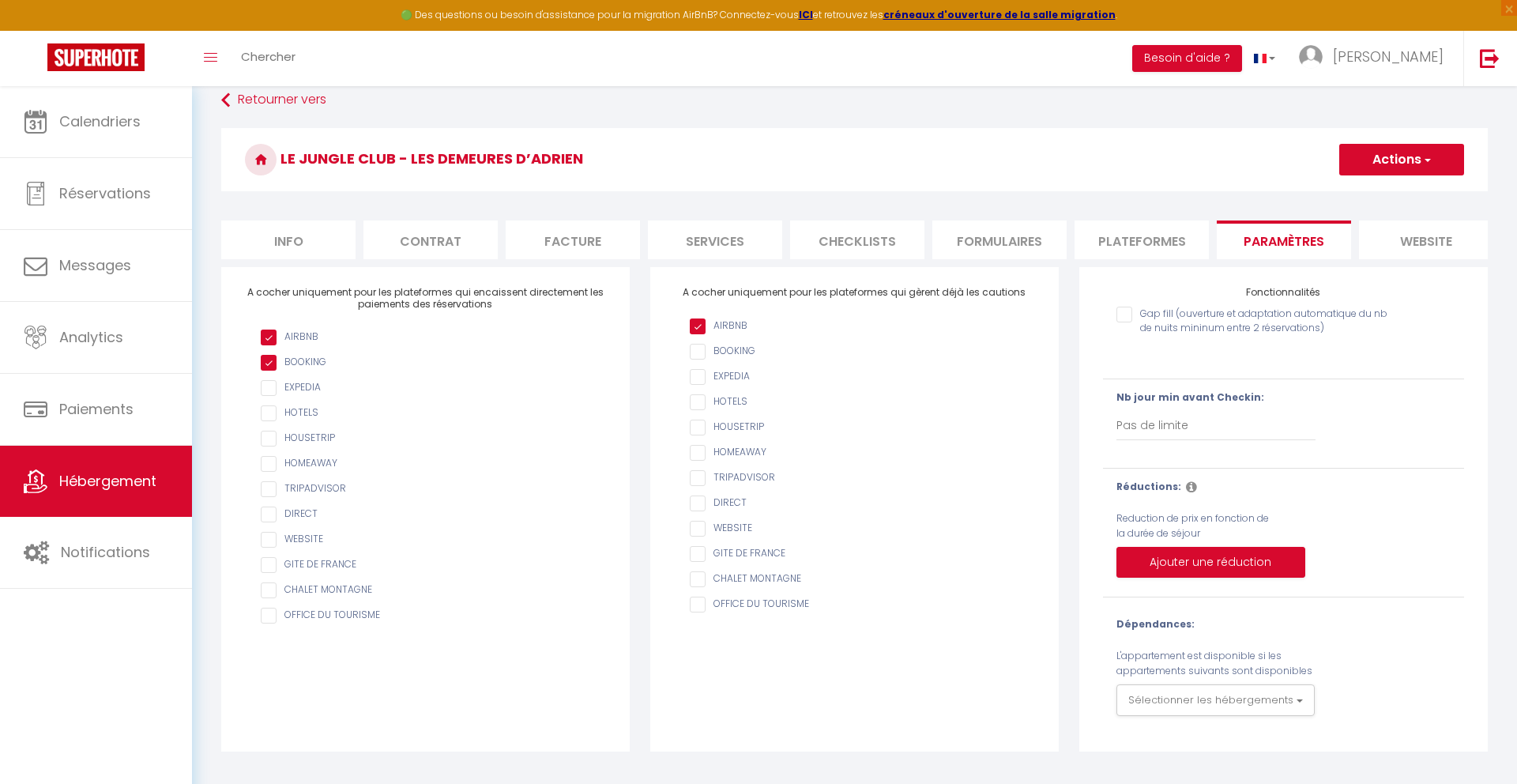
click at [994, 244] on li "Formulaires" at bounding box center [1000, 239] width 134 height 39
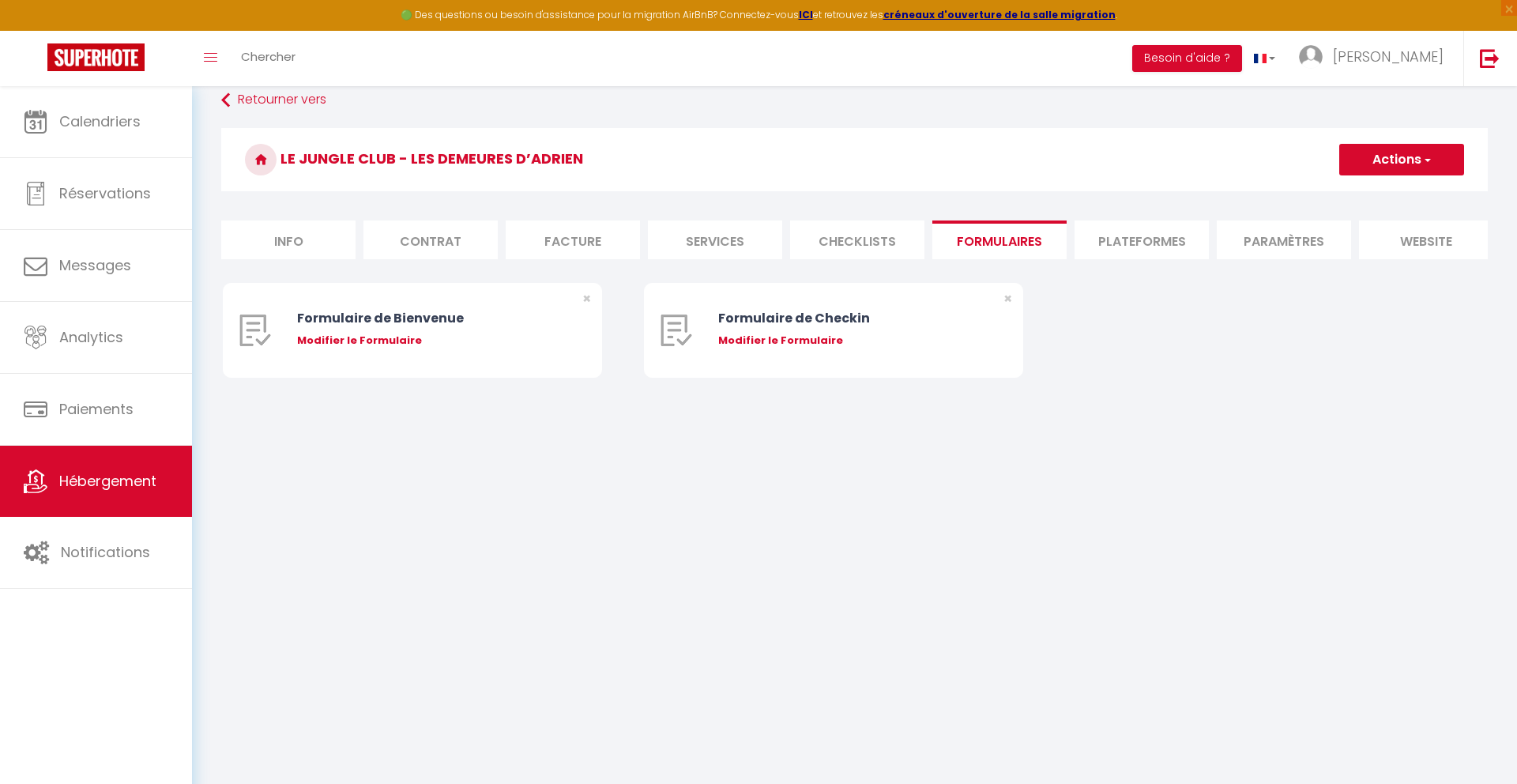
click at [1140, 236] on li "Plateformes" at bounding box center [1142, 239] width 134 height 39
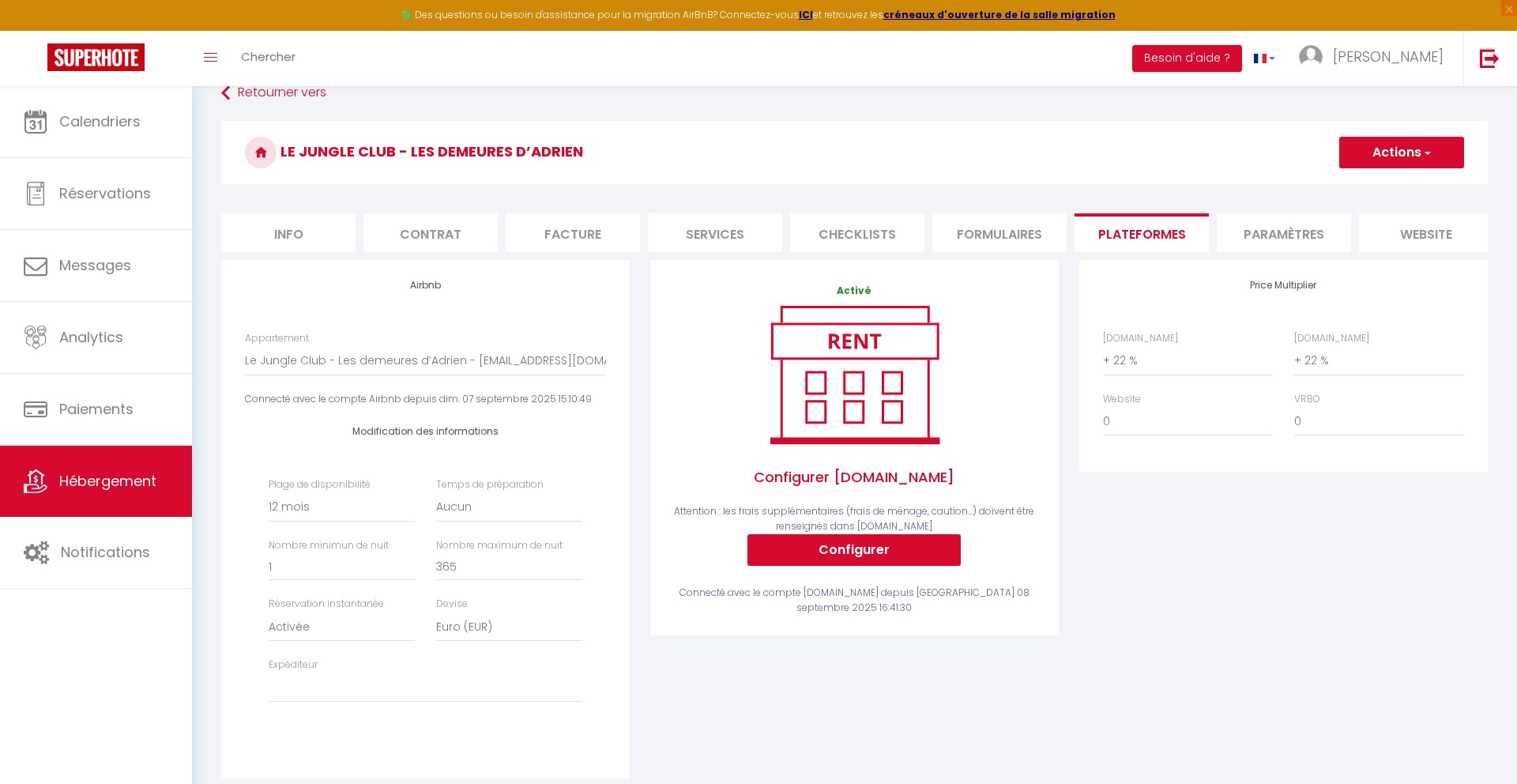
scroll to position [53, 0]
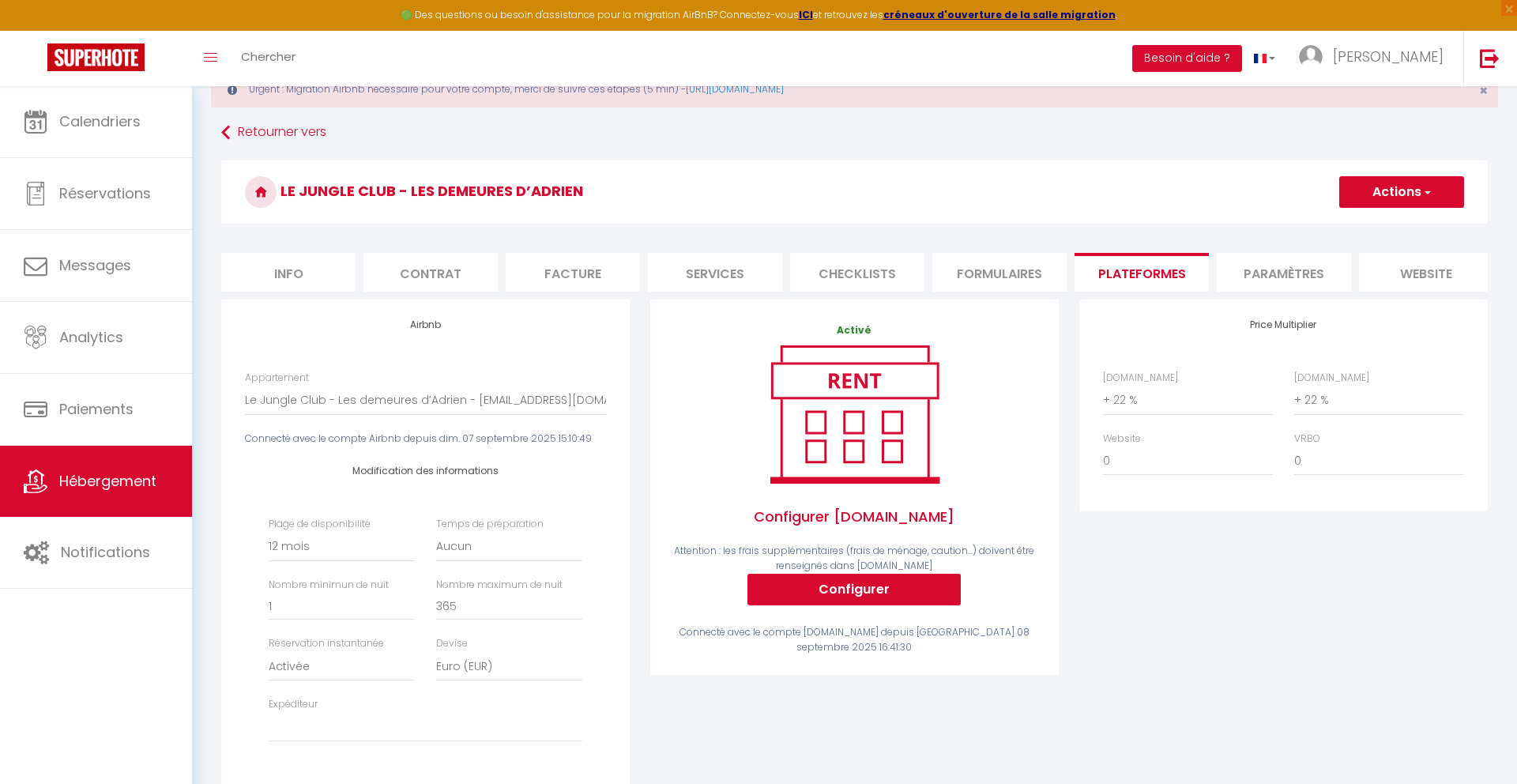
click at [1407, 253] on li "website" at bounding box center [1426, 272] width 134 height 39
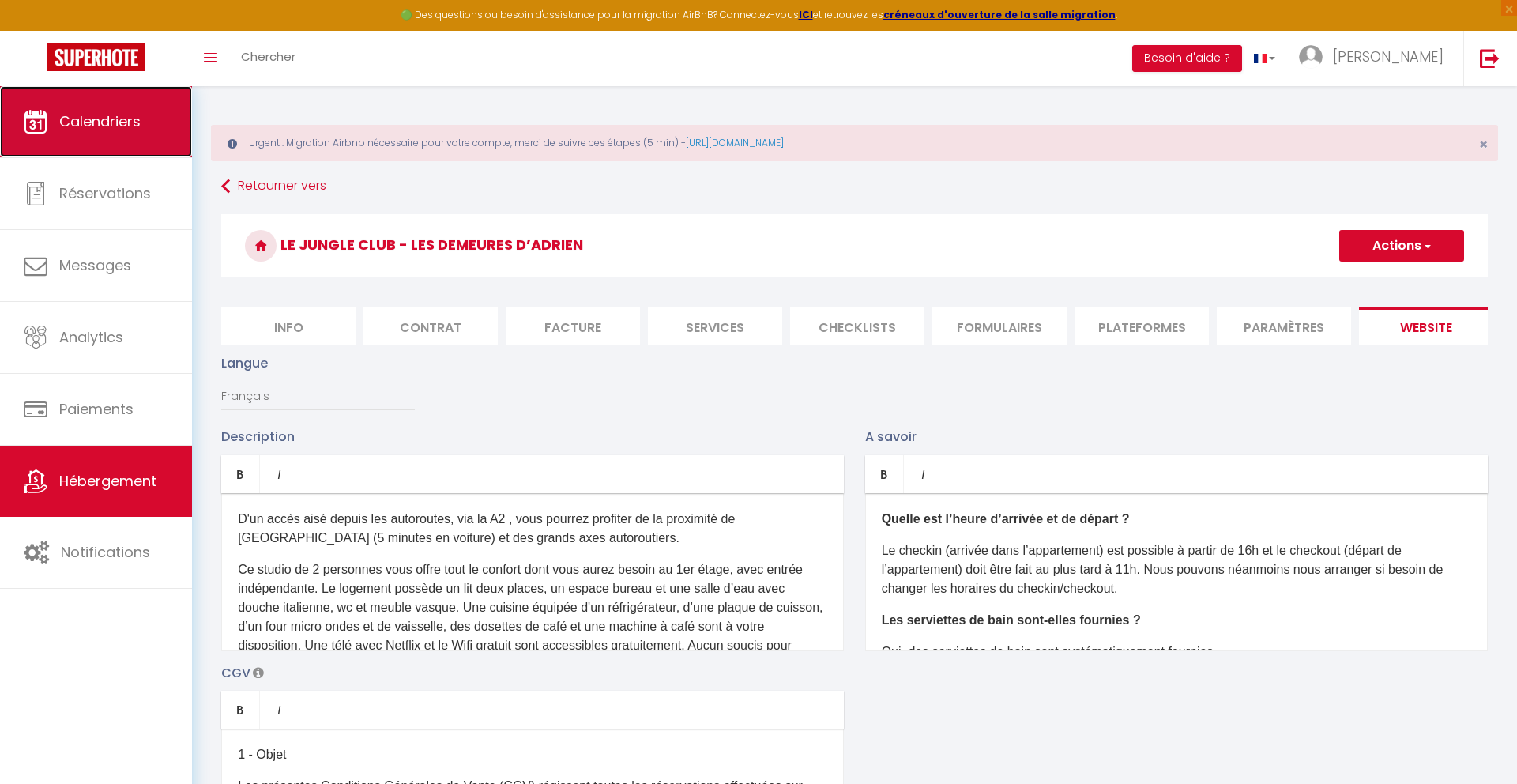
click at [119, 96] on link "Calendriers" at bounding box center [96, 121] width 192 height 72
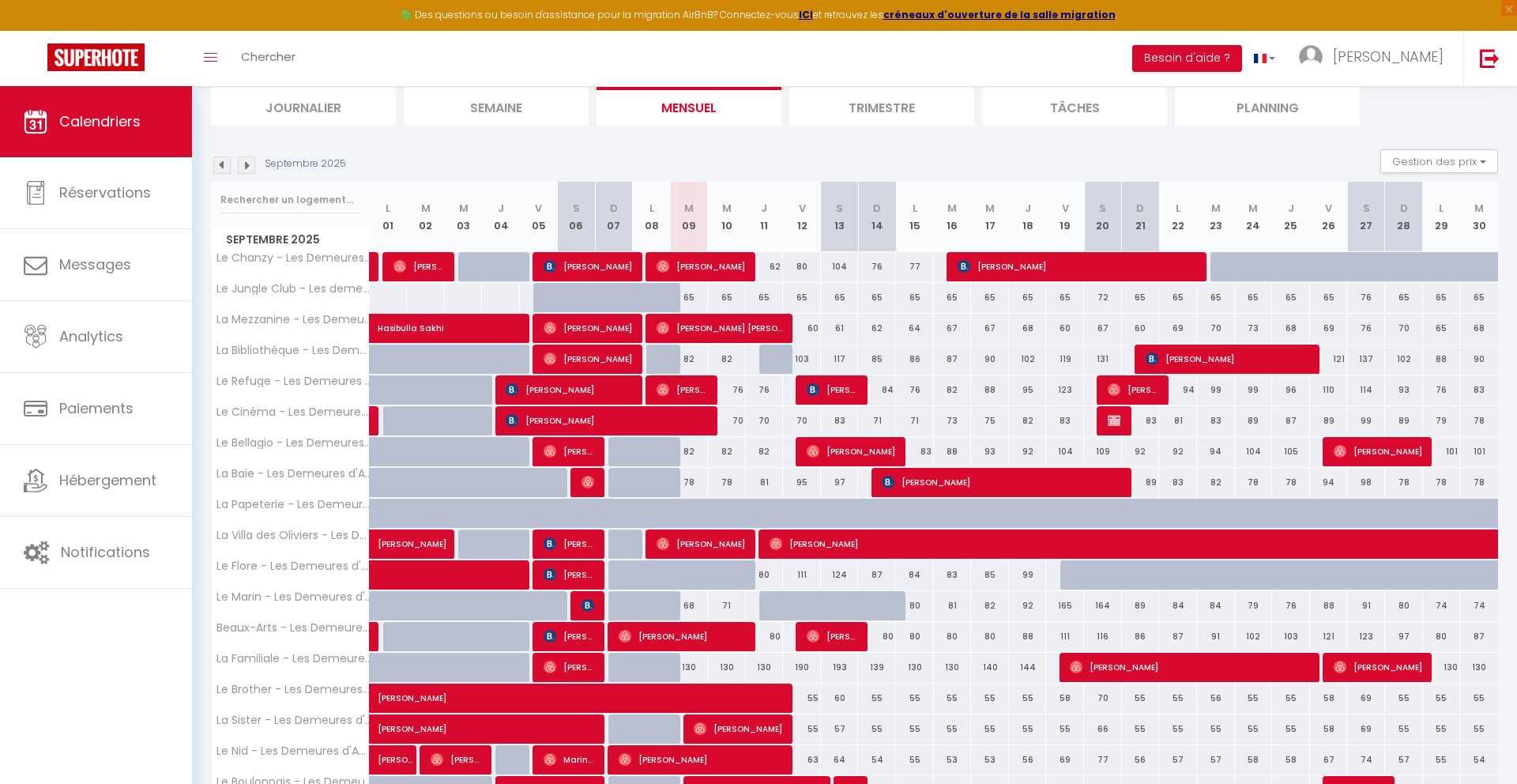
scroll to position [122, 0]
